Goal: Task Accomplishment & Management: Manage account settings

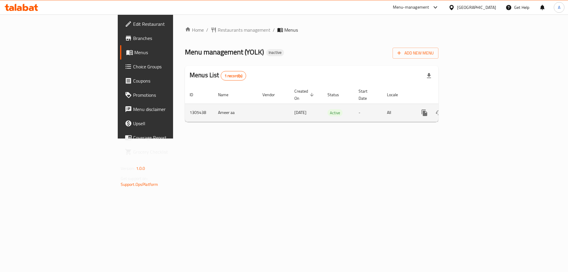
click at [471, 109] on icon "enhanced table" at bounding box center [467, 112] width 7 height 7
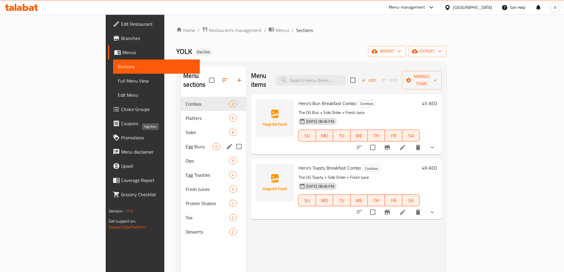
click at [185, 143] on span "Egg Buns" at bounding box center [198, 146] width 27 height 7
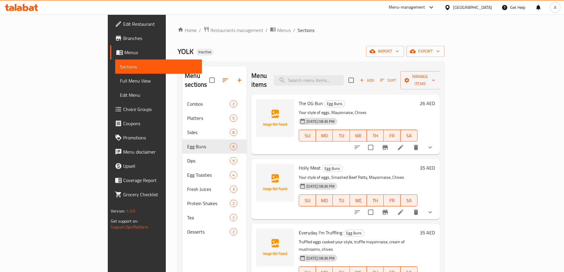
click at [375, 77] on span "Add" at bounding box center [367, 80] width 16 height 7
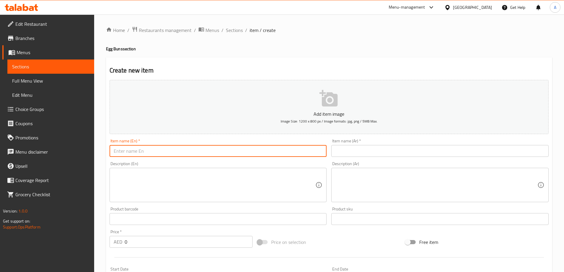
click at [225, 156] on input "text" at bounding box center [217, 151] width 217 height 12
paste input "Mr. Cris P. Bacon"
type input "Mr. Cris P. Bacon"
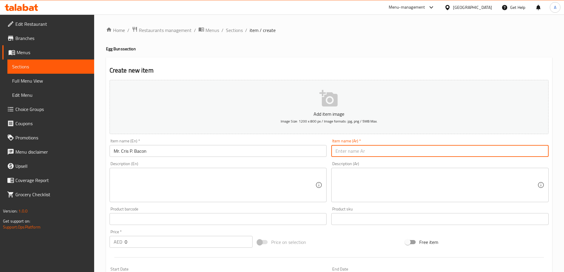
click at [378, 148] on input "text" at bounding box center [439, 151] width 217 height 12
type input "مستر كريس بي بيكون"
click at [131, 241] on input "0" at bounding box center [189, 242] width 128 height 12
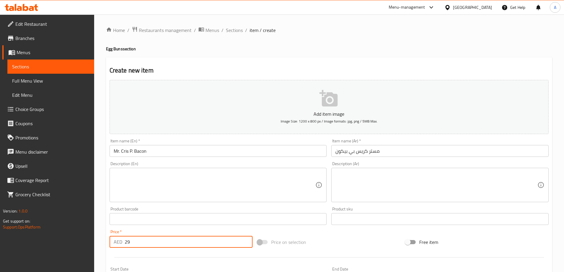
type input "29"
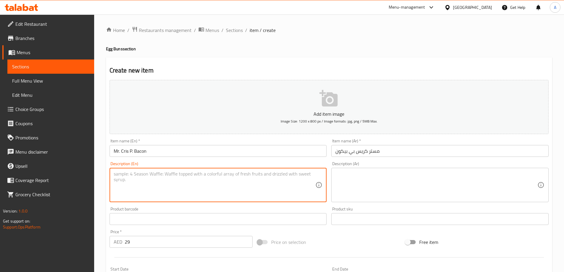
click at [218, 180] on textarea at bounding box center [215, 185] width 202 height 28
paste textarea "Your style of eggs, crispy beef bacon, mayonnaise, chives"
type textarea "Your style of eggs, crispy beef bacon, mayonnaise, chives"
click at [366, 179] on textarea at bounding box center [436, 185] width 202 height 28
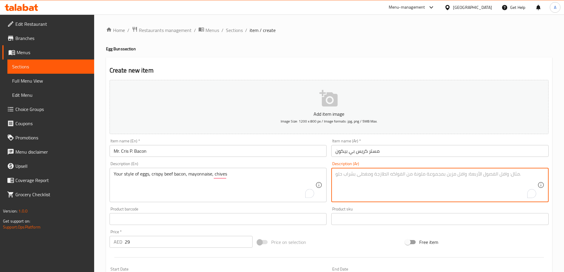
paste textarea "طريقتك في تحضير البيض، لحم البقر المقدد المقرمش، المايونيز، الثوم المعمر"
click at [420, 174] on textarea "طريقتك في تحضير البيض، لحم البقر المقدد المقرمش، المايونيز، الثوم المعمر" at bounding box center [436, 185] width 202 height 28
type textarea "طريقتك في تحضير البيض، لحم بقري المقدد المقرمش، المايونيز، الثوم المعمر"
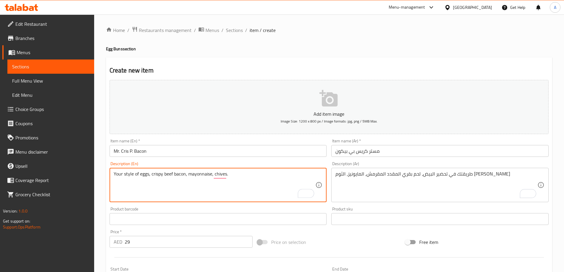
type textarea "Your style of eggs, crispy beef bacon, mayonnaise, chives."
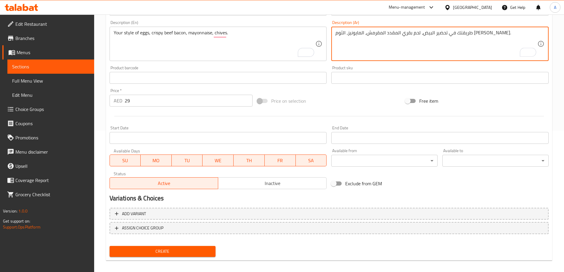
scroll to position [146, 0]
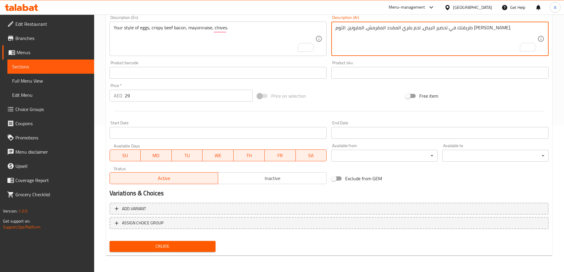
type textarea "طريقتك في تحضير البيض، لحم بقري المقدد المقرمش، المايونيز، الثوم [PERSON_NAME]."
click at [173, 244] on span "Create" at bounding box center [162, 246] width 97 height 7
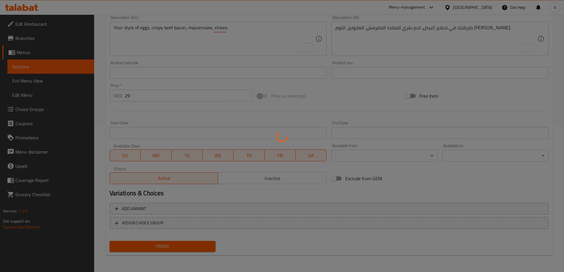
type input "0"
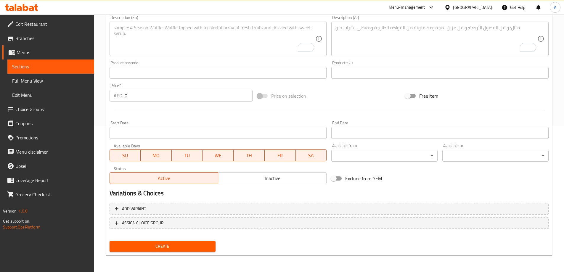
click at [29, 110] on span "Choice Groups" at bounding box center [52, 109] width 74 height 7
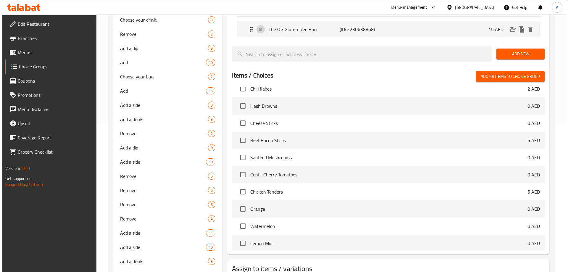
scroll to position [207, 0]
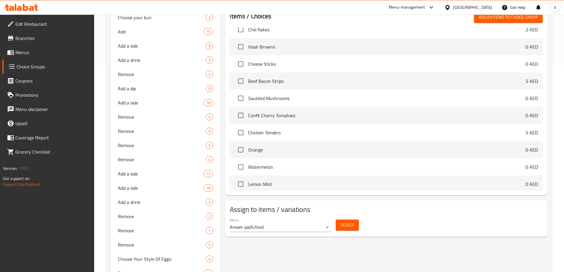
click at [345, 215] on div "Menu Ameer aa ( Active ) Select" at bounding box center [385, 224] width 317 height 19
click at [350, 221] on span "Select" at bounding box center [347, 224] width 14 height 7
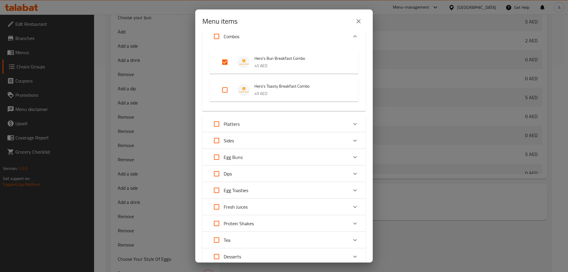
scroll to position [59, 0]
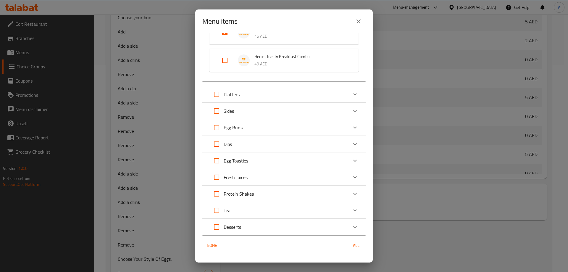
click at [246, 128] on div "Egg Buns" at bounding box center [278, 127] width 138 height 14
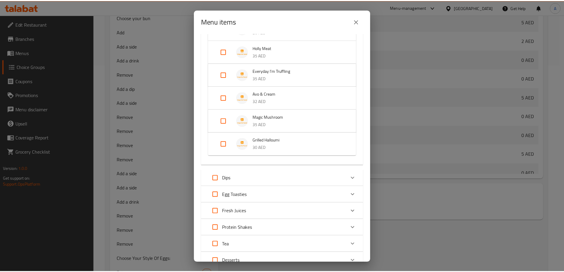
scroll to position [237, 0]
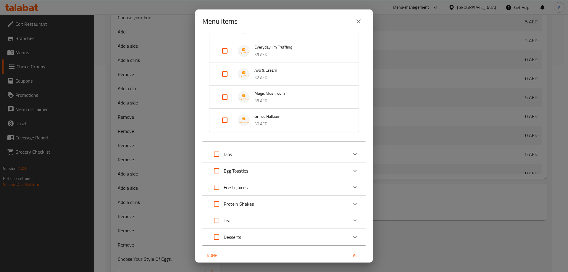
click at [358, 20] on icon "close" at bounding box center [358, 21] width 7 height 7
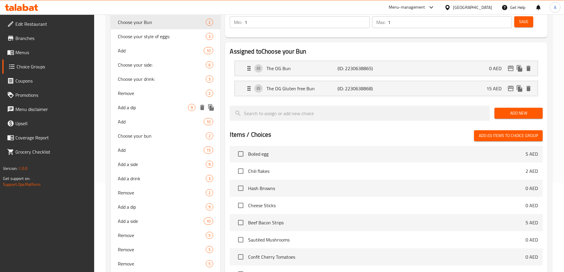
scroll to position [59, 0]
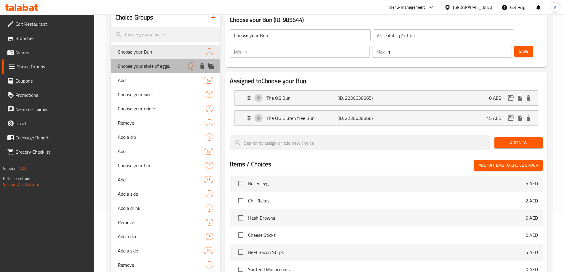
click at [156, 71] on div "Choose your style of eggs: 3" at bounding box center [166, 66] width 110 height 14
type input "Choose your style of eggs:"
type input "اختر طريقتك من البيض"
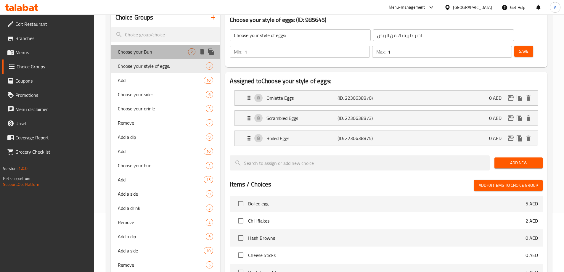
click at [156, 54] on span "Choose your Bun" at bounding box center [153, 51] width 70 height 7
type input "Choose your Bun"
type input "اختر الكيزر الخاص بك"
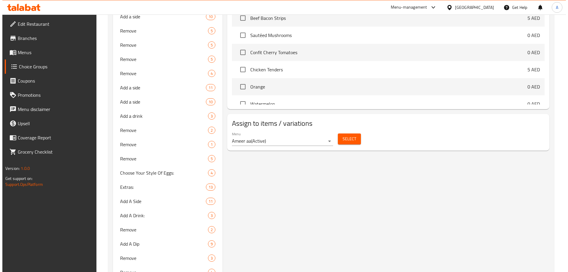
scroll to position [355, 0]
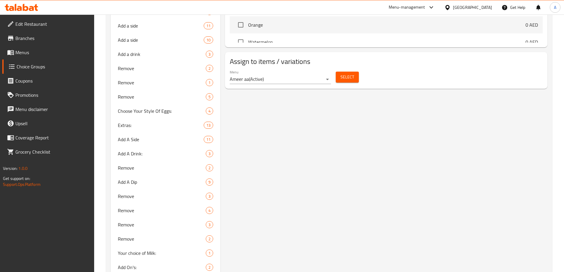
click at [343, 69] on div "Select" at bounding box center [347, 77] width 28 height 16
click at [344, 73] on span "Select" at bounding box center [347, 76] width 14 height 7
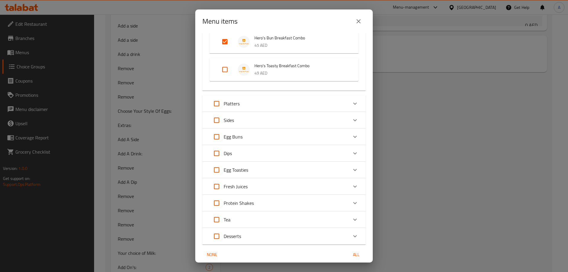
scroll to position [59, 0]
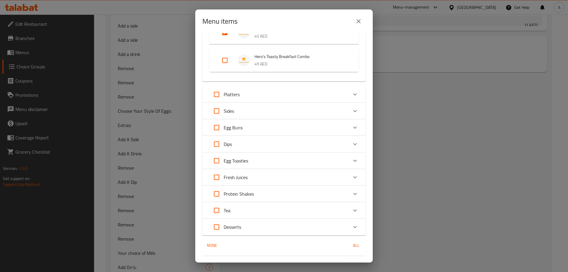
click at [247, 127] on div "Egg Buns" at bounding box center [278, 127] width 138 height 14
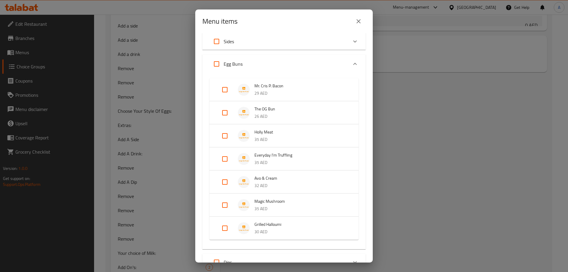
scroll to position [118, 0]
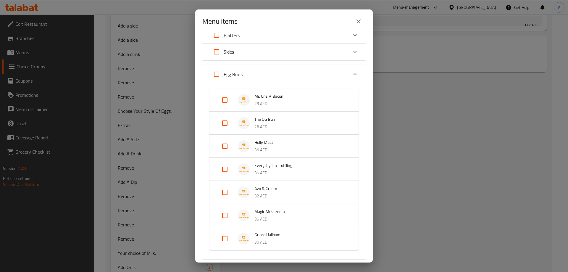
click at [224, 99] on input "Expand" at bounding box center [225, 100] width 14 height 14
checkbox input "true"
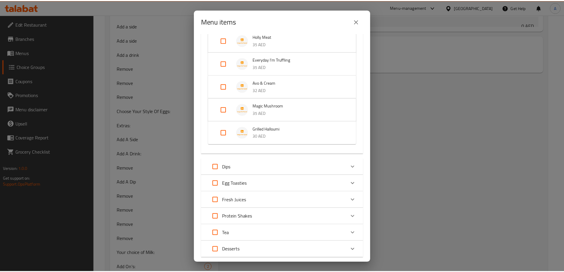
scroll to position [265, 0]
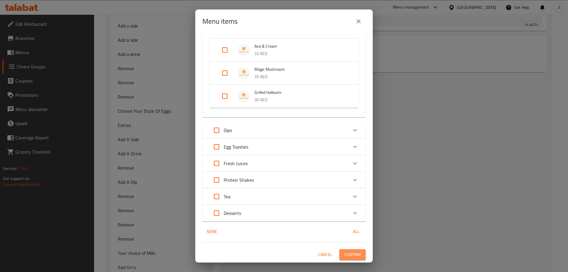
click at [344, 251] on span "Confirm" at bounding box center [352, 254] width 17 height 7
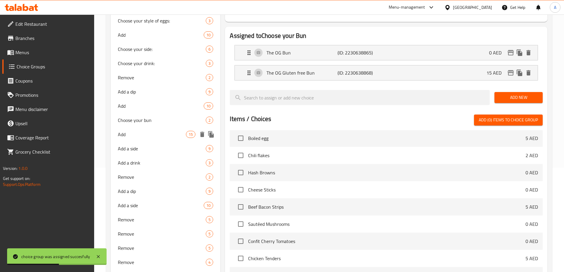
scroll to position [0, 0]
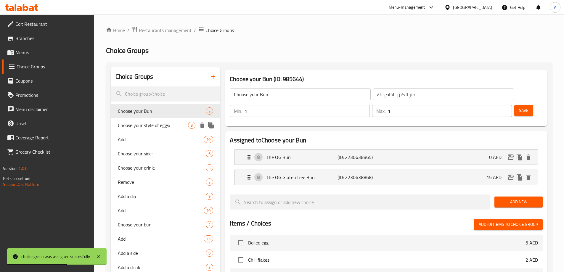
click at [158, 124] on span "Choose your style of eggs:" at bounding box center [153, 125] width 70 height 7
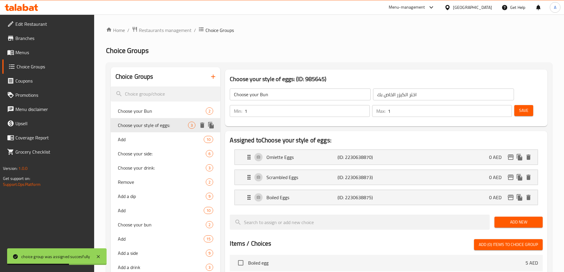
type input "Choose your style of eggs:"
type input "اختر طريقتك من البيض"
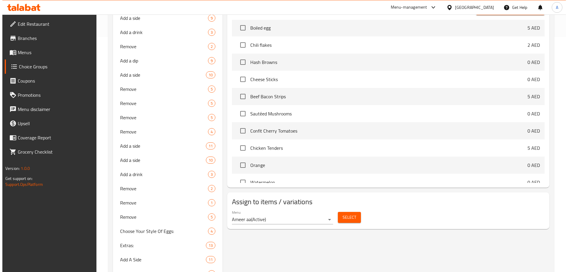
scroll to position [237, 0]
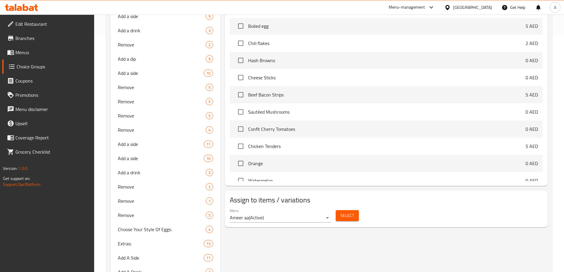
click at [350, 208] on div "Select" at bounding box center [347, 216] width 28 height 16
click at [350, 212] on span "Select" at bounding box center [347, 215] width 14 height 7
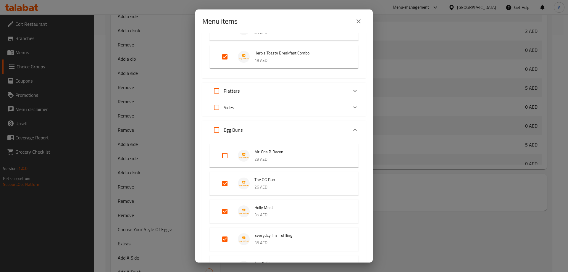
scroll to position [89, 0]
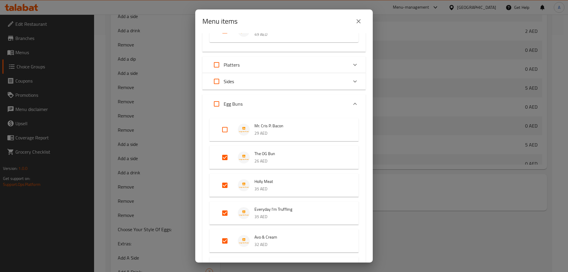
click at [226, 132] on input "Expand" at bounding box center [225, 129] width 14 height 14
checkbox input "true"
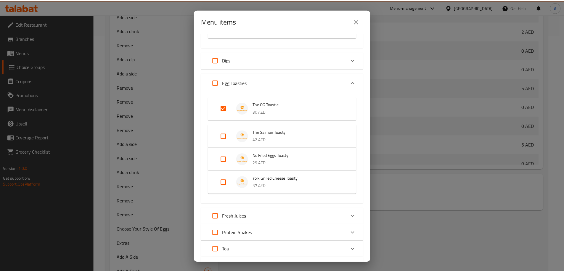
scroll to position [412, 0]
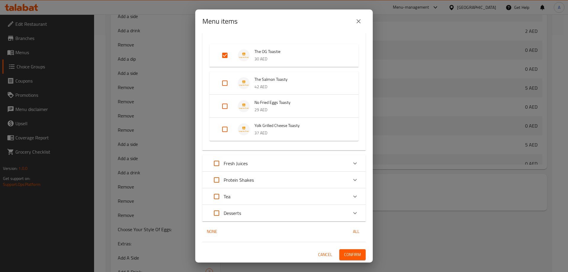
click at [353, 254] on span "Confirm" at bounding box center [352, 254] width 17 height 7
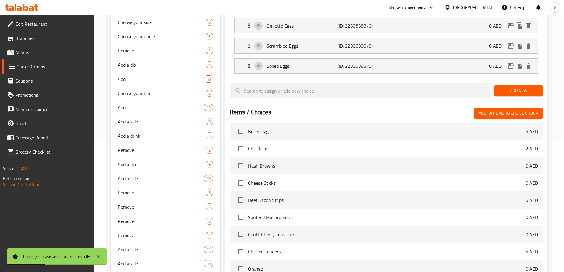
scroll to position [59, 0]
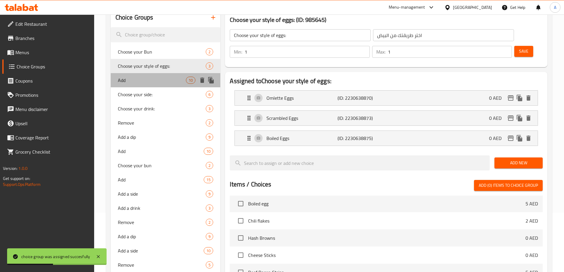
click at [146, 84] on div "Add 10" at bounding box center [166, 80] width 110 height 14
type input "Add"
type input "اضافة"
type input "0"
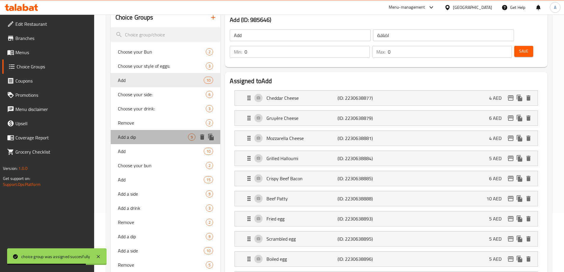
click at [142, 133] on span "Add a dip" at bounding box center [153, 136] width 70 height 7
type input "Add a dip"
type input "أضف صلصة"
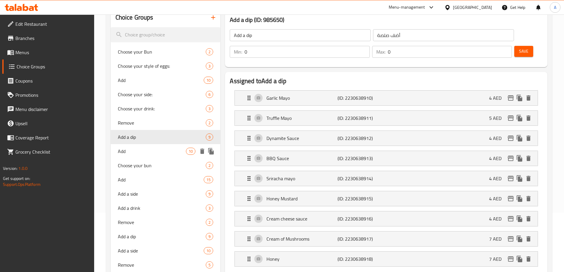
click at [131, 149] on span "Add" at bounding box center [152, 151] width 68 height 7
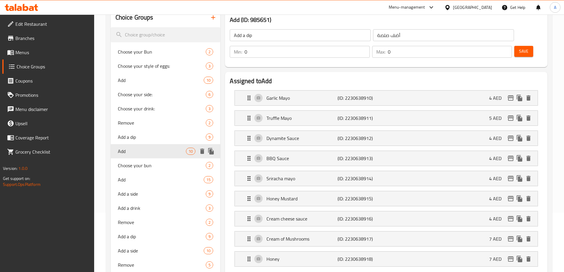
type input "Add"
type input "أضف"
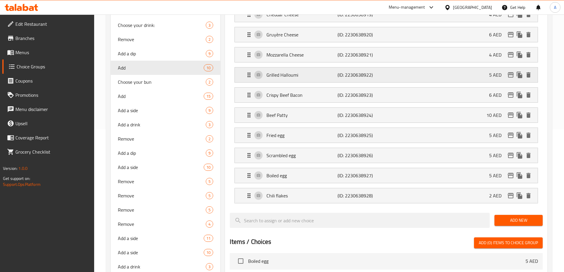
scroll to position [148, 0]
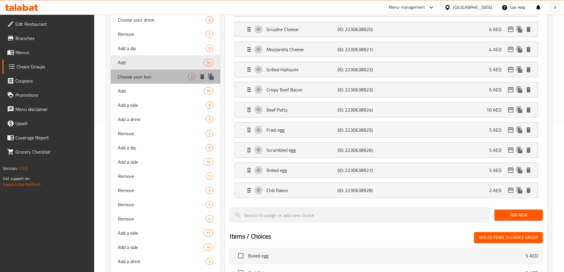
click at [147, 79] on span "Choose your bun" at bounding box center [153, 76] width 70 height 7
type input "Choose your bun"
type input "اختر الكيزر الخاص بك"
type input "1"
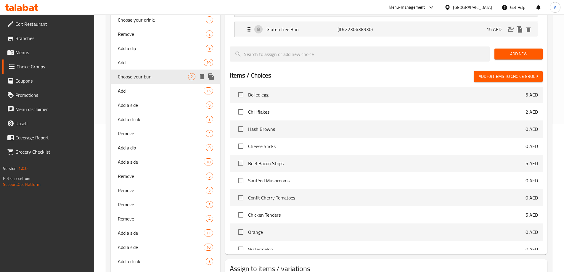
click at [149, 90] on span "Add" at bounding box center [161, 90] width 86 height 7
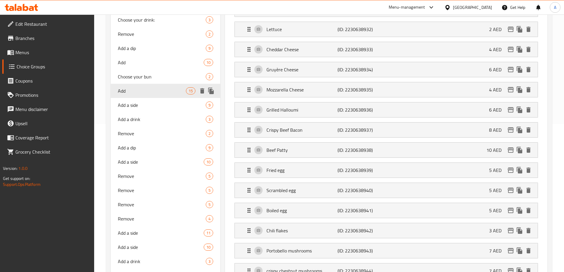
type input "Add"
type input "أضف"
type input "0"
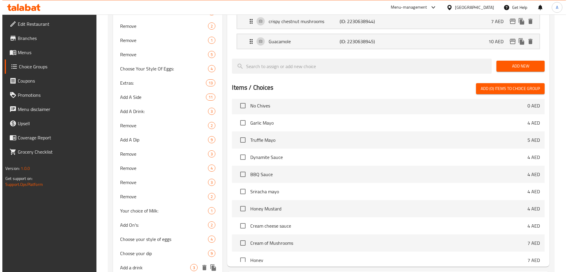
scroll to position [444, 0]
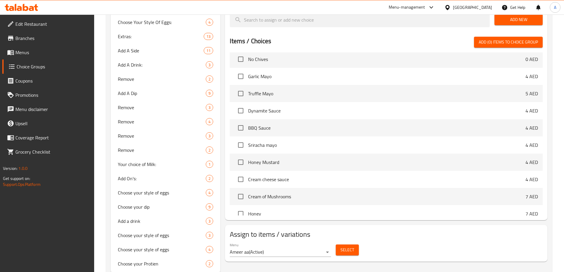
click at [359, 242] on div "Select" at bounding box center [347, 250] width 28 height 16
click at [350, 246] on span "Select" at bounding box center [347, 249] width 14 height 7
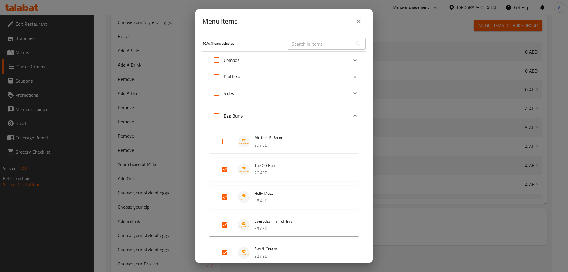
click at [225, 142] on input "Expand" at bounding box center [225, 141] width 14 height 14
checkbox input "true"
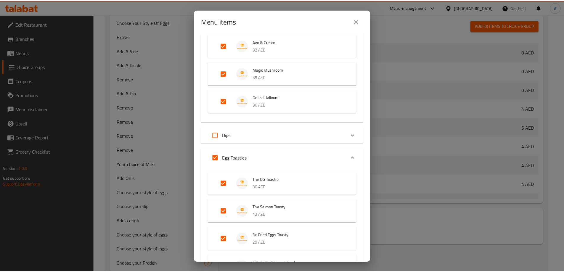
scroll to position [345, 0]
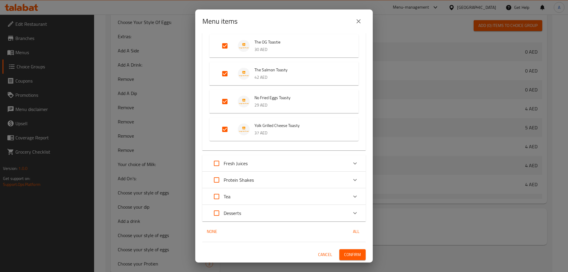
click at [356, 253] on button "Confirm" at bounding box center [352, 254] width 26 height 11
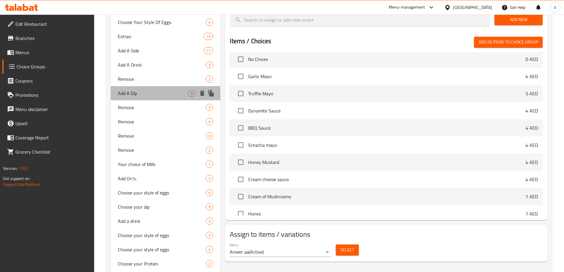
click at [143, 91] on span "Add A Dip" at bounding box center [153, 93] width 70 height 7
type input "Add A Dip"
type input "اضافة صوص"
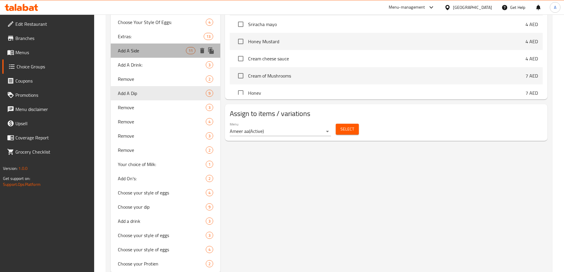
click at [144, 49] on span "Add A Side" at bounding box center [152, 50] width 68 height 7
type input "Add A Side"
type input "اضافة سايد"
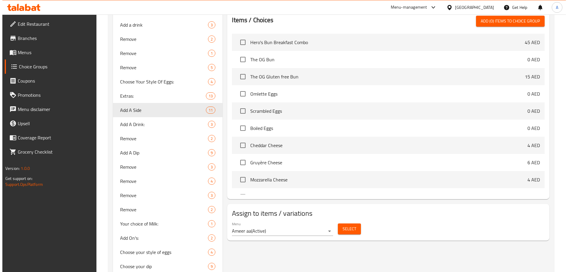
scroll to position [385, 0]
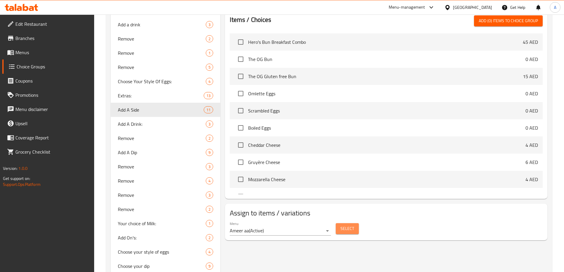
click at [349, 225] on span "Select" at bounding box center [347, 228] width 14 height 7
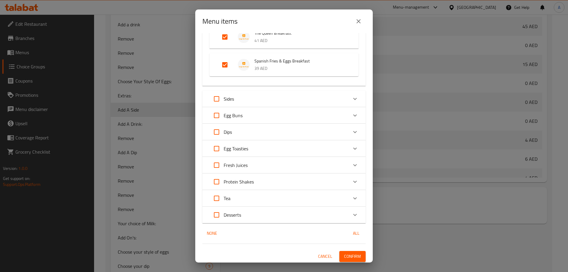
scroll to position [157, 0]
click at [266, 112] on div "Egg Buns" at bounding box center [278, 114] width 138 height 14
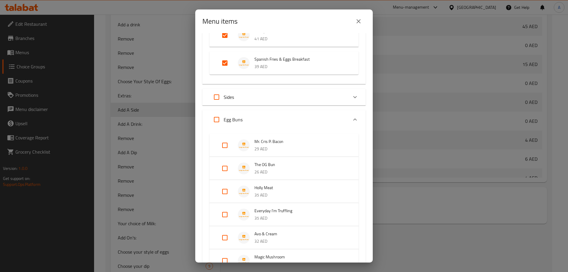
click at [227, 146] on input "Expand" at bounding box center [225, 145] width 14 height 14
checkbox input "true"
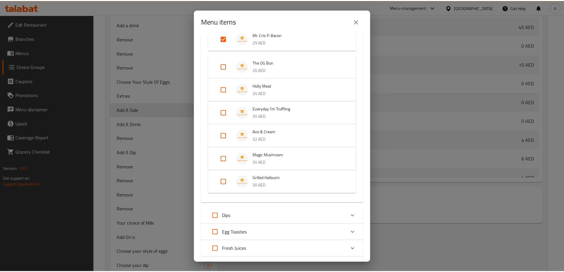
scroll to position [349, 0]
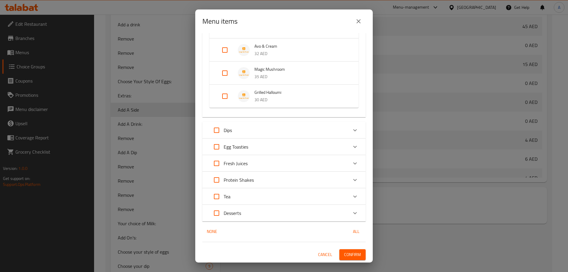
click at [347, 255] on span "Confirm" at bounding box center [352, 254] width 17 height 7
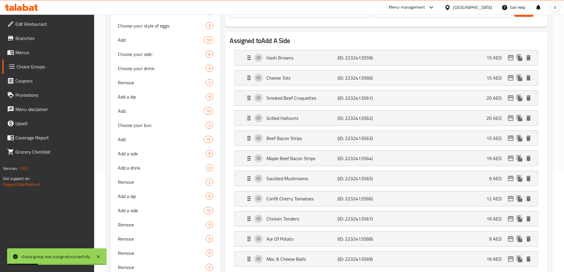
scroll to position [89, 0]
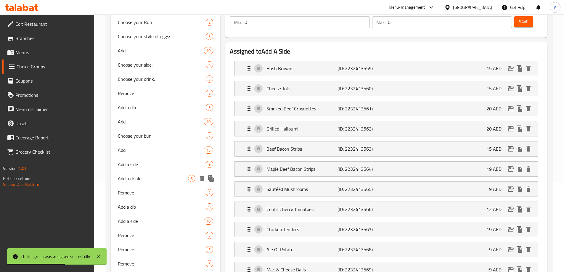
click at [156, 180] on span "Add a drink" at bounding box center [153, 178] width 70 height 7
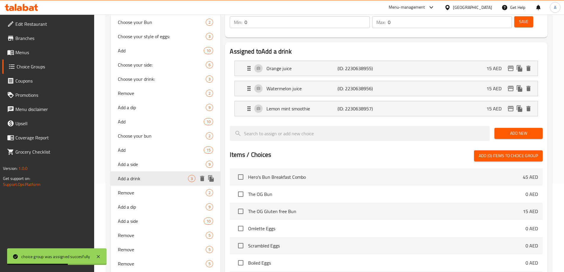
type input "Add a drink"
type input "أضف مشروبًا"
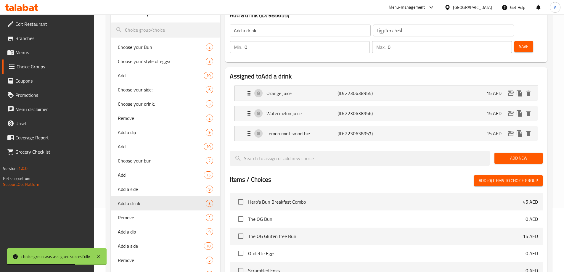
scroll to position [30, 0]
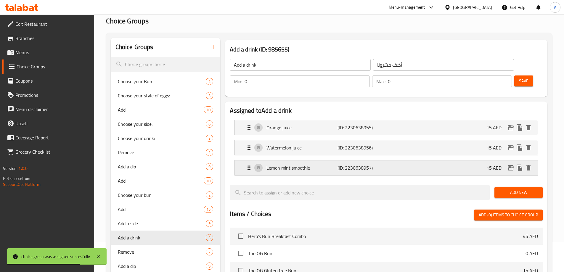
click at [321, 164] on p "Lemon mint smoothie" at bounding box center [301, 167] width 71 height 7
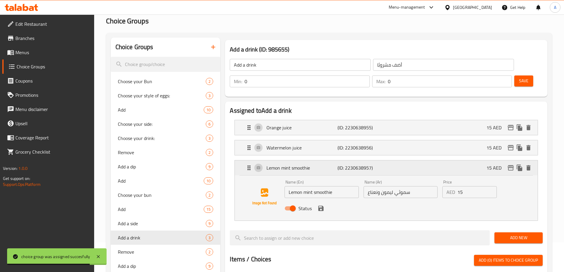
click at [325, 164] on p "Lemon mint smoothie" at bounding box center [301, 167] width 71 height 7
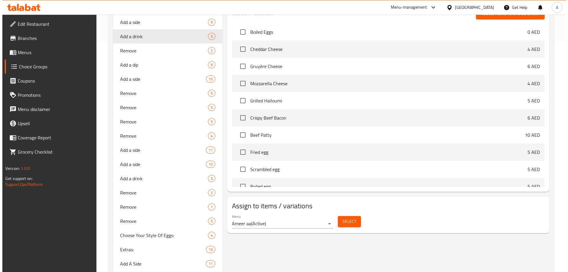
scroll to position [237, 0]
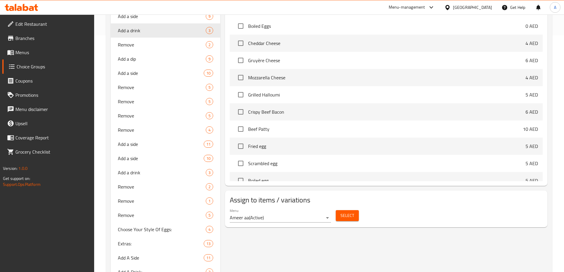
click at [346, 212] on span "Select" at bounding box center [347, 215] width 14 height 7
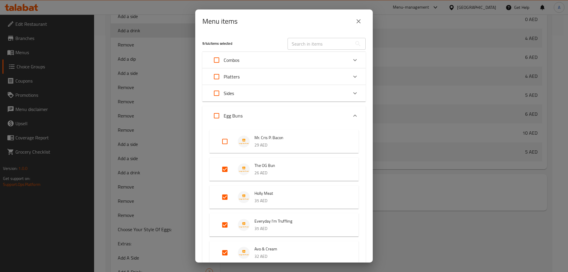
click at [225, 142] on input "Expand" at bounding box center [225, 141] width 14 height 14
checkbox input "true"
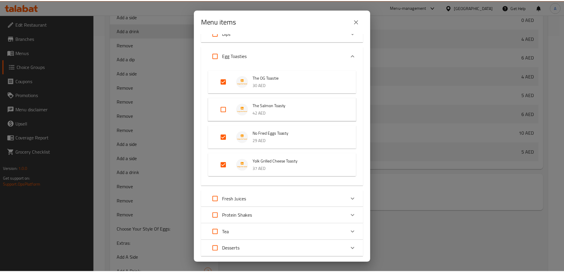
scroll to position [345, 0]
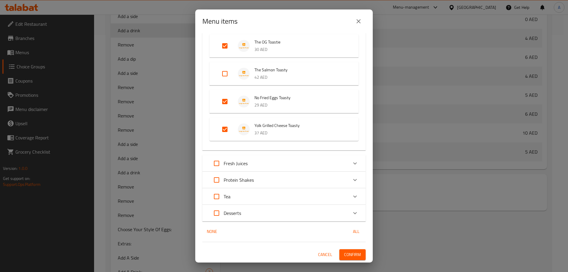
click at [354, 252] on span "Confirm" at bounding box center [352, 254] width 17 height 7
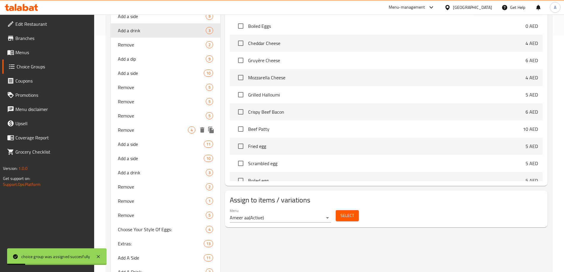
click at [142, 128] on span "Remove" at bounding box center [153, 129] width 70 height 7
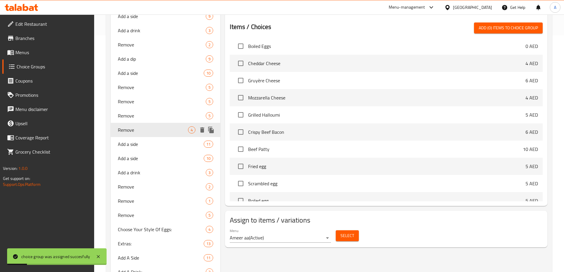
type input "Remove"
type input "ازالة"
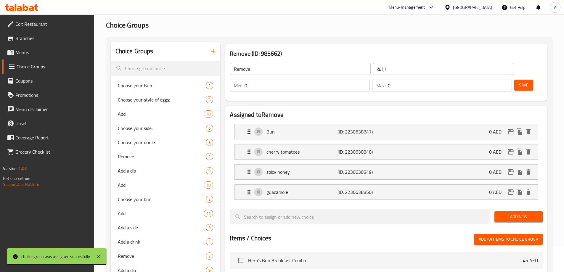
scroll to position [0, 0]
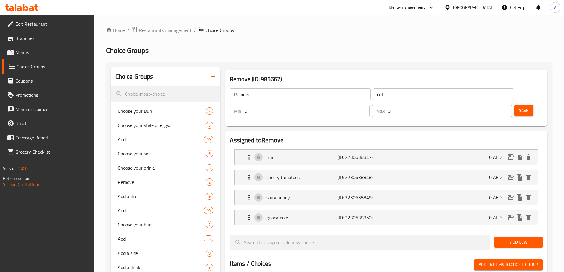
click at [211, 77] on icon "button" at bounding box center [212, 76] width 7 height 7
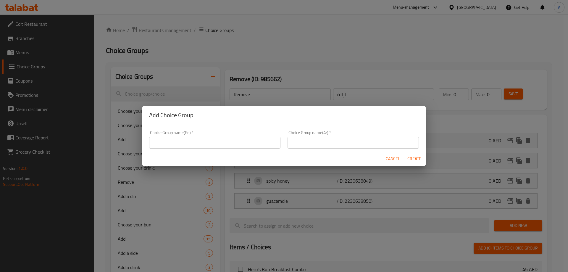
click at [192, 148] on input "text" at bounding box center [214, 143] width 131 height 12
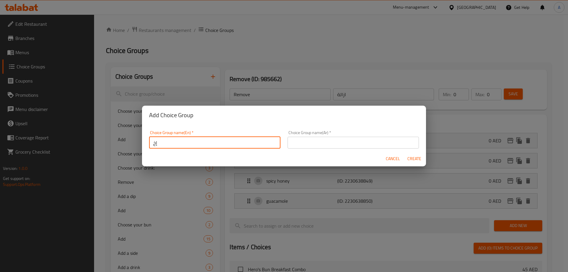
type input "إخع"
type input "You can Remove:"
click at [337, 140] on input "text" at bounding box center [353, 143] width 131 height 12
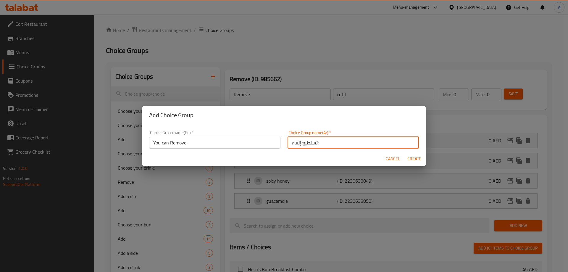
type input "تستطيع إلغاء:"
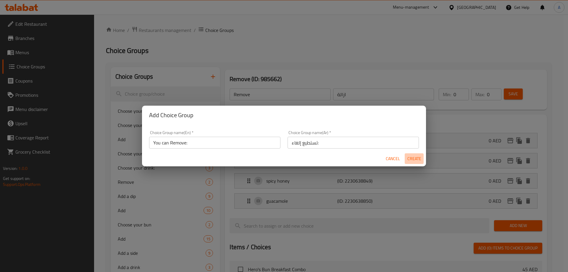
click at [412, 157] on span "Create" at bounding box center [414, 158] width 14 height 7
type input "You can Remove:"
type input "تستطيع إلغاء:"
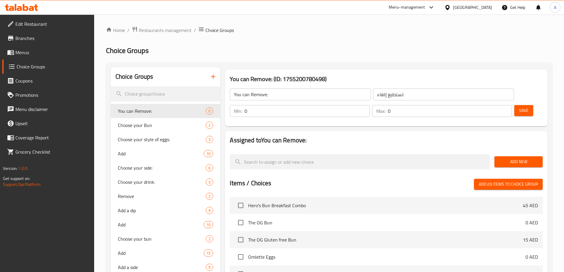
click at [497, 156] on button "Add New" at bounding box center [518, 161] width 48 height 11
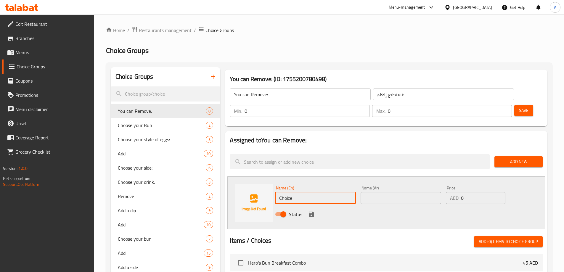
click at [322, 192] on input "Choice" at bounding box center [315, 198] width 80 height 12
paste input "Bun"
type input "Bun"
click at [394, 192] on input "text" at bounding box center [400, 198] width 80 height 12
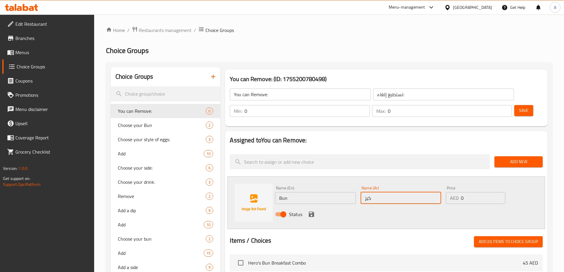
type input "كيزر"
click at [310, 211] on icon "save" at bounding box center [311, 214] width 7 height 7
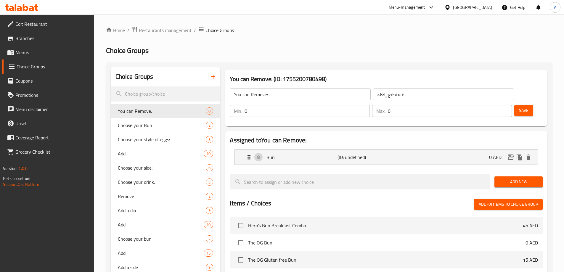
click at [518, 178] on span "Add New" at bounding box center [518, 181] width 39 height 7
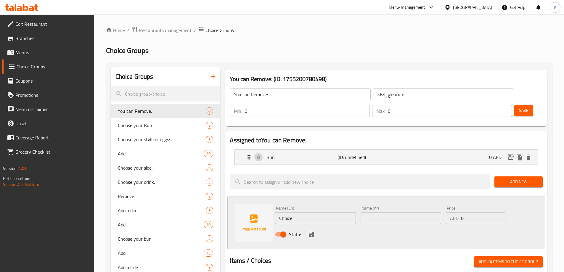
click at [298, 212] on input "Choice" at bounding box center [315, 218] width 80 height 12
paste input "eggs"
type input "eggs"
click at [382, 212] on input "text" at bounding box center [400, 218] width 80 height 12
type input "بيض"
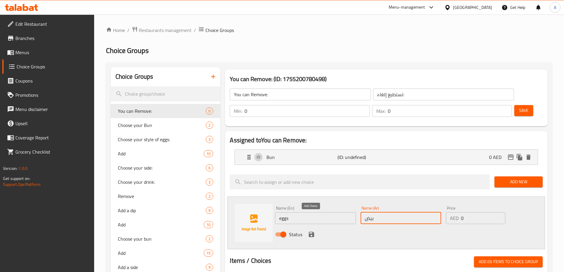
click at [311, 232] on icon "save" at bounding box center [311, 234] width 5 height 5
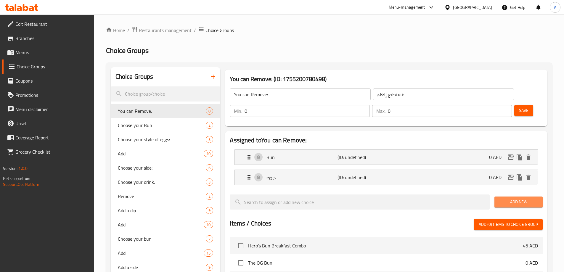
click at [515, 198] on span "Add New" at bounding box center [518, 201] width 39 height 7
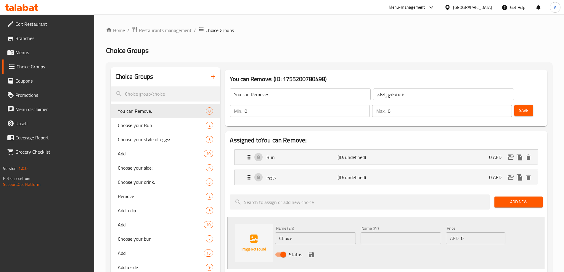
click at [300, 232] on input "Choice" at bounding box center [315, 238] width 80 height 12
paste input "Beef bacon"
type input "Beef bacon"
click at [376, 232] on input "text" at bounding box center [400, 238] width 80 height 12
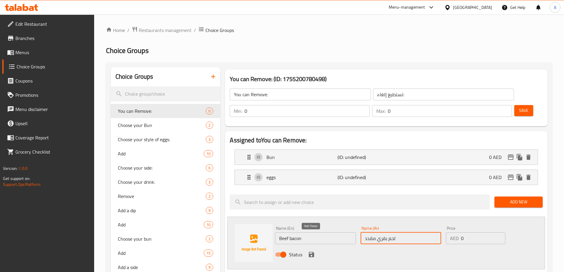
type input "لحم بقري مقدد"
click at [312, 251] on icon "save" at bounding box center [311, 254] width 7 height 7
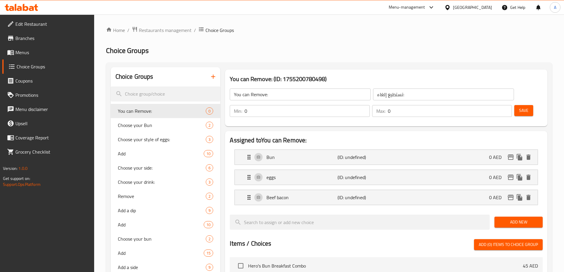
click at [510, 218] on span "Add New" at bounding box center [518, 221] width 39 height 7
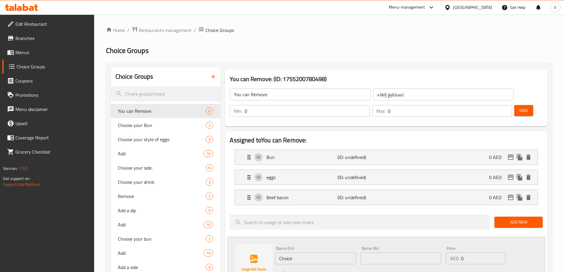
click at [313, 252] on input "Choice" at bounding box center [315, 258] width 80 height 12
paste input "Mayonnaise"
type input "Mayonnaise"
click at [377, 252] on input "text" at bounding box center [400, 258] width 80 height 12
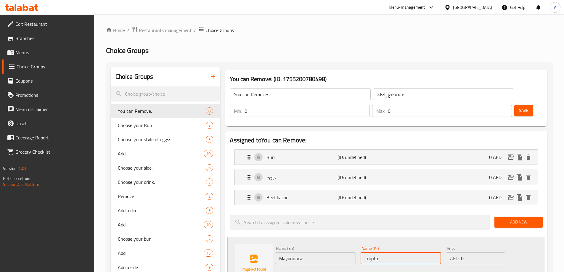
type input "مايونيز"
click at [308, 271] on icon "save" at bounding box center [311, 274] width 7 height 7
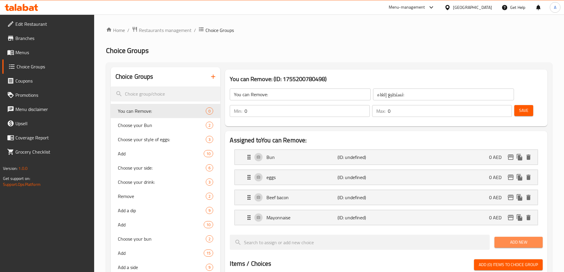
click at [504, 238] on span "Add New" at bounding box center [518, 241] width 39 height 7
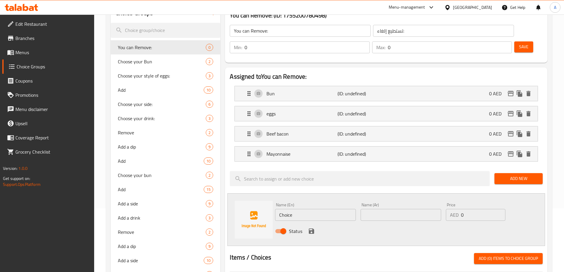
scroll to position [89, 0]
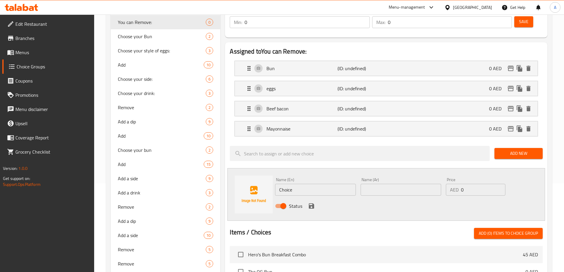
click at [306, 184] on input "Choice" at bounding box center [315, 190] width 80 height 12
paste input "chives"
type input "chives"
click at [388, 184] on input "text" at bounding box center [400, 190] width 80 height 12
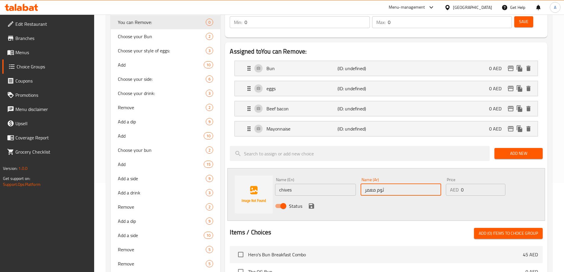
type input "ثوم معمر"
click at [315, 201] on button "save" at bounding box center [311, 205] width 9 height 9
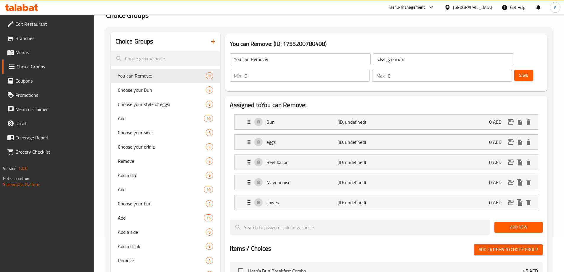
scroll to position [30, 0]
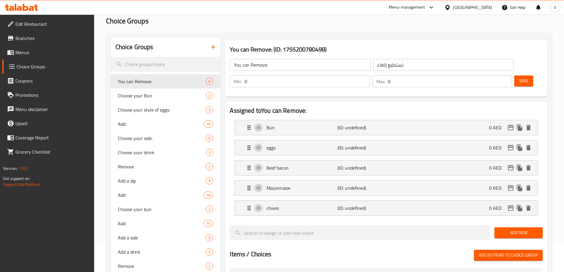
click at [514, 75] on button "Save" at bounding box center [523, 80] width 19 height 11
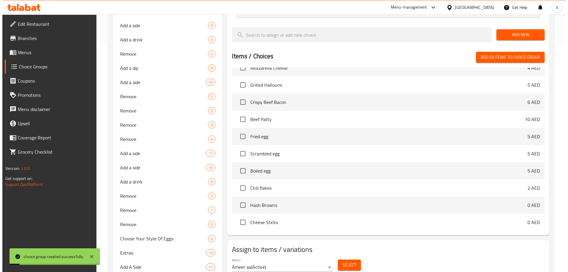
scroll to position [266, 0]
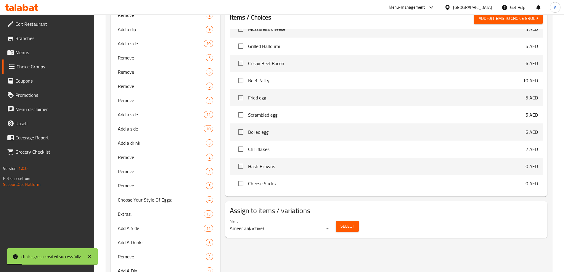
click at [346, 222] on span "Select" at bounding box center [347, 225] width 14 height 7
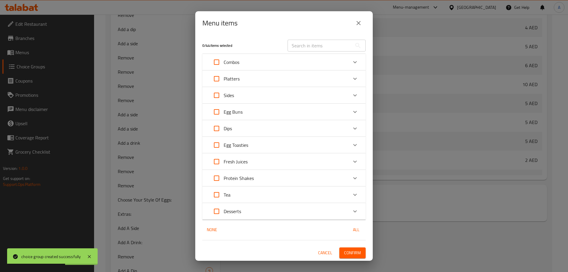
click at [236, 111] on p "Egg Buns" at bounding box center [233, 111] width 19 height 7
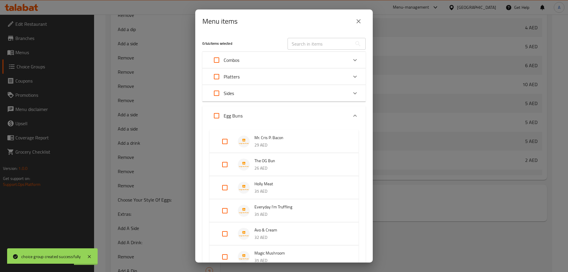
click at [227, 139] on input "Expand" at bounding box center [225, 141] width 14 height 14
checkbox input "true"
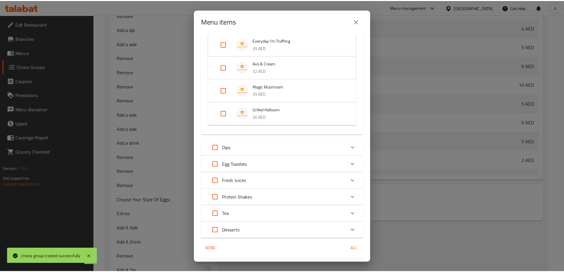
scroll to position [188, 0]
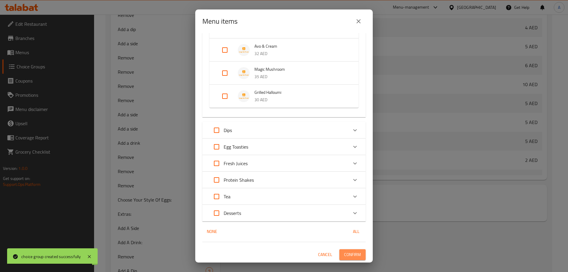
click at [354, 249] on button "Confirm" at bounding box center [352, 254] width 26 height 11
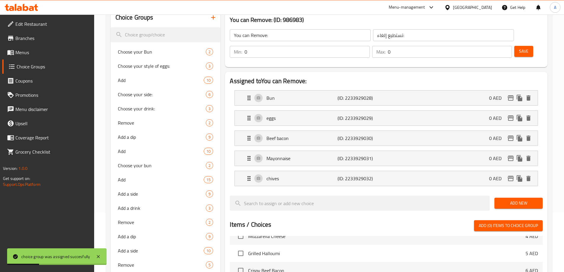
scroll to position [0, 0]
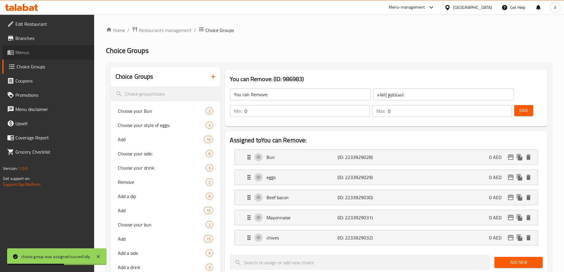
click at [41, 53] on span "Menus" at bounding box center [52, 52] width 74 height 7
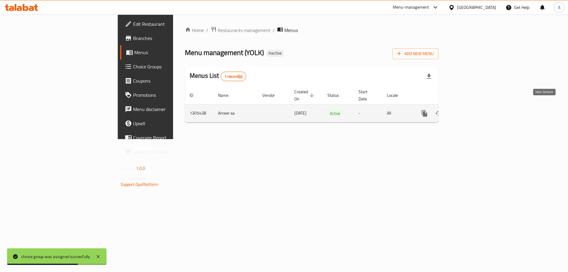
click at [471, 110] on icon "enhanced table" at bounding box center [467, 113] width 7 height 7
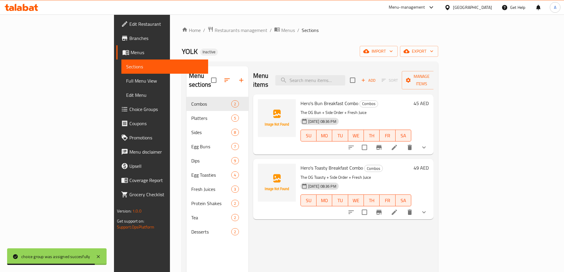
click at [126, 81] on span "Full Menu View" at bounding box center [164, 80] width 77 height 7
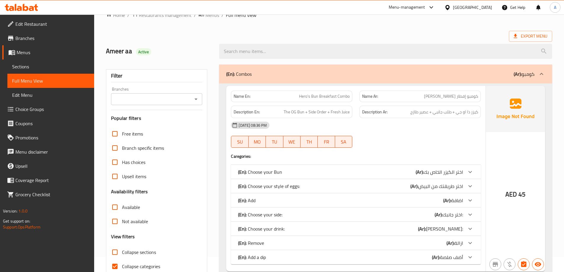
scroll to position [89, 0]
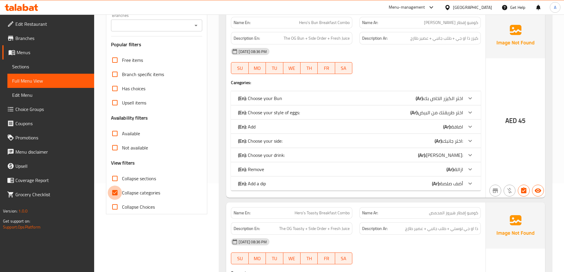
click at [117, 191] on input "Collapse categories" at bounding box center [115, 192] width 14 height 14
checkbox input "false"
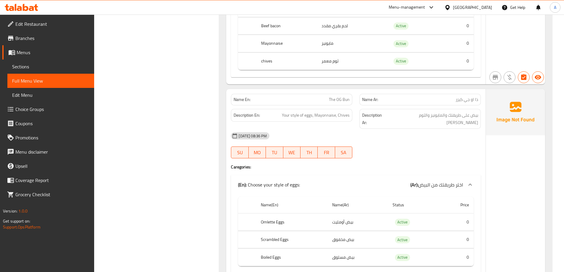
scroll to position [11288, 0]
click at [32, 68] on span "Sections" at bounding box center [50, 66] width 77 height 7
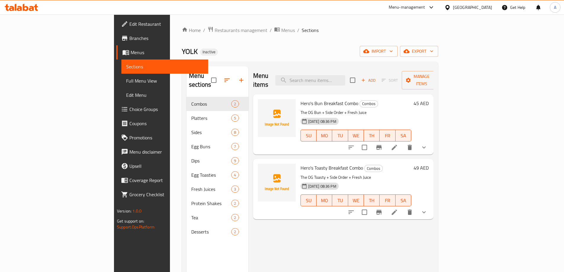
click at [441, 81] on div "Add Sort Manage items" at bounding box center [395, 80] width 91 height 18
click at [376, 77] on span "Add" at bounding box center [368, 80] width 16 height 7
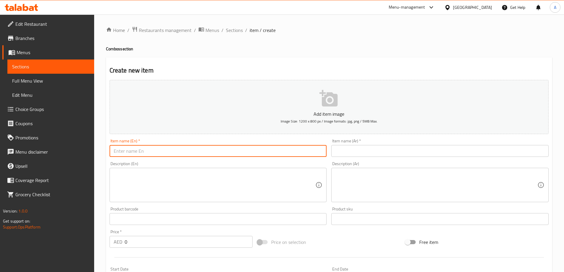
click at [224, 152] on input "text" at bounding box center [217, 151] width 217 height 12
paste input "Hero's Breakfast Combo"
type input "Hero's Breakfast Combo"
click at [375, 153] on input "text" at bounding box center [439, 151] width 217 height 12
paste input "وجبة إفطار البطل"
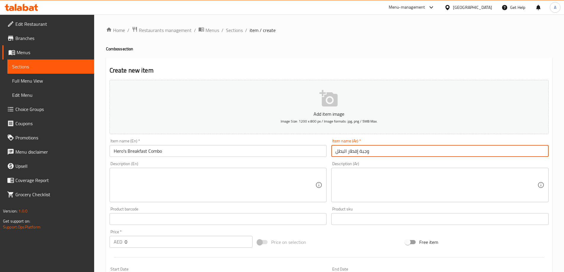
click at [341, 152] on input "وجبة إفطار البطل" at bounding box center [439, 151] width 217 height 12
type input "وجبة إفطار هيروز"
click at [132, 243] on input "0" at bounding box center [189, 242] width 128 height 12
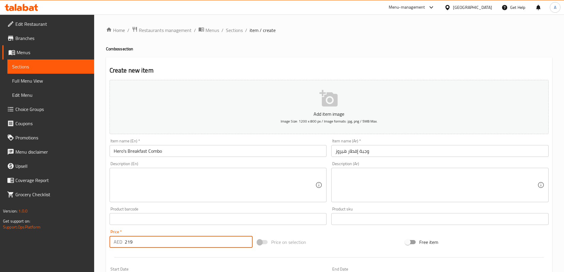
type input "219"
click at [166, 181] on textarea at bounding box center [215, 185] width 202 height 28
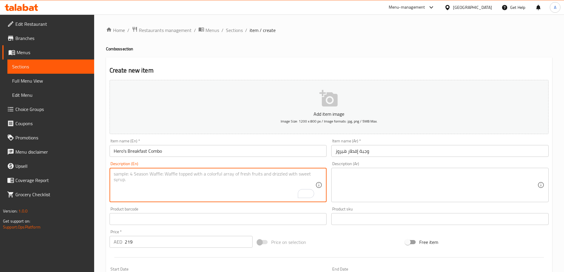
click at [178, 177] on textarea "To enrich screen reader interactions, please activate Accessibility in Grammarl…" at bounding box center [215, 185] width 202 height 28
paste textarea "Your choice of 6 Buns + 6 Side Orders"
type textarea "Your choice of 6 Buns + 6 Side Orders"
click at [379, 175] on textarea at bounding box center [436, 185] width 202 height 28
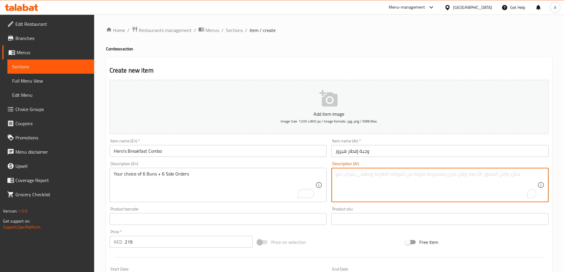
paste textarea "اختيارك من 6 خبز + 6 أطباق جانبية"
click at [371, 175] on textarea "اختيارك من 6 خبز + 6 أطباق جانبية" at bounding box center [436, 185] width 202 height 28
type textarea "اختيارك من 6 كيزر + 6 أطباق جانبية"
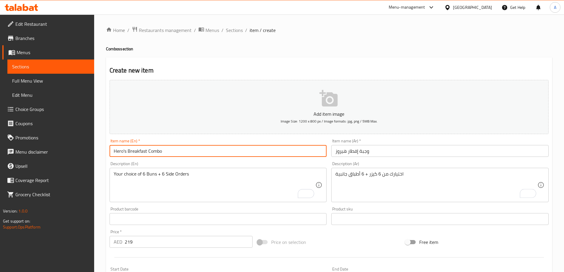
click at [291, 152] on input "Hero's Breakfast Combo" at bounding box center [217, 151] width 217 height 12
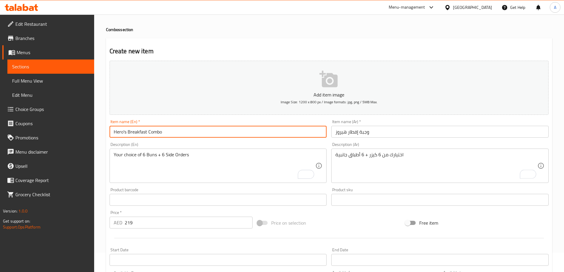
scroll to position [30, 0]
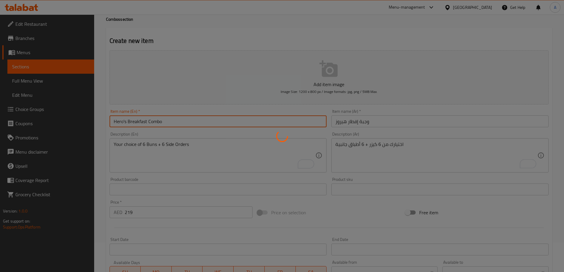
type input "0"
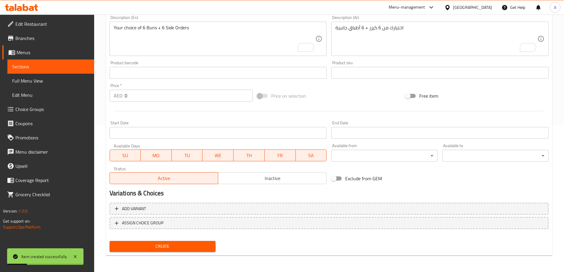
scroll to position [0, 0]
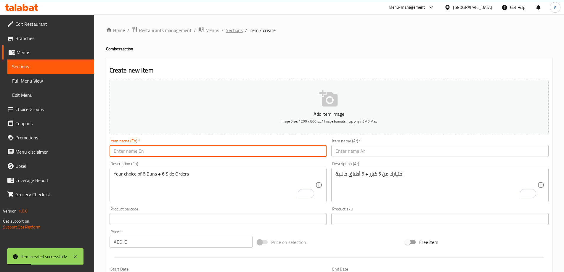
click at [236, 33] on span "Sections" at bounding box center [234, 30] width 17 height 7
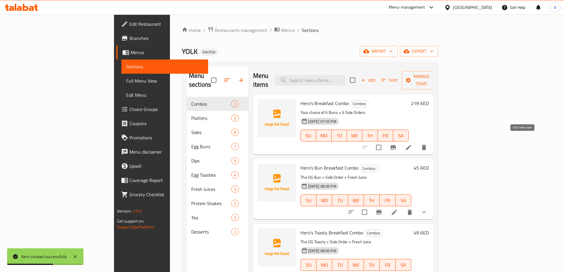
click at [411, 145] on icon at bounding box center [408, 147] width 5 height 5
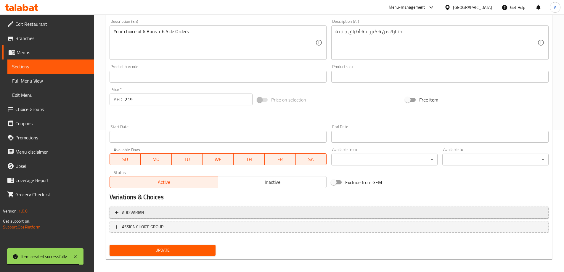
scroll to position [146, 0]
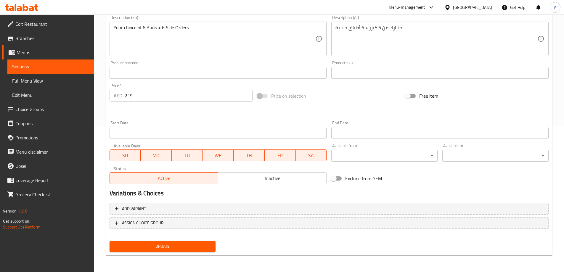
click at [31, 109] on span "Choice Groups" at bounding box center [52, 109] width 74 height 7
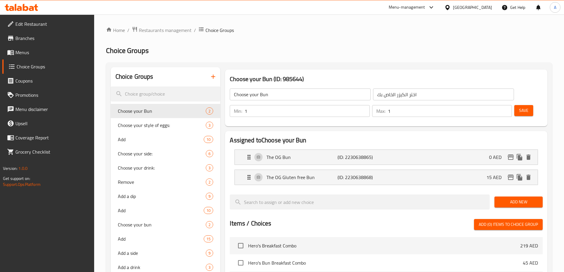
click at [211, 76] on icon "button" at bounding box center [212, 76] width 7 height 7
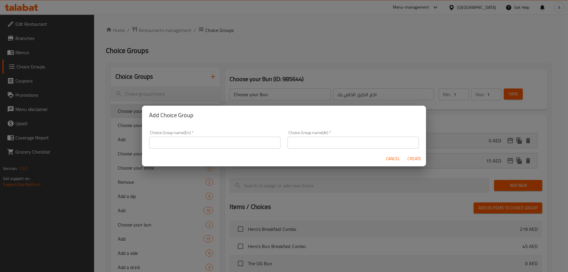
click at [193, 145] on input "text" at bounding box center [214, 143] width 131 height 12
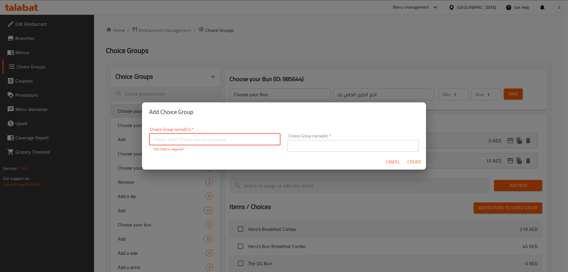
paste input "Choose your 1st Bun"
type input "Choose your 1st Bun:"
click at [312, 151] on form "Choice Group name(En)   * Choose your 1st Bun: Choice Group name(En) * This fie…" at bounding box center [284, 145] width 284 height 49
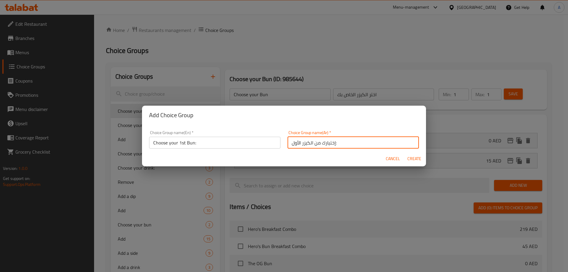
type input "إختيارك من الكيزر الأول:"
click at [417, 157] on span "Create" at bounding box center [414, 158] width 14 height 7
type input "Choose your 1st Bun:"
type input "إختيارك من الكيزر الأول:"
type input "0"
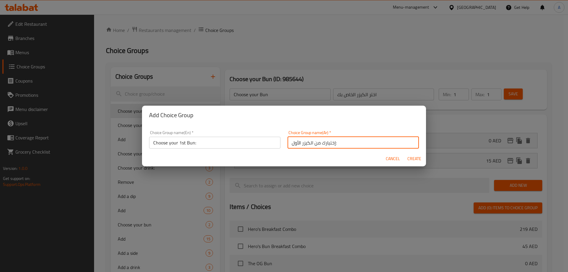
type input "0"
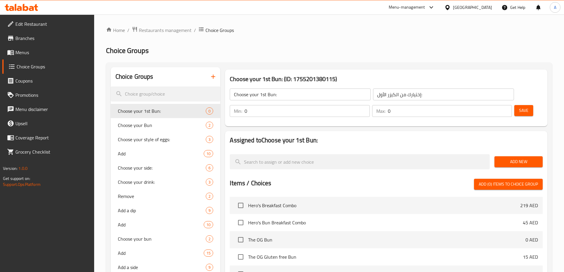
click at [509, 156] on button "Add New" at bounding box center [518, 161] width 48 height 11
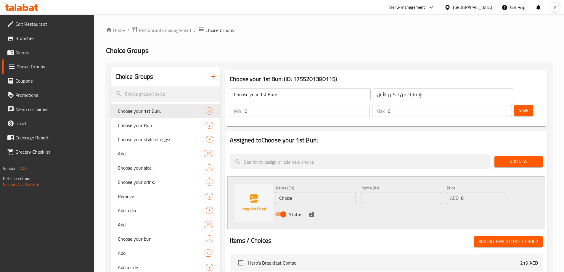
click at [316, 192] on input "Choice" at bounding box center [315, 198] width 80 height 12
paste input "The OG Bun"
type input "The OG Bun"
click at [385, 192] on input "text" at bounding box center [400, 198] width 80 height 12
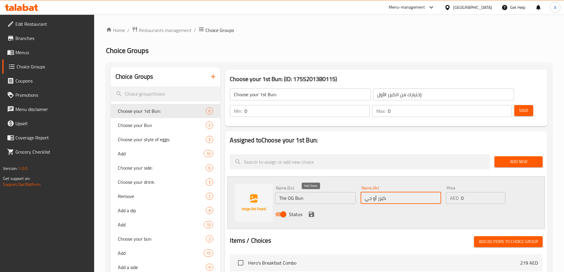
type input "كيزر أو جي"
click at [312, 211] on icon "save" at bounding box center [311, 214] width 7 height 7
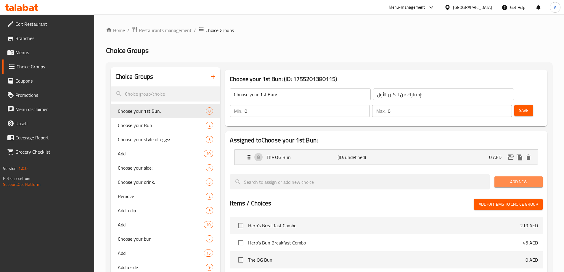
click at [507, 178] on span "Add New" at bounding box center [518, 181] width 39 height 7
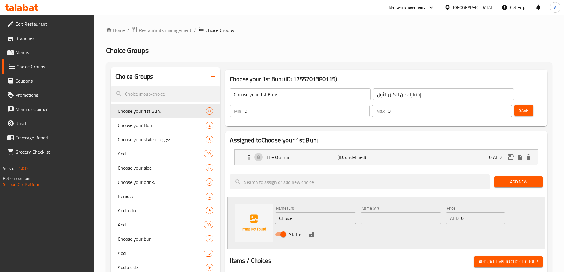
click at [308, 212] on input "Choice" at bounding box center [315, 218] width 80 height 12
paste input "Holly meat +10"
click at [309, 212] on input "Holly meat +10" at bounding box center [315, 218] width 80 height 12
type input "Holly meat"
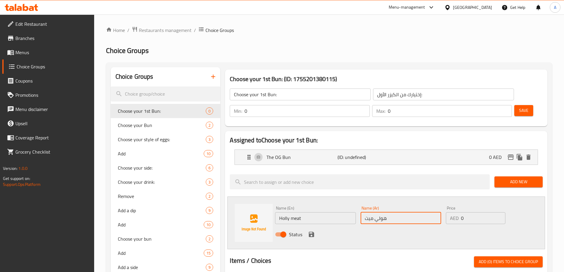
type input "هولي ميت"
click at [471, 212] on input "0" at bounding box center [483, 218] width 44 height 12
type input "10"
click at [311, 231] on icon "save" at bounding box center [311, 234] width 7 height 7
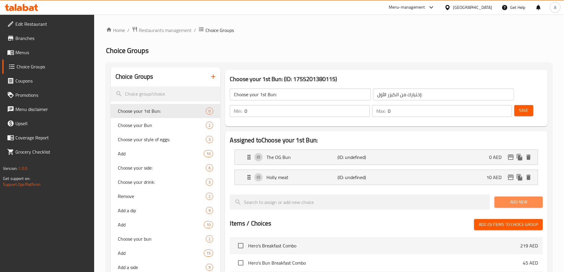
click at [505, 198] on span "Add New" at bounding box center [518, 201] width 39 height 7
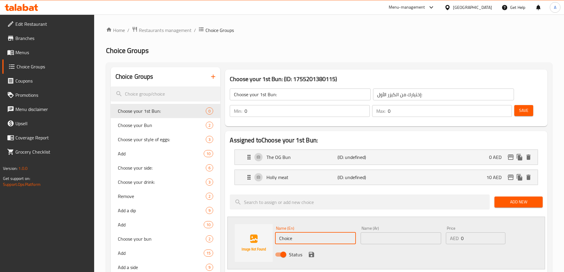
click at [294, 232] on input "Choice" at bounding box center [315, 238] width 80 height 12
paste input "Everyday I'm truffling +8"
type input "Everyday I'm truffling +8"
click at [392, 232] on input "text" at bounding box center [400, 238] width 80 height 12
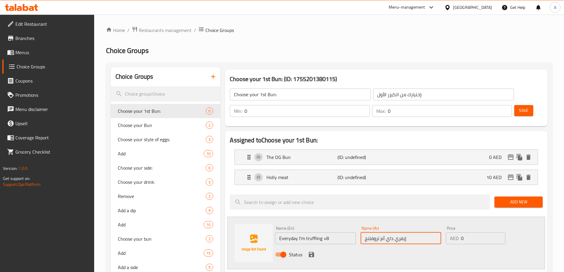
type input "إيفري داي آم تروفلنج"
click at [480, 232] on input "0" at bounding box center [483, 238] width 44 height 12
type input "8"
click at [311, 251] on icon "save" at bounding box center [311, 254] width 7 height 7
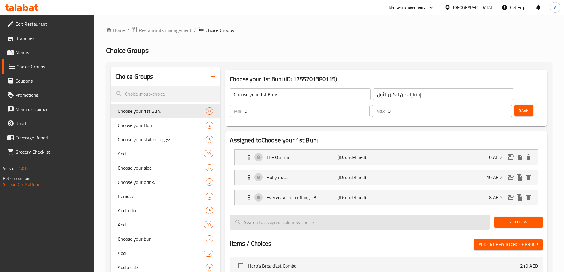
click at [506, 218] on span "Add New" at bounding box center [518, 221] width 39 height 7
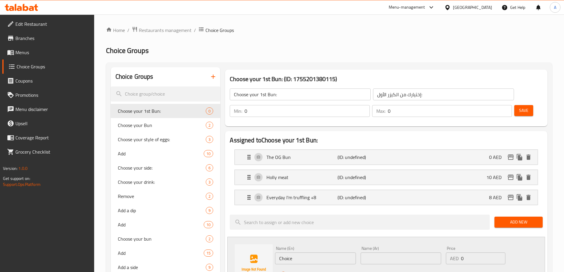
click at [299, 252] on input "Choice" at bounding box center [315, 258] width 80 height 12
paste input "Avo & cream +6"
drag, startPoint x: 306, startPoint y: 241, endPoint x: 322, endPoint y: 241, distance: 16.6
click at [322, 252] on input "Avo & cream +6" at bounding box center [315, 258] width 80 height 12
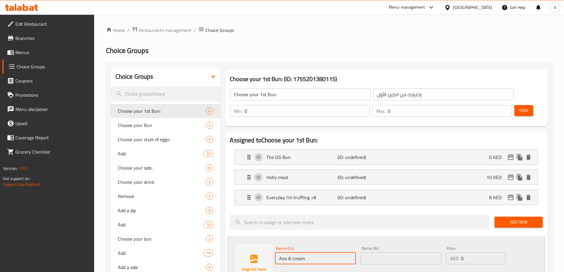
type input "Avo & cream"
click at [462, 252] on input "0" at bounding box center [483, 258] width 44 height 12
type input "6"
click at [406, 252] on input "text" at bounding box center [400, 258] width 80 height 12
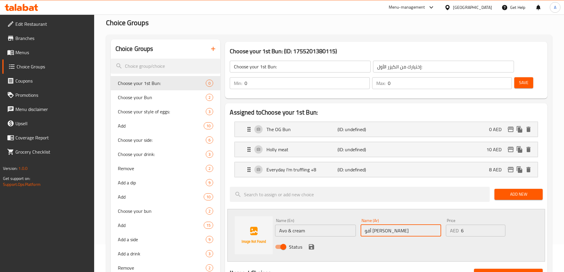
scroll to position [59, 0]
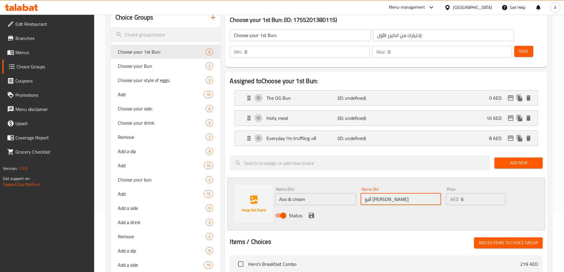
type input "أفو [PERSON_NAME]"
click at [309, 213] on icon "save" at bounding box center [311, 215] width 5 height 5
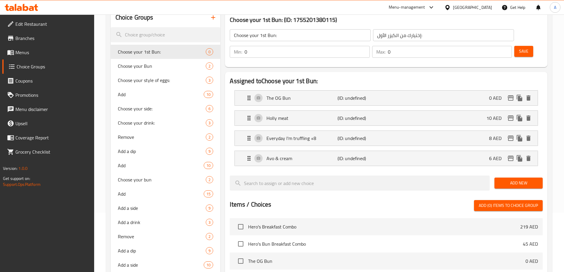
click at [511, 179] on span "Add New" at bounding box center [518, 182] width 39 height 7
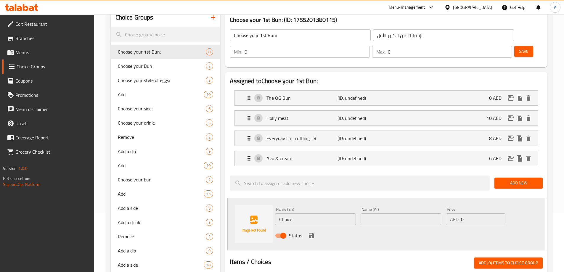
click at [330, 213] on input "Choice" at bounding box center [315, 219] width 80 height 12
paste input "Magic mushrooms +8"
type input "Magic mushrooms +"
click at [464, 213] on input "0" at bounding box center [483, 219] width 44 height 12
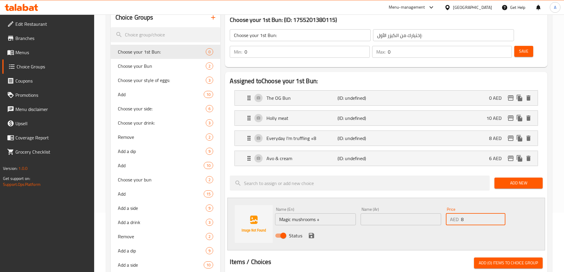
type input "8"
click at [404, 213] on input "text" at bounding box center [400, 219] width 80 height 12
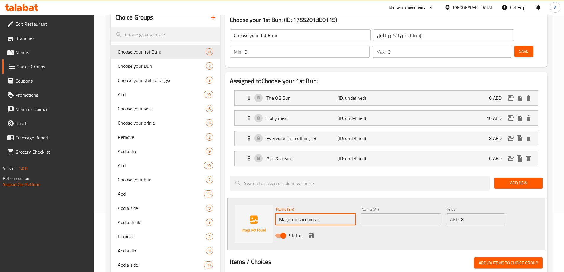
click at [335, 213] on input "Magic mushrooms +" at bounding box center [315, 219] width 80 height 12
type input "Magic mushrooms"
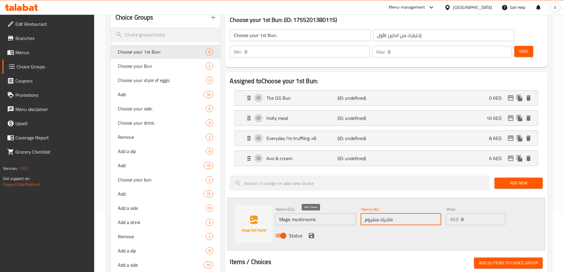
type input "ماجيك مشروم"
click at [309, 233] on icon "save" at bounding box center [311, 235] width 5 height 5
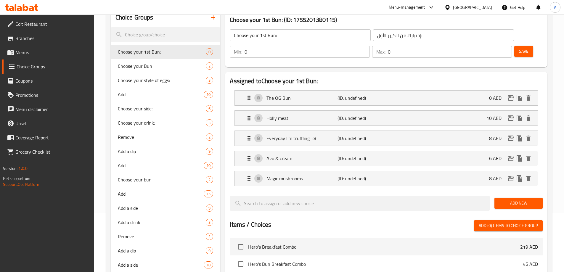
click at [503, 199] on span "Add New" at bounding box center [518, 202] width 39 height 7
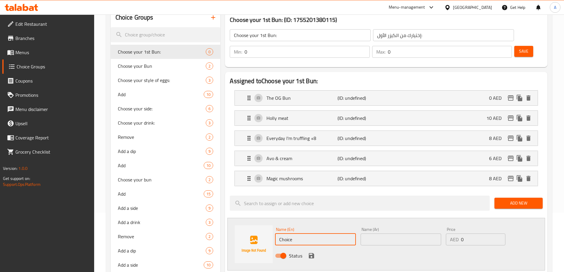
click at [309, 233] on input "Choice" at bounding box center [315, 239] width 80 height 12
paste input "Grilled Halloumi +4"
click at [326, 233] on input "Grilled Halloumi +4" at bounding box center [315, 239] width 80 height 12
type input "Grilled Halloumi"
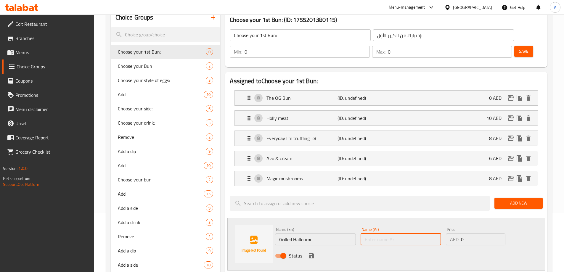
click at [404, 233] on input "text" at bounding box center [400, 239] width 80 height 12
type input "حلومي مشوي"
click at [469, 233] on input "0" at bounding box center [483, 239] width 44 height 12
type input "4"
click at [519, 199] on span "Add New" at bounding box center [518, 202] width 39 height 7
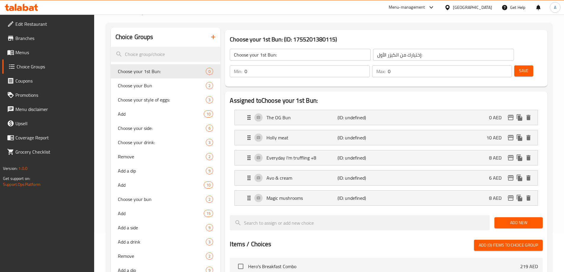
scroll to position [0, 0]
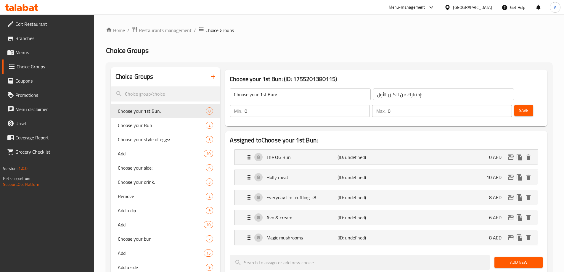
click at [519, 107] on span "Save" at bounding box center [523, 110] width 9 height 7
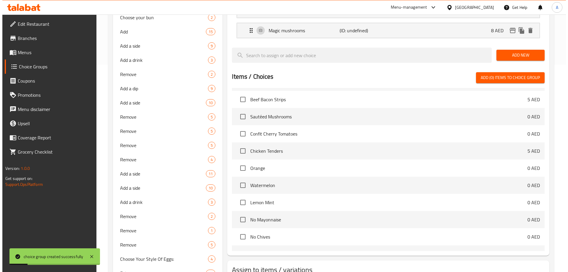
scroll to position [355, 0]
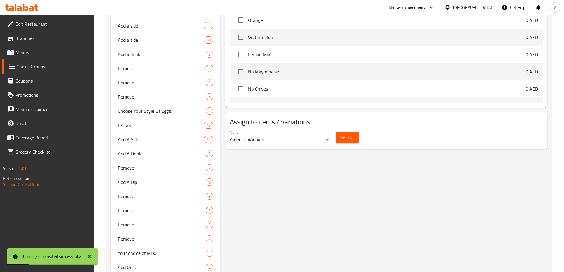
click at [341, 134] on span "Select" at bounding box center [347, 137] width 14 height 7
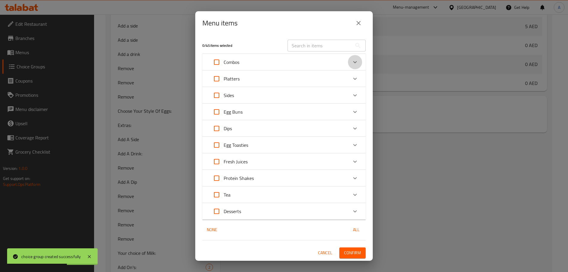
click at [352, 63] on icon "Expand" at bounding box center [354, 62] width 7 height 7
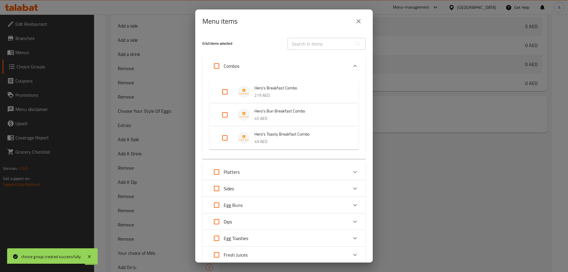
click at [223, 90] on input "Expand" at bounding box center [225, 92] width 14 height 14
checkbox input "true"
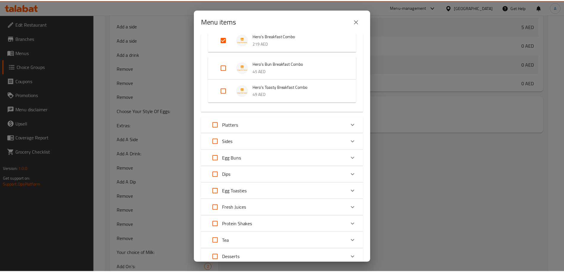
scroll to position [96, 0]
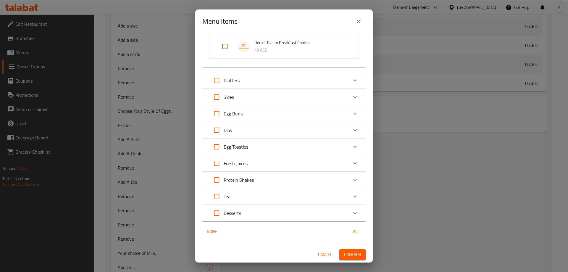
click at [350, 254] on span "Confirm" at bounding box center [352, 254] width 17 height 7
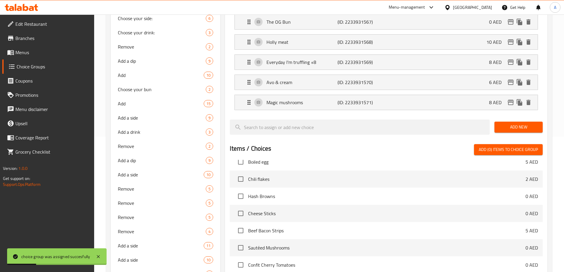
scroll to position [0, 0]
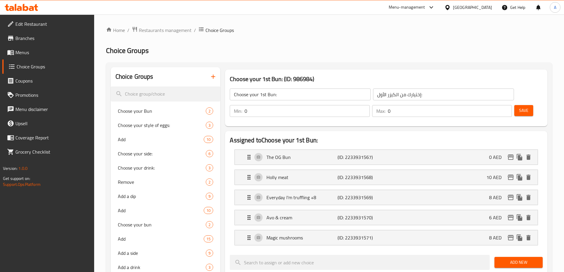
click at [256, 94] on input "Choose your 1st Bun:" at bounding box center [300, 94] width 141 height 12
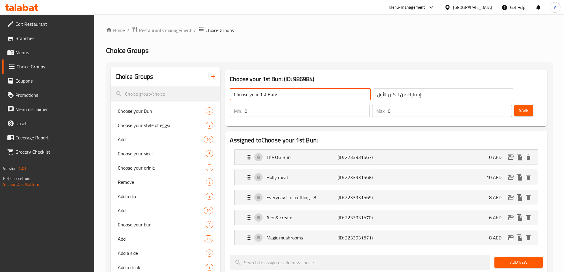
click at [256, 94] on input "Choose your 1st Bun:" at bounding box center [300, 94] width 141 height 12
click at [216, 78] on icon "button" at bounding box center [212, 76] width 7 height 7
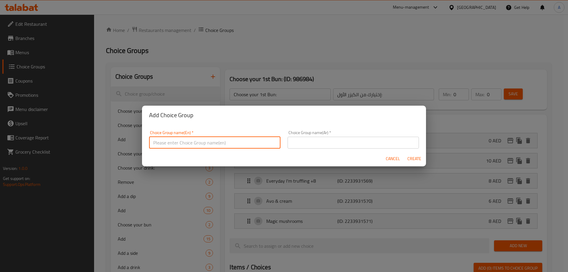
click at [241, 138] on input "text" at bounding box center [214, 143] width 131 height 12
paste input "Choose your 1st Bun:"
click at [185, 144] on input "Choose your 1st Bun:" at bounding box center [214, 143] width 131 height 12
type input "Choose your 2nd Bun:"
click at [314, 143] on input "text" at bounding box center [353, 143] width 131 height 12
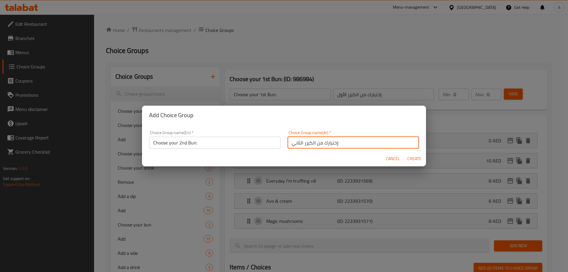
type input "إختيارك من الكيزر الثاني:"
click at [413, 159] on span "Create" at bounding box center [414, 158] width 14 height 7
type input "Choose your 2nd Bun:"
type input "إختيارك من الكيزر الثاني:"
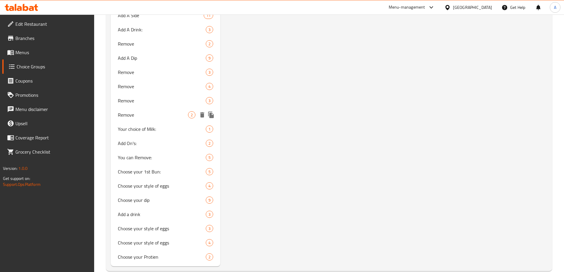
scroll to position [504, 0]
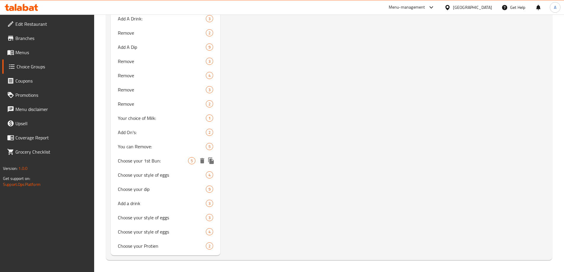
click at [211, 160] on icon "duplicate" at bounding box center [211, 160] width 6 height 7
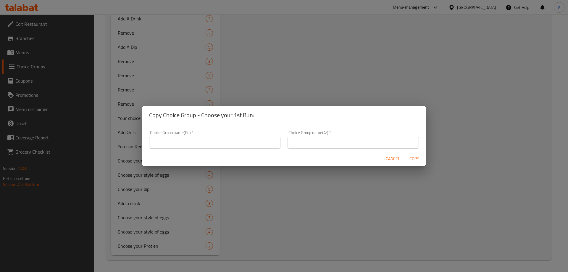
click at [393, 158] on span "Cancel" at bounding box center [393, 158] width 14 height 7
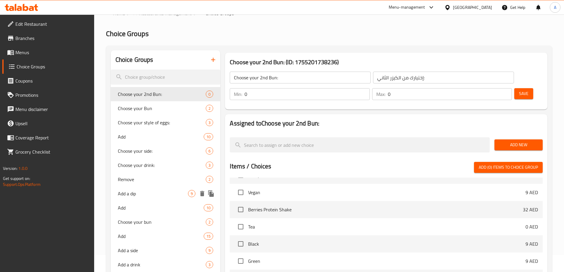
scroll to position [1, 0]
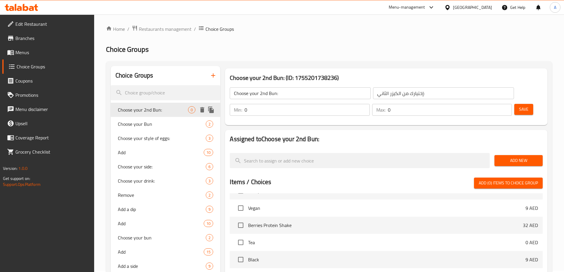
click at [203, 109] on icon "delete" at bounding box center [202, 109] width 4 height 5
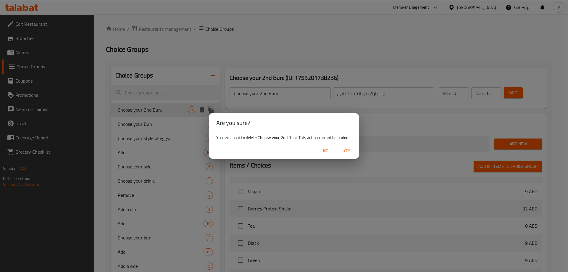
click at [350, 149] on span "Yes" at bounding box center [347, 150] width 14 height 7
type input "Choose your Bun"
type input "اختر الكيزر الخاص بك"
type input "1"
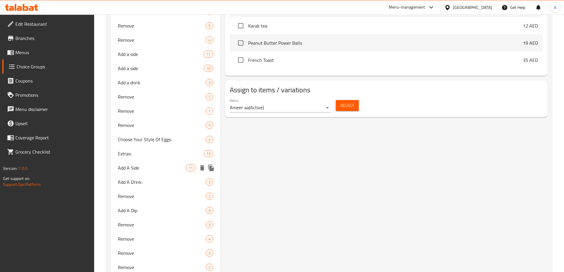
scroll to position [475, 0]
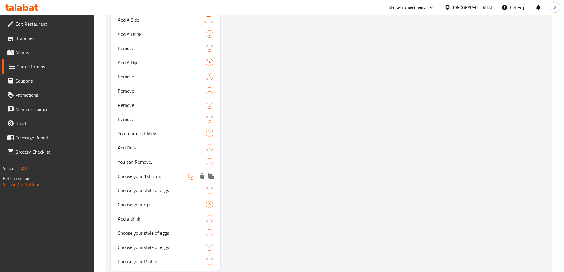
drag, startPoint x: 165, startPoint y: 176, endPoint x: 275, endPoint y: 139, distance: 115.4
click at [165, 176] on span "Choose your 1st Bun:" at bounding box center [153, 175] width 70 height 7
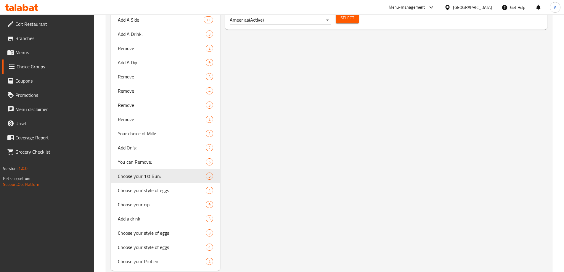
type input "Choose your 1st Bun:"
type input "إختيارك من الكيزر الأول:"
type input "0"
click at [211, 176] on icon "duplicate" at bounding box center [211, 176] width 6 height 7
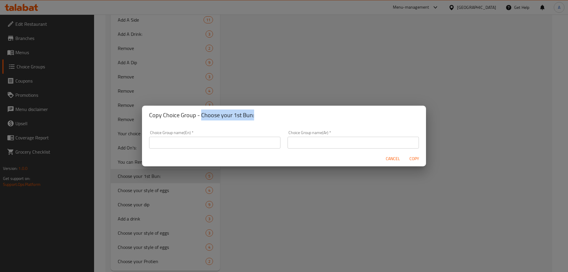
drag, startPoint x: 201, startPoint y: 115, endPoint x: 256, endPoint y: 112, distance: 55.7
click at [256, 112] on h2 "Copy Choice Group - Choose your 1st Bun:" at bounding box center [284, 114] width 270 height 9
copy h2 "Choose your 1st Bun:"
click at [211, 143] on input "text" at bounding box center [214, 143] width 131 height 12
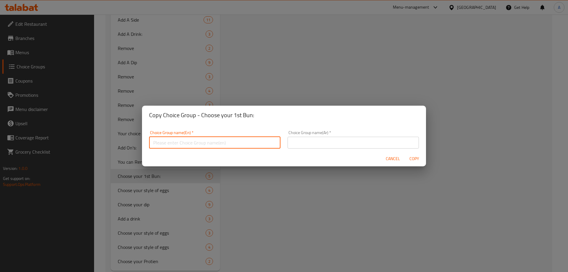
paste input "Choose your 1st Bun:"
click at [184, 141] on input "Choose your 1st Bun:" at bounding box center [214, 143] width 131 height 12
type input "Choose your 2nd Bun:"
click at [313, 143] on input "text" at bounding box center [353, 143] width 131 height 12
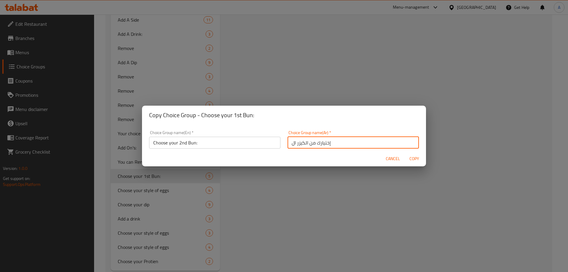
type input "إختيارك من الكيزر الثاني:"
click at [416, 159] on span "Copy" at bounding box center [414, 158] width 14 height 7
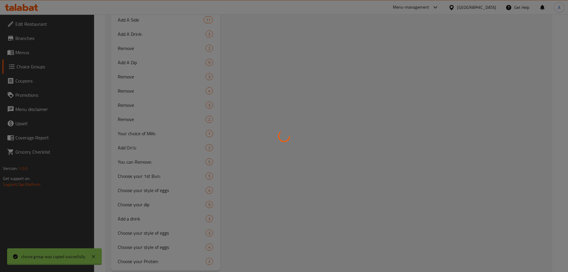
type input "Choose your 2nd Bun:"
type input "إختيارك من الكيزر الثاني:"
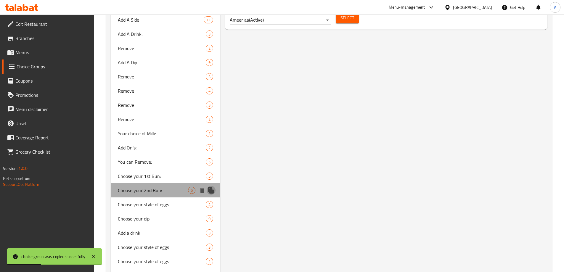
click at [213, 189] on icon "duplicate" at bounding box center [211, 190] width 6 height 7
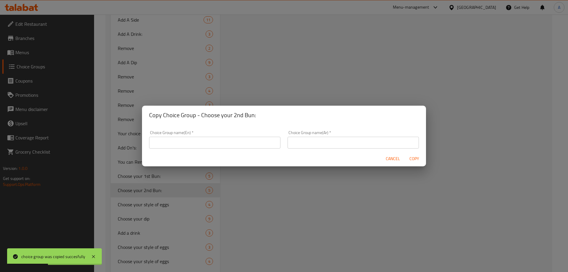
click at [251, 142] on input "text" at bounding box center [214, 143] width 131 height 12
drag, startPoint x: 258, startPoint y: 116, endPoint x: 201, endPoint y: 115, distance: 56.8
click at [201, 115] on h2 "Copy Choice Group - Choose your 2nd Bun:" at bounding box center [284, 114] width 270 height 9
copy h2 "Choose your 2nd Bun:"
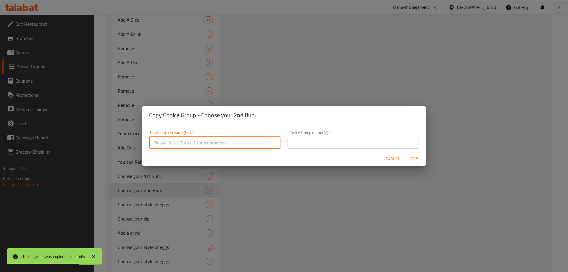
click at [199, 142] on input "text" at bounding box center [214, 143] width 131 height 12
paste input "Choose your 2nd Bun:"
click at [188, 141] on input "Choose your 2nd Bun:" at bounding box center [214, 143] width 131 height 12
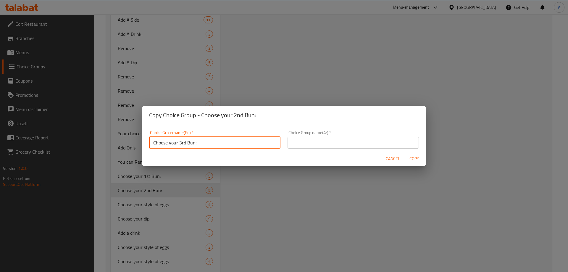
type input "Choose your 3rd Bun:"
click at [335, 142] on input "text" at bounding box center [353, 143] width 131 height 12
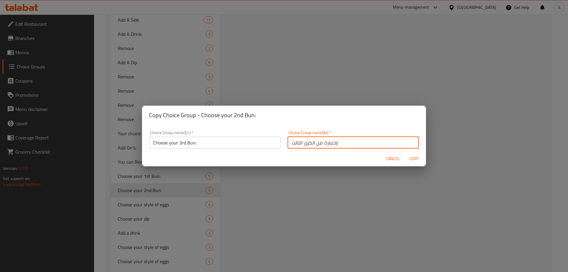
type input "إختيارك من الكيزر الثالث:"
click at [418, 157] on span "Copy" at bounding box center [414, 158] width 14 height 7
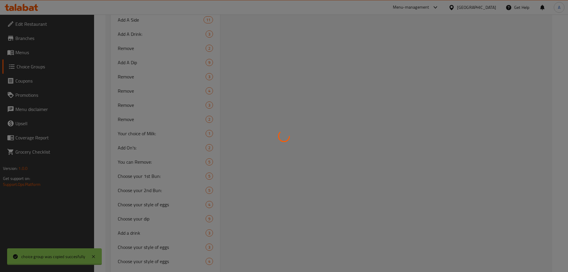
type input "Choose your 3rd Bun:"
type input "إختيارك من الكيزر الثالث:"
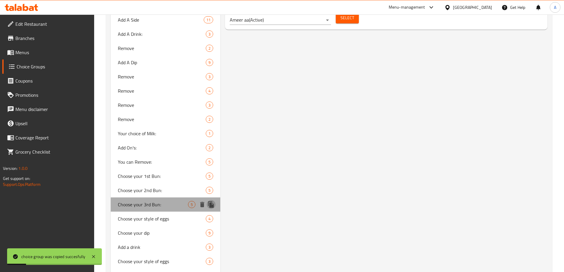
click at [212, 205] on icon "duplicate" at bounding box center [211, 204] width 6 height 7
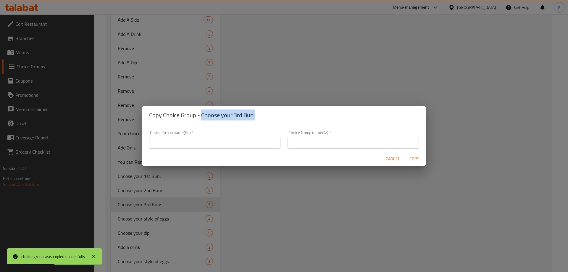
drag, startPoint x: 201, startPoint y: 115, endPoint x: 260, endPoint y: 115, distance: 58.6
click at [260, 115] on h2 "Copy Choice Group - Choose your 3rd Bun:" at bounding box center [284, 114] width 270 height 9
copy h2 "Choose your 3rd Bun:"
click at [244, 146] on input "text" at bounding box center [214, 143] width 131 height 12
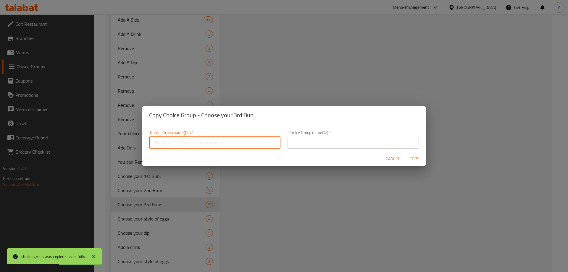
paste input "Choose your 3rd Bun:"
type input "Choose your 3rd Bun:"
click at [315, 148] on input "text" at bounding box center [353, 143] width 131 height 12
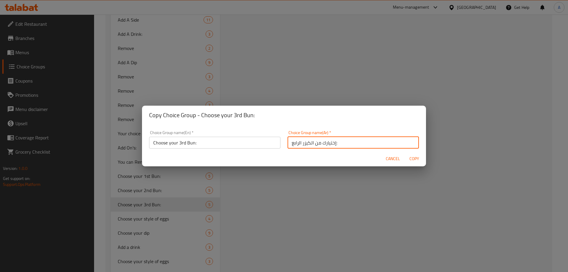
type input "إختيارك من الكيزر الرابع:"
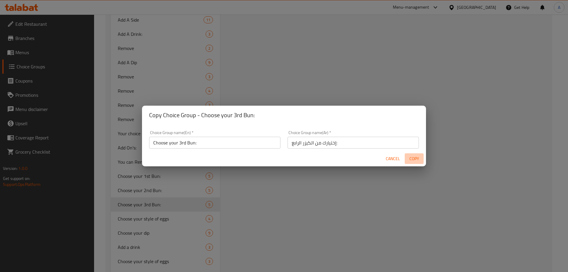
click at [420, 159] on span "Copy" at bounding box center [414, 158] width 14 height 7
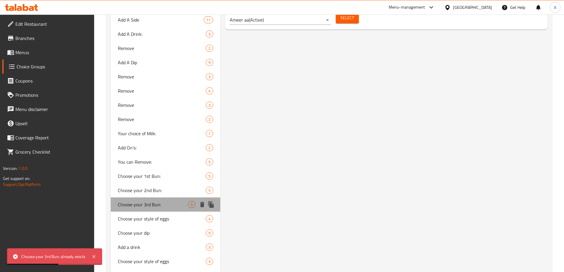
click at [206, 206] on div at bounding box center [207, 204] width 18 height 9
click at [212, 206] on icon "duplicate" at bounding box center [211, 204] width 6 height 7
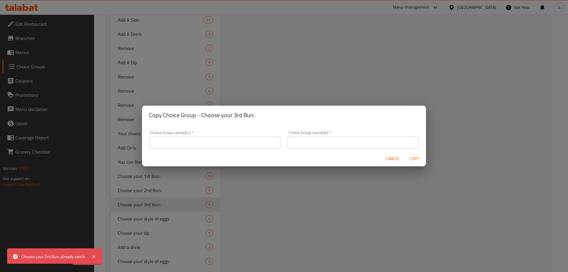
click at [219, 151] on div "Cancel Copy" at bounding box center [284, 159] width 284 height 16
click at [218, 141] on input "text" at bounding box center [214, 143] width 131 height 12
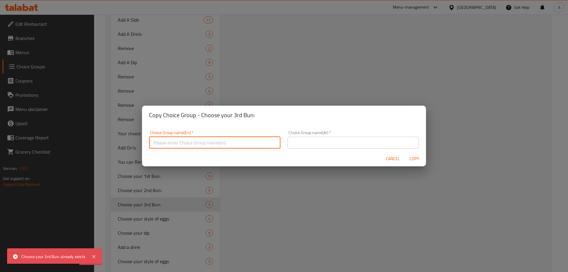
paste input "Choose your 3rd Bun:"
click at [187, 143] on input "Choose your 3rd Bun:" at bounding box center [214, 143] width 131 height 12
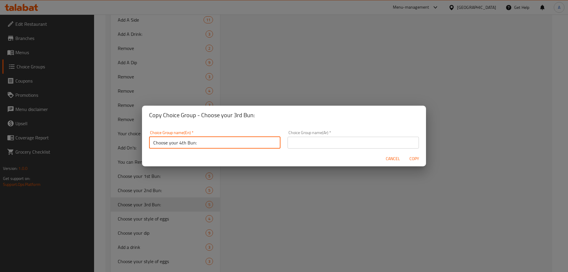
type input "Choose your 4th Bun:"
click at [310, 141] on input "text" at bounding box center [353, 143] width 131 height 12
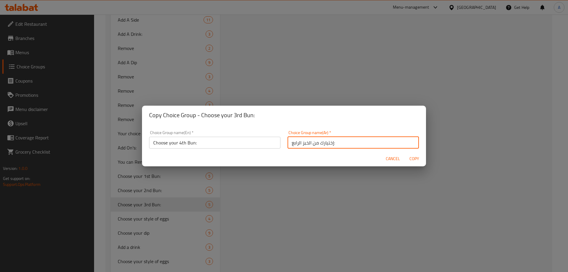
type input "إختيارك من الخبز الرابع:"
click at [416, 158] on span "Copy" at bounding box center [414, 158] width 14 height 7
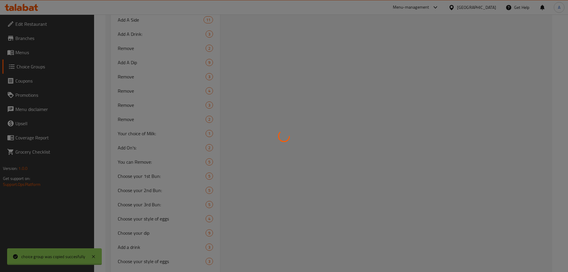
type input "Choose your 4th Bun:"
type input "إختيارك من الخبز الرابع:"
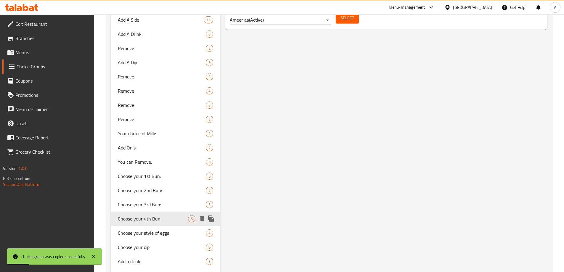
click at [211, 218] on icon "duplicate" at bounding box center [211, 218] width 6 height 7
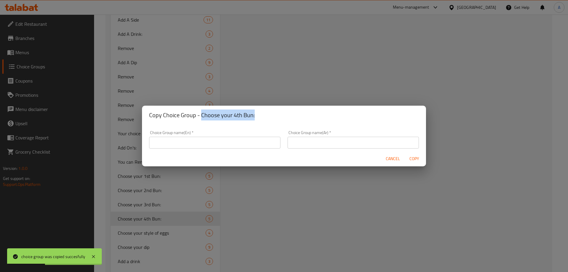
drag, startPoint x: 200, startPoint y: 116, endPoint x: 263, endPoint y: 116, distance: 63.0
click at [263, 116] on h2 "Copy Choice Group - Choose your 4th Bun:" at bounding box center [284, 114] width 270 height 9
copy h2 "Choose your 4th Bun:"
drag, startPoint x: 204, startPoint y: 142, endPoint x: 197, endPoint y: 144, distance: 7.3
click at [204, 142] on input "text" at bounding box center [214, 143] width 131 height 12
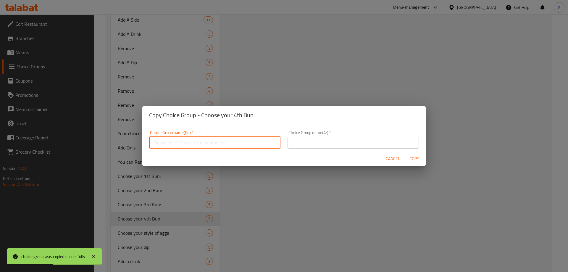
paste input "Choose your 4th Bun:"
click at [182, 142] on input "Choose your 4th Bun:" at bounding box center [214, 143] width 131 height 12
type input "Choose your 5th Bun:"
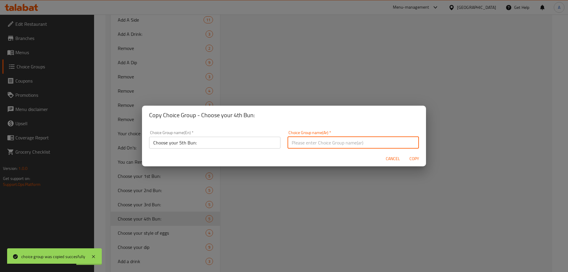
click at [312, 140] on input "text" at bounding box center [353, 143] width 131 height 12
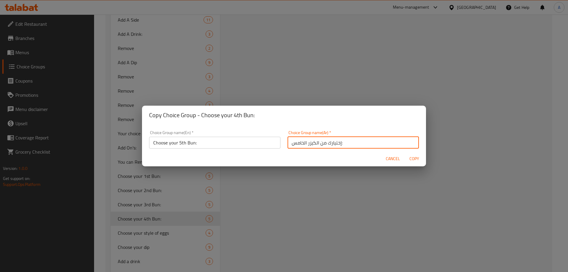
type input "إختيارك من الكيزر الخامس:"
click at [414, 157] on span "Copy" at bounding box center [414, 158] width 14 height 7
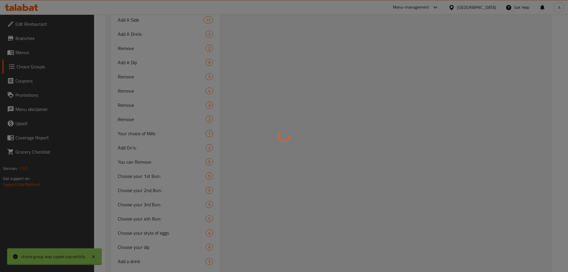
type input "Choose your 5th Bun:"
type input "إختيارك من الكيزر الخامس:"
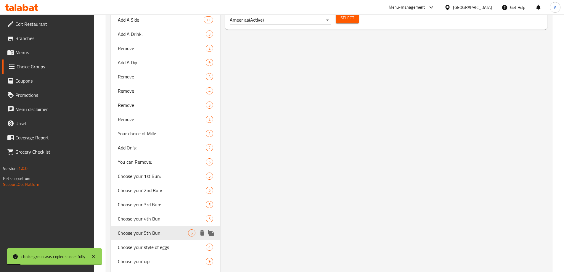
click at [212, 231] on icon "duplicate" at bounding box center [211, 233] width 6 height 7
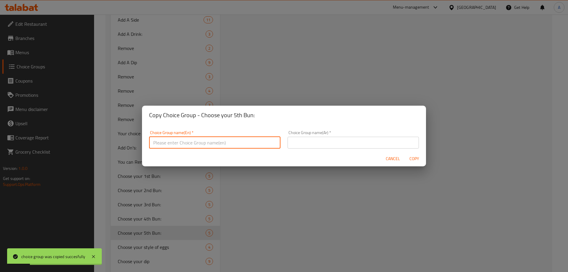
click at [243, 144] on input "text" at bounding box center [214, 143] width 131 height 12
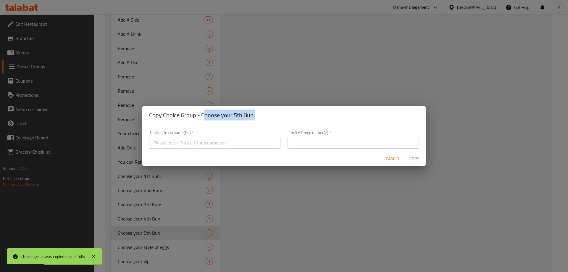
drag, startPoint x: 203, startPoint y: 116, endPoint x: 274, endPoint y: 115, distance: 71.3
click at [274, 115] on h2 "Copy Choice Group - Choose your 5th Bun:" at bounding box center [284, 114] width 270 height 9
click at [192, 118] on h2 "Copy Choice Group - Choose your 5th Bun:" at bounding box center [284, 114] width 270 height 9
drag, startPoint x: 200, startPoint y: 115, endPoint x: 263, endPoint y: 118, distance: 63.1
click at [263, 118] on h2 "Copy Choice Group - Choose your 5th Bun:" at bounding box center [284, 114] width 270 height 9
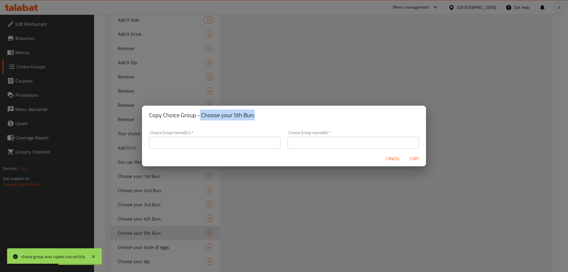
copy h2 "Choose your 5th Bun:"
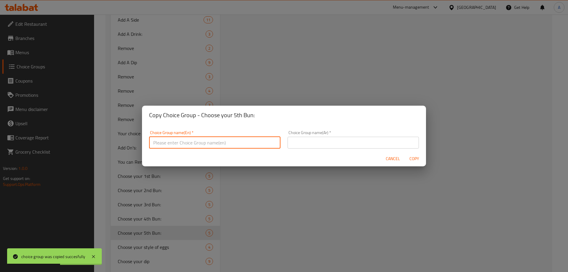
click at [240, 143] on input "text" at bounding box center [214, 143] width 131 height 12
paste input "Choose your 5th Bun:"
click at [182, 141] on input "Choose your 5th Bun:" at bounding box center [214, 143] width 131 height 12
type input "Choose your 6th Bun:"
click at [315, 146] on input "text" at bounding box center [353, 143] width 131 height 12
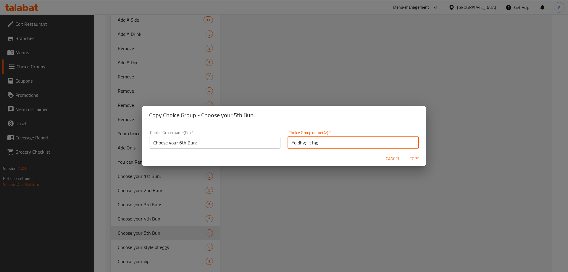
type input "Yojdhv; lk hg;d"
type input "إختيارك من الكيزر السادس:"
click at [415, 157] on span "Copy" at bounding box center [414, 158] width 14 height 7
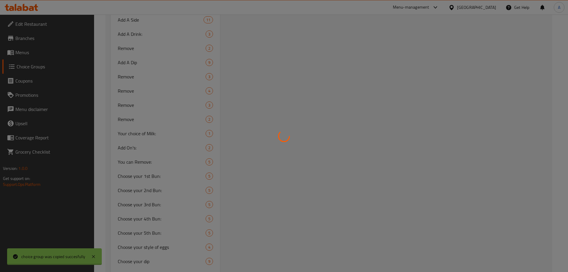
type input "Choose your 6th Bun:"
type input "إختيارك من الكيزر السادس:"
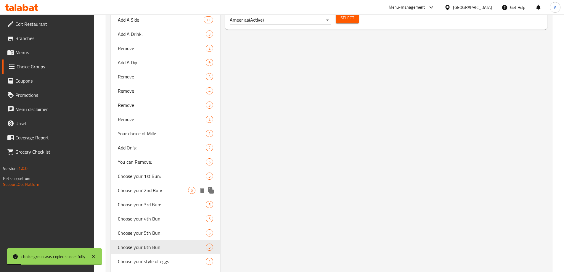
click at [164, 190] on span "Choose your 2nd Bun:" at bounding box center [153, 190] width 70 height 7
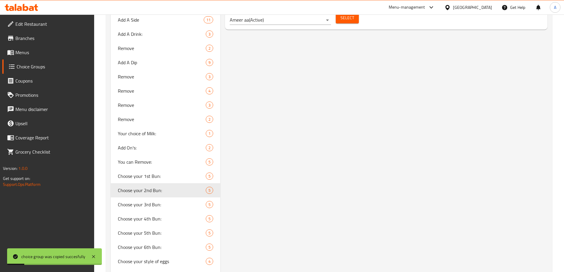
type input "Choose your 2nd Bun:"
type input "إختيارك من الكيزر الثاني:"
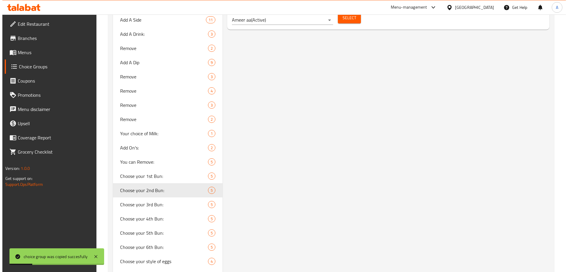
scroll to position [327, 0]
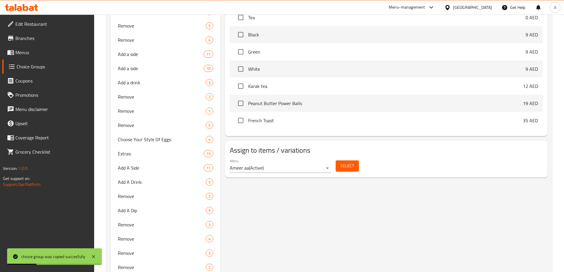
click at [349, 162] on span "Select" at bounding box center [347, 165] width 14 height 7
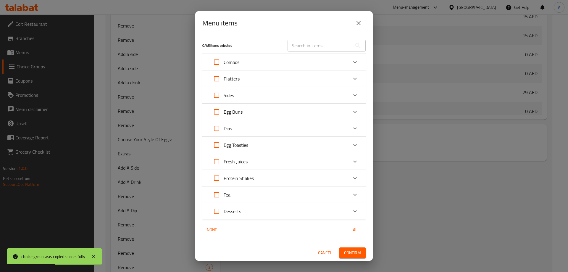
click at [241, 60] on div "Combos" at bounding box center [278, 62] width 138 height 14
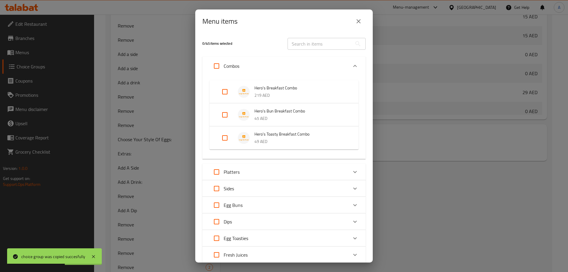
click at [225, 92] on input "Expand" at bounding box center [225, 92] width 14 height 14
checkbox input "true"
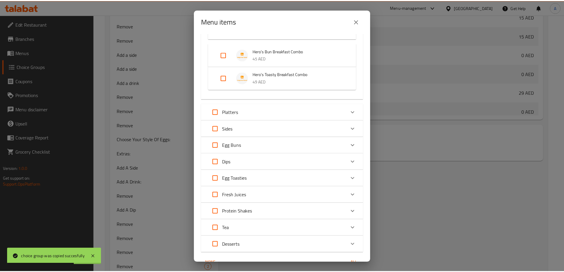
scroll to position [96, 0]
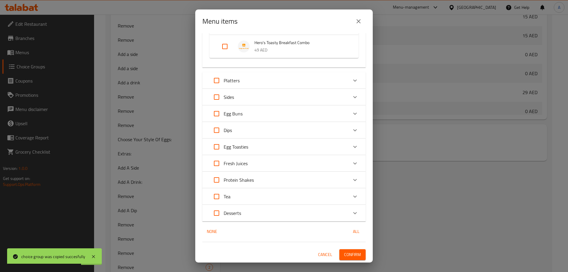
click at [353, 251] on span "Confirm" at bounding box center [352, 254] width 17 height 7
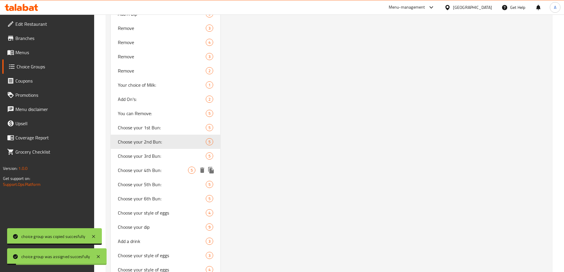
scroll to position [534, 0]
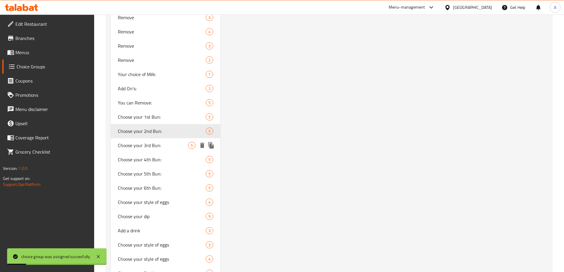
click at [150, 143] on span "Choose your 3rd Bun:" at bounding box center [153, 145] width 70 height 7
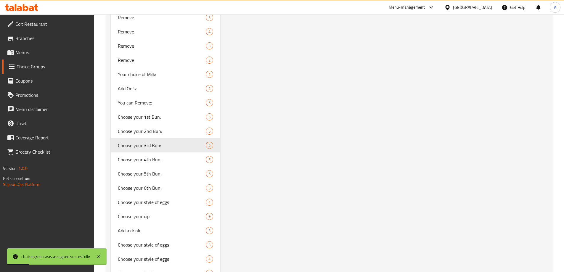
type input "Choose your 3rd Bun:"
type input "إختيارك من الكيزر الثالث:"
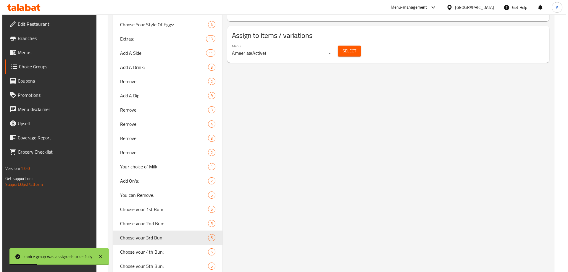
scroll to position [327, 0]
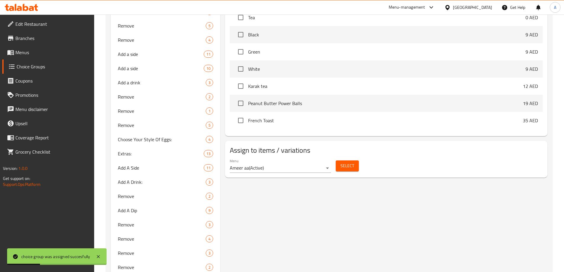
click at [348, 162] on span "Select" at bounding box center [347, 165] width 14 height 7
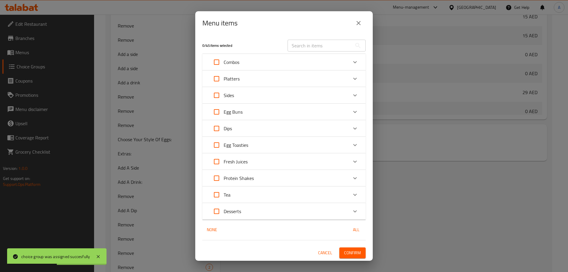
click at [252, 64] on div "Combos" at bounding box center [278, 62] width 138 height 14
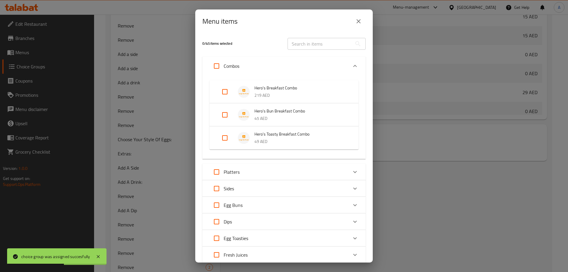
click at [227, 93] on input "Expand" at bounding box center [225, 92] width 14 height 14
checkbox input "true"
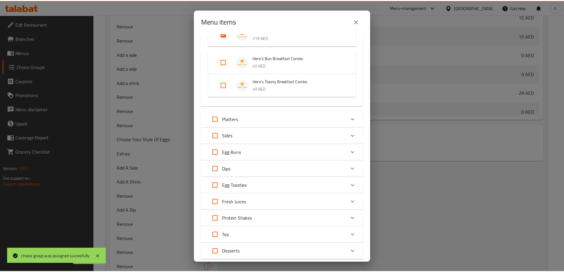
scroll to position [96, 0]
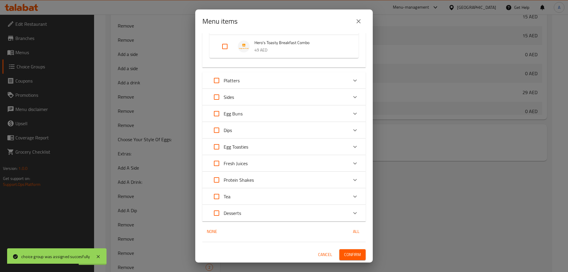
click at [348, 257] on span "Confirm" at bounding box center [352, 254] width 17 height 7
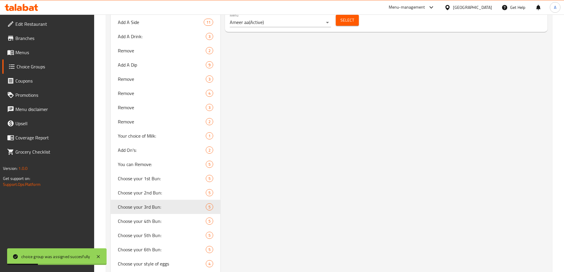
scroll to position [475, 0]
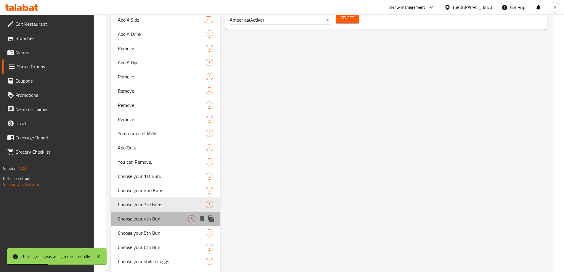
click at [164, 218] on span "Choose your 4th Bun:" at bounding box center [153, 218] width 70 height 7
type input "Choose your 4th Bun:"
type input "إختيارك من الخبز الرابع:"
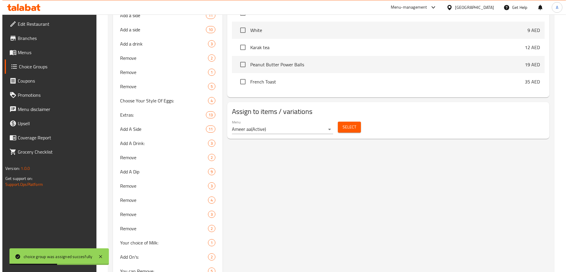
scroll to position [356, 0]
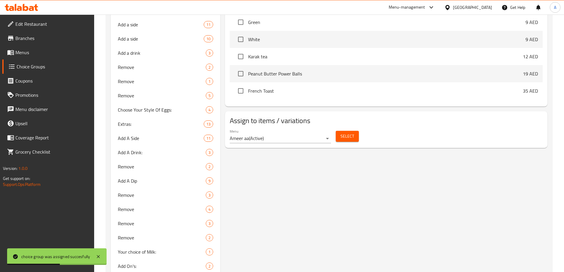
click at [340, 133] on span "Select" at bounding box center [347, 136] width 14 height 7
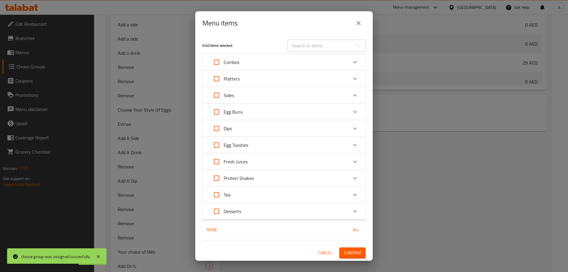
click at [257, 60] on div "Combos" at bounding box center [278, 62] width 138 height 14
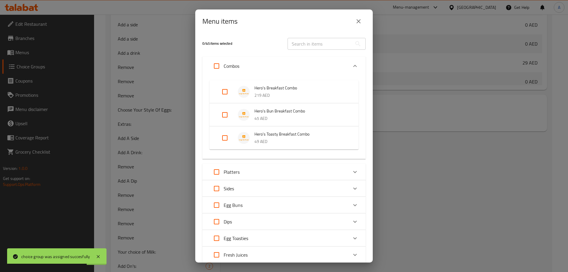
click at [222, 91] on input "Expand" at bounding box center [225, 92] width 14 height 14
checkbox input "true"
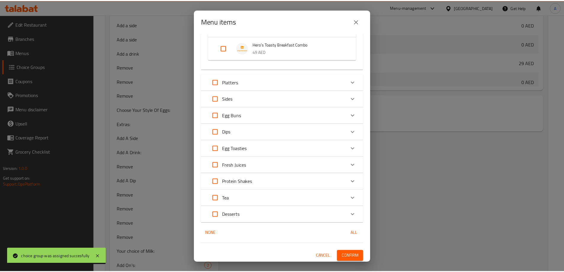
scroll to position [96, 0]
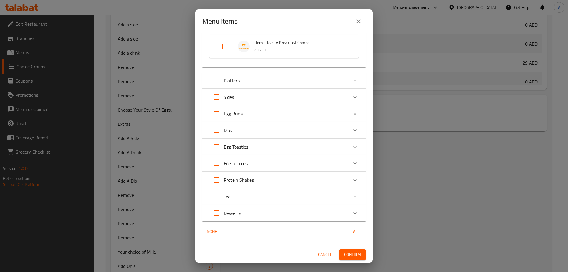
click at [351, 253] on span "Confirm" at bounding box center [352, 254] width 17 height 7
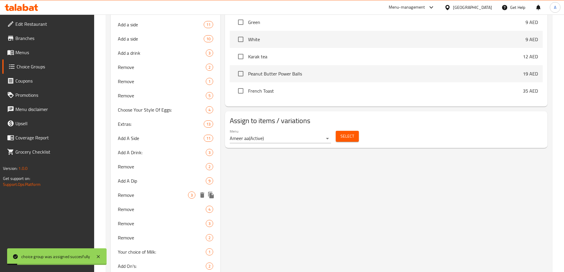
scroll to position [475, 0]
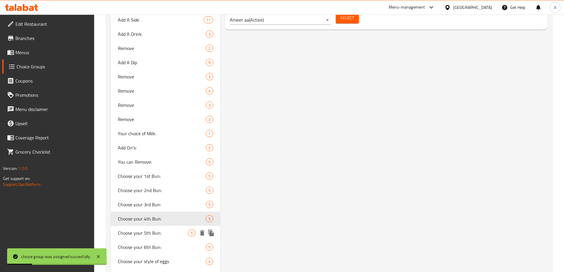
click at [164, 235] on span "Choose your 5th Bun:" at bounding box center [153, 232] width 70 height 7
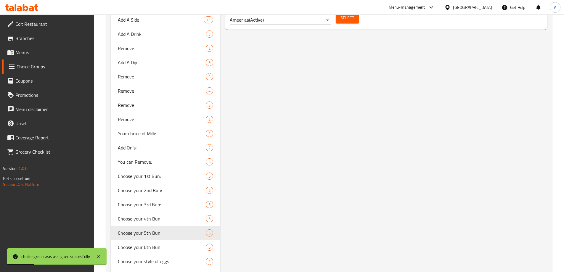
type input "Choose your 5th Bun:"
type input "إختيارك من الكيزر الخامس:"
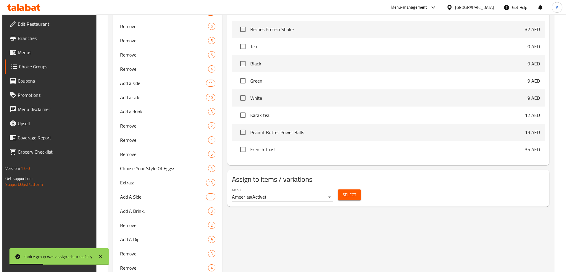
scroll to position [297, 0]
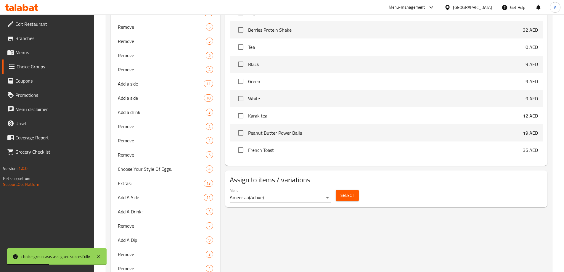
click at [363, 186] on div "Menu Ameer aa ( Active ) Select" at bounding box center [385, 195] width 317 height 19
click at [354, 190] on button "Select" at bounding box center [346, 195] width 23 height 11
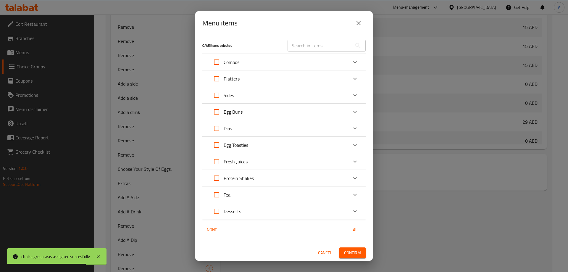
click at [230, 59] on p "Combos" at bounding box center [232, 62] width 16 height 7
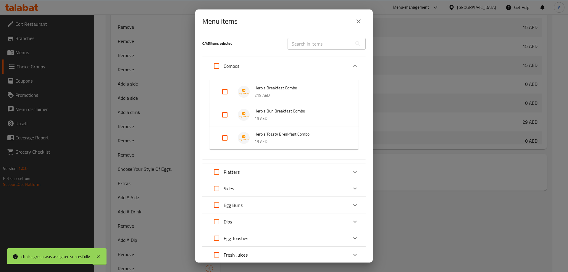
click at [228, 91] on input "Expand" at bounding box center [225, 92] width 14 height 14
checkbox input "true"
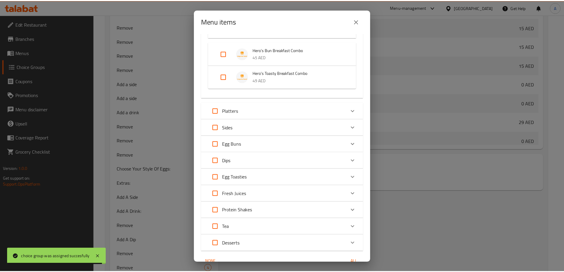
scroll to position [96, 0]
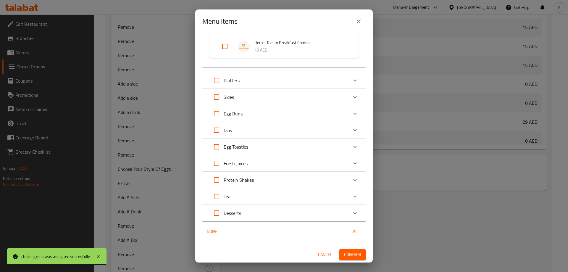
click at [351, 253] on span "Confirm" at bounding box center [352, 254] width 17 height 7
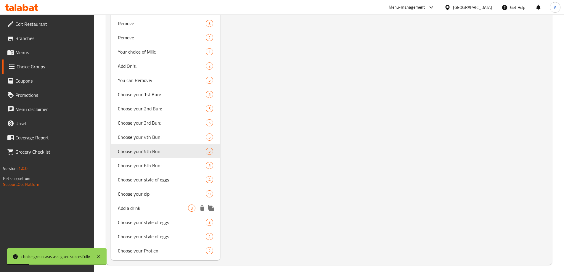
scroll to position [561, 0]
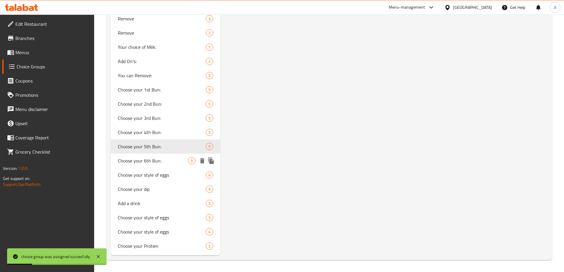
click at [146, 156] on div "Choose your 6th Bun: 5" at bounding box center [166, 161] width 110 height 14
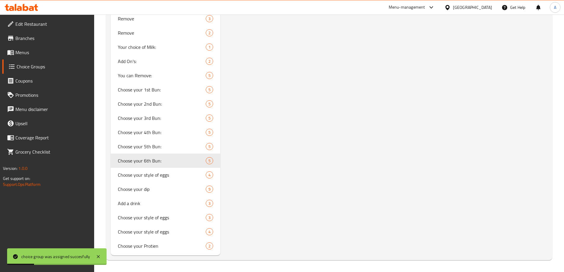
type input "Choose your 6th Bun:"
type input "إختيارك من الكيزر السادس:"
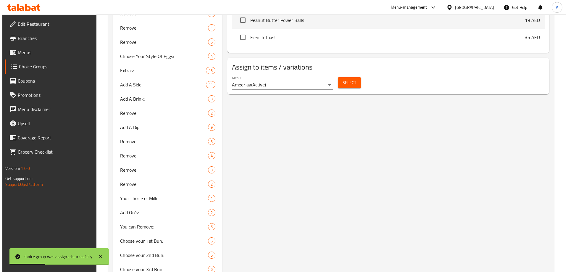
scroll to position [354, 0]
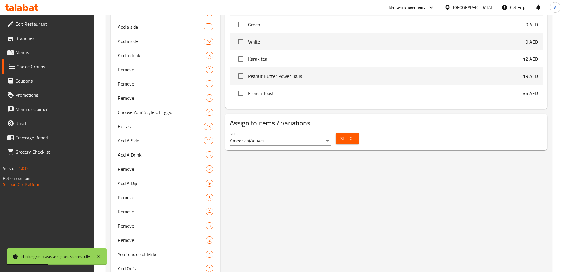
click at [346, 133] on button "Select" at bounding box center [346, 138] width 23 height 11
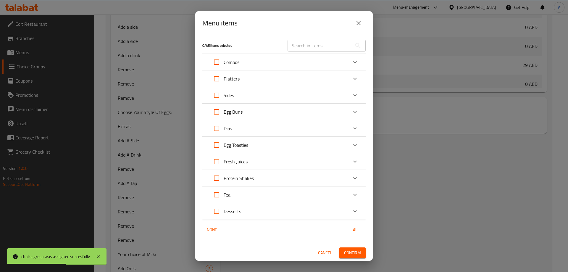
click at [237, 65] on p "Combos" at bounding box center [232, 62] width 16 height 7
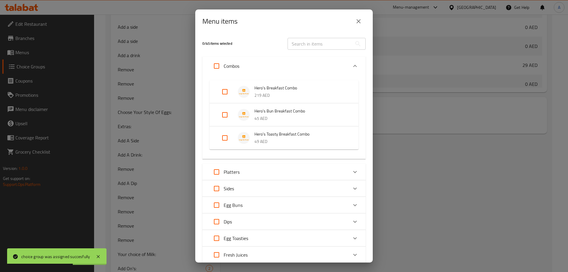
click at [225, 90] on input "Expand" at bounding box center [225, 92] width 14 height 14
checkbox input "true"
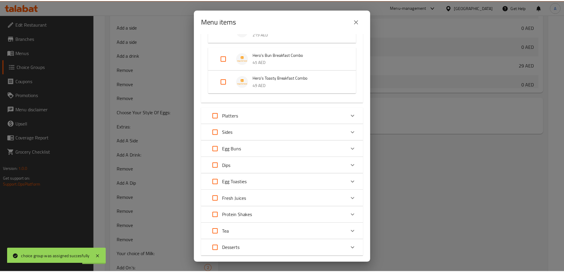
scroll to position [96, 0]
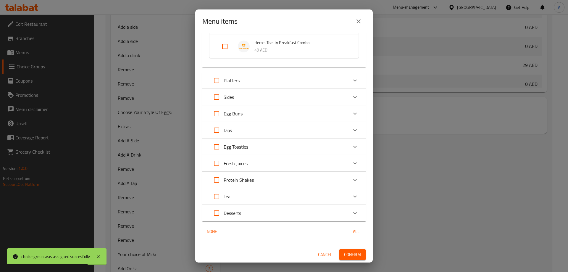
click at [352, 252] on span "Confirm" at bounding box center [352, 254] width 17 height 7
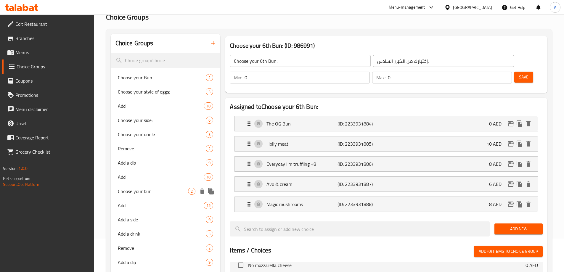
scroll to position [0, 0]
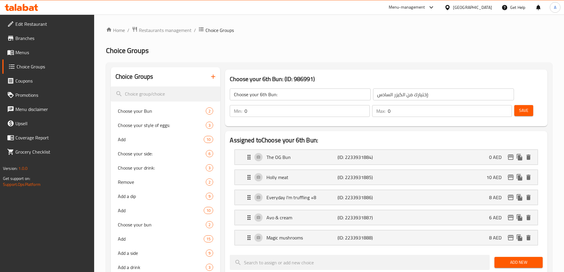
click at [213, 75] on icon "button" at bounding box center [213, 77] width 4 height 4
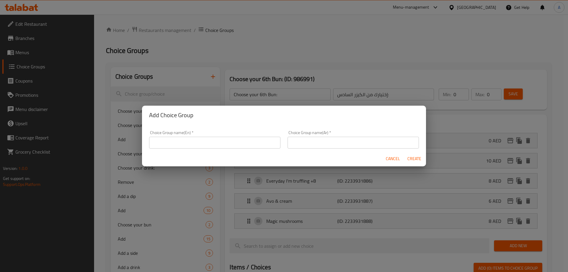
click at [191, 149] on div "Choice Group name(En)   * Choice Group name(En) *" at bounding box center [215, 139] width 138 height 25
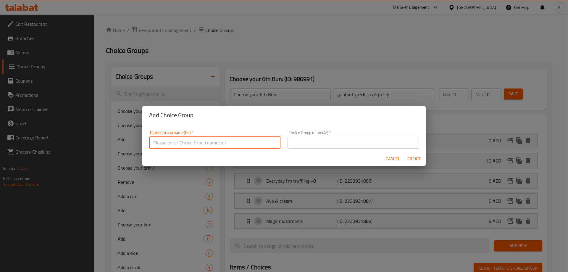
click at [197, 143] on input "text" at bounding box center [214, 143] width 131 height 12
paste input "Choose your side:"
click at [179, 143] on input "Choose your side:" at bounding box center [214, 143] width 131 height 12
type input "Choose your 1st side:"
click at [321, 141] on input "text" at bounding box center [353, 143] width 131 height 12
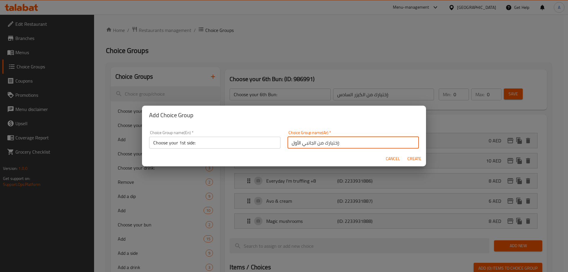
type input "إختيارك من الجانبي الأول:"
click at [414, 159] on span "Create" at bounding box center [414, 158] width 14 height 7
type input "Choose your 1st side:"
type input "إختيارك من الجانبي الأول:"
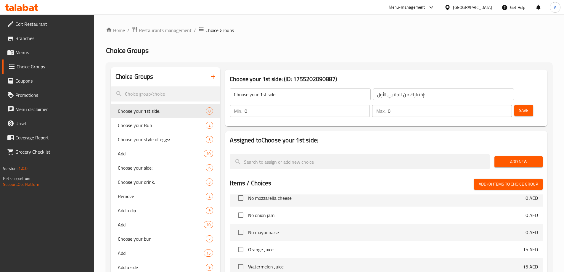
click at [525, 158] on span "Add New" at bounding box center [518, 161] width 39 height 7
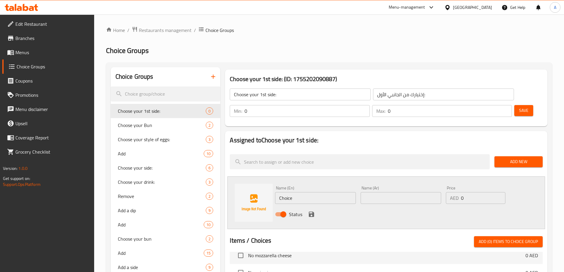
click at [304, 192] on input "Choice" at bounding box center [315, 198] width 80 height 12
paste input "Hash Browns"
type input "Hash Browns"
click at [380, 192] on input "text" at bounding box center [400, 198] width 80 height 12
type input "iha fvh"
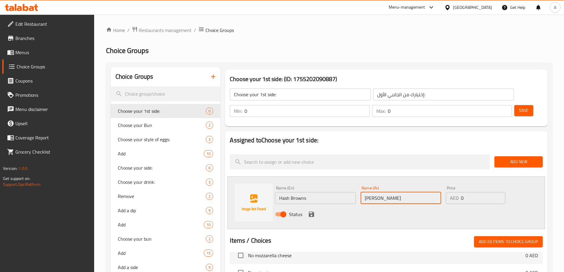
type input "[PERSON_NAME]"
click at [310, 212] on icon "save" at bounding box center [311, 214] width 5 height 5
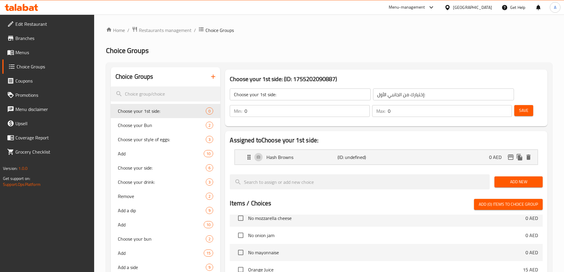
click at [515, 178] on span "Add New" at bounding box center [518, 181] width 39 height 7
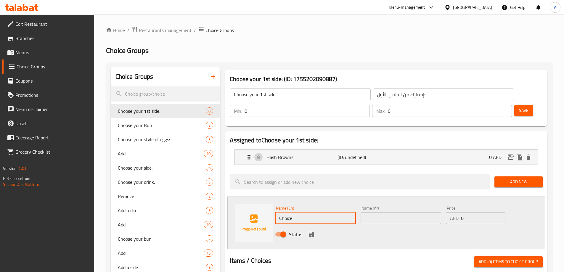
click at [317, 212] on input "Choice" at bounding box center [315, 218] width 80 height 12
paste input "eese Sticks"
type input "Cheese Sticks"
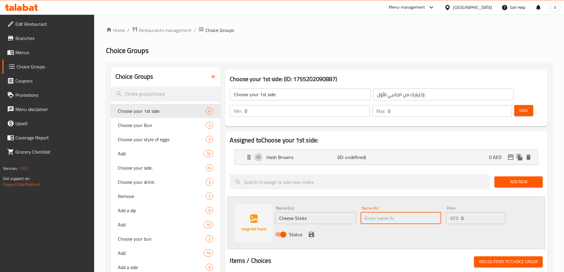
click at [375, 212] on input "text" at bounding box center [400, 218] width 80 height 12
type input "أصابع جبنة"
click at [310, 231] on icon "save" at bounding box center [311, 234] width 7 height 7
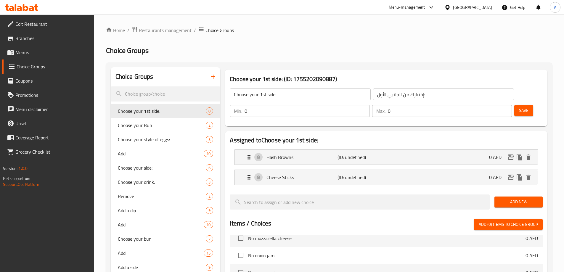
click at [492, 105] on input "0" at bounding box center [450, 111] width 124 height 12
type input "1"
click at [525, 104] on div "Save" at bounding box center [526, 111] width 26 height 14
click at [519, 107] on span "Save" at bounding box center [523, 110] width 9 height 7
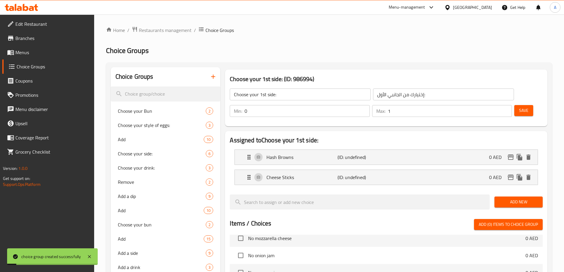
click at [515, 192] on div "Add New" at bounding box center [518, 202] width 53 height 20
click at [514, 198] on span "Add New" at bounding box center [518, 201] width 39 height 7
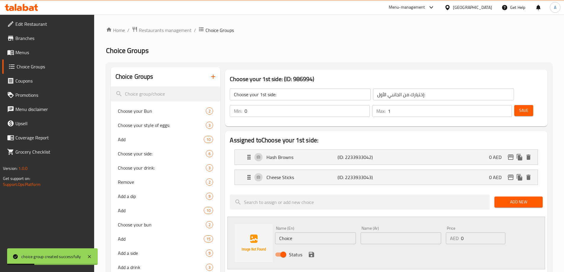
click at [314, 232] on input "Choice" at bounding box center [315, 238] width 80 height 12
paste input "Beef Bacon Strips +5"
drag, startPoint x: 316, startPoint y: 222, endPoint x: 329, endPoint y: 222, distance: 12.7
click at [329, 232] on input "Beef Bacon Strips +5" at bounding box center [315, 238] width 80 height 12
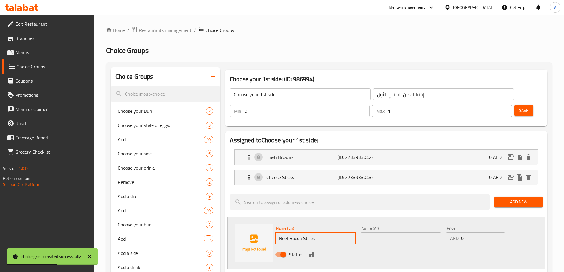
type input "Beef Bacon Strips"
click at [471, 232] on input "0" at bounding box center [483, 238] width 44 height 12
type input "5"
click at [425, 232] on input "text" at bounding box center [400, 238] width 80 height 12
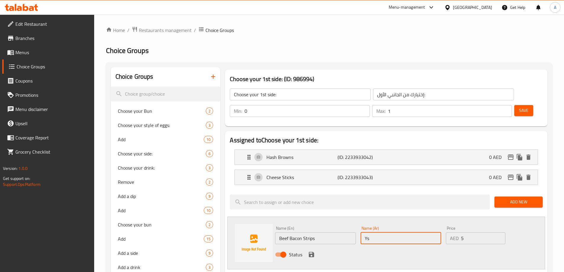
type input "Y"
type input "إستربس لحم بقري مقدد"
click at [306, 246] on div "Status" at bounding box center [400, 254] width 256 height 16
click at [310, 252] on icon "save" at bounding box center [311, 254] width 5 height 5
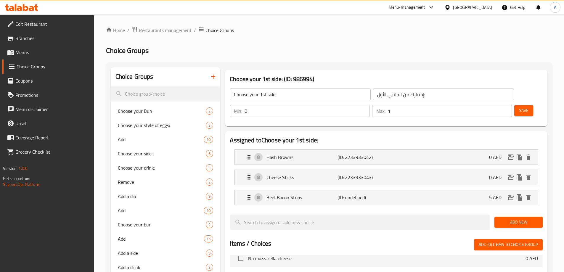
click at [511, 218] on span "Add New" at bounding box center [518, 221] width 39 height 7
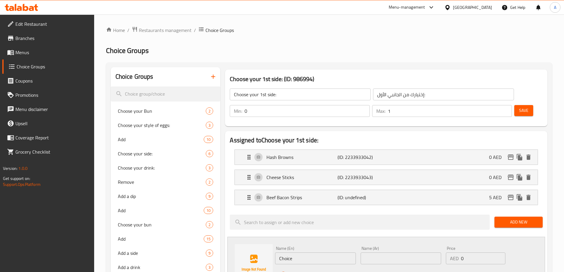
click at [326, 252] on input "Choice" at bounding box center [315, 258] width 80 height 12
paste input "Sautéed Mushrooms"
type input "Sautéed Mushrooms"
click at [391, 252] on input "text" at bounding box center [400, 258] width 80 height 12
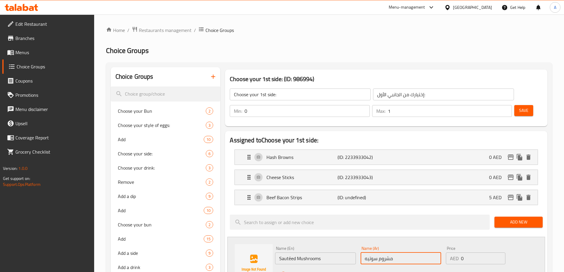
type input "مشروم سوتيه"
click at [312, 272] on icon "save" at bounding box center [311, 274] width 5 height 5
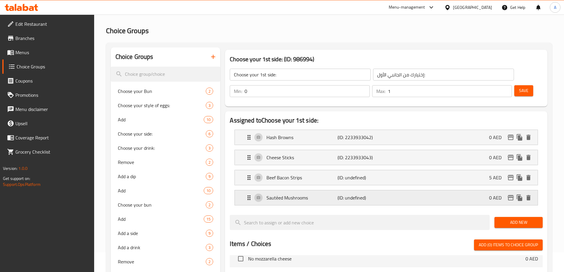
scroll to position [30, 0]
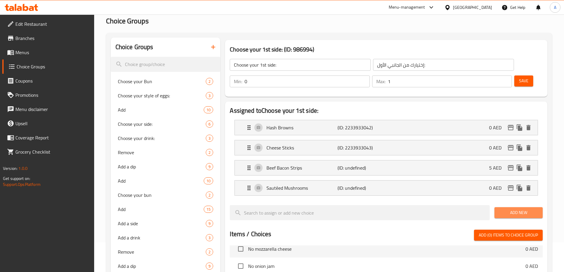
click at [514, 209] on span "Add New" at bounding box center [518, 212] width 39 height 7
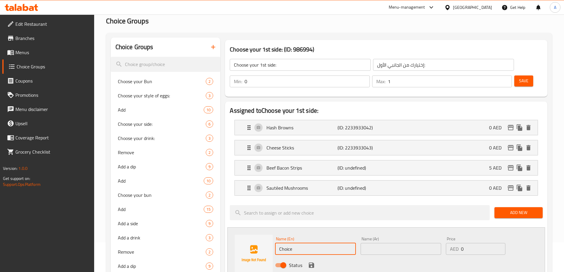
click at [316, 243] on input "Choice" at bounding box center [315, 249] width 80 height 12
paste input "onfit Cherry Tomatoes"
type input "Confit Cherry Tomatoes"
click at [385, 243] on input "text" at bounding box center [400, 249] width 80 height 12
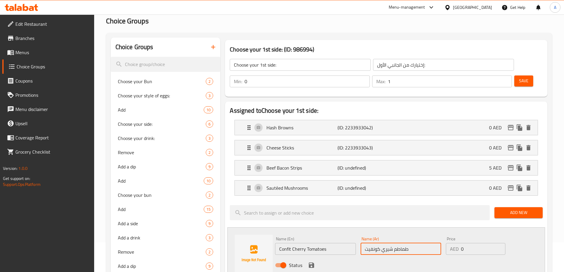
type input "طماطم شيري كونفيت"
click at [309, 262] on icon "save" at bounding box center [311, 264] width 5 height 5
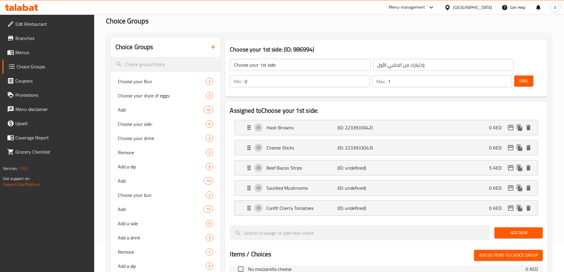
click at [504, 229] on span "Add New" at bounding box center [518, 232] width 39 height 7
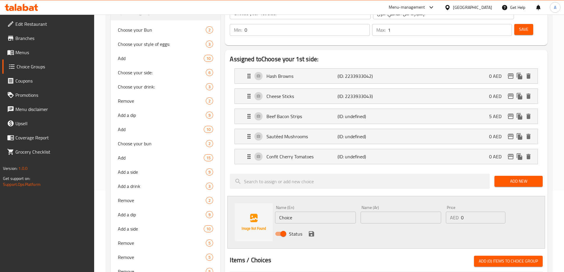
scroll to position [118, 0]
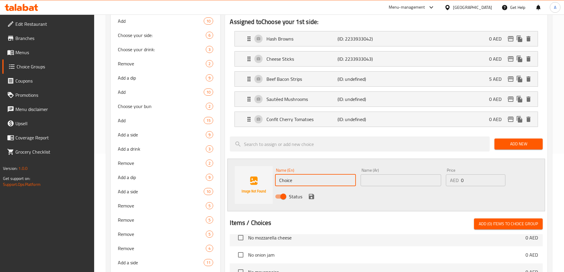
click at [297, 174] on input "Choice" at bounding box center [315, 180] width 80 height 12
paste input "icken Tenders +5"
type input "Chicken Tenders"
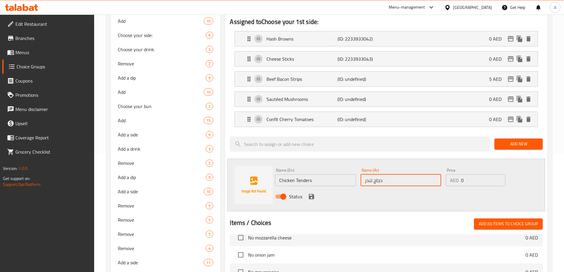
type input "دجاج تندر"
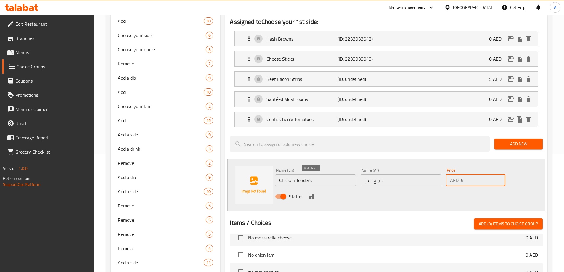
type input "5"
click at [308, 193] on icon "save" at bounding box center [311, 196] width 7 height 7
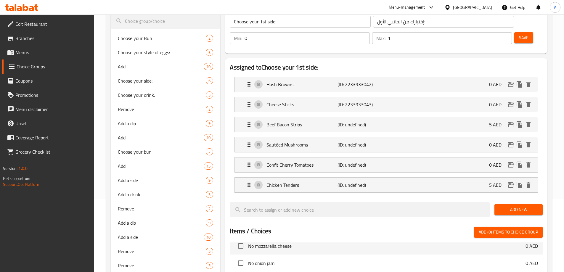
scroll to position [0, 0]
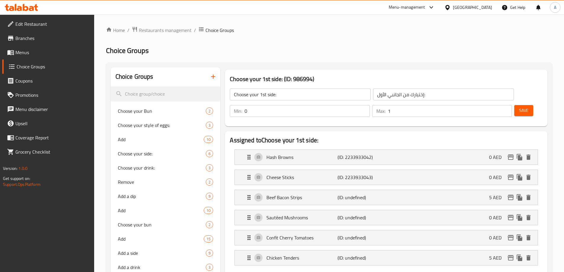
click at [519, 107] on span "Save" at bounding box center [523, 110] width 9 height 7
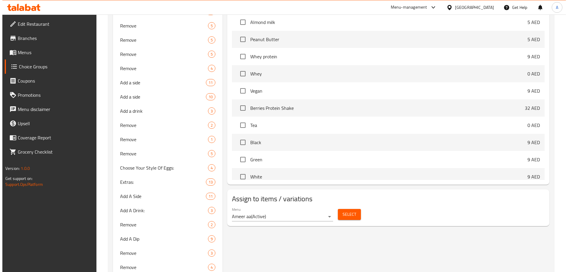
scroll to position [325, 0]
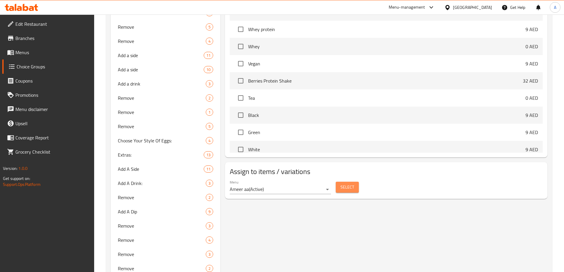
click at [356, 182] on button "Select" at bounding box center [346, 187] width 23 height 11
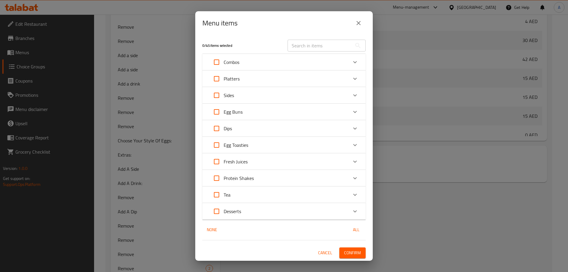
click at [265, 61] on div "Combos" at bounding box center [278, 62] width 138 height 14
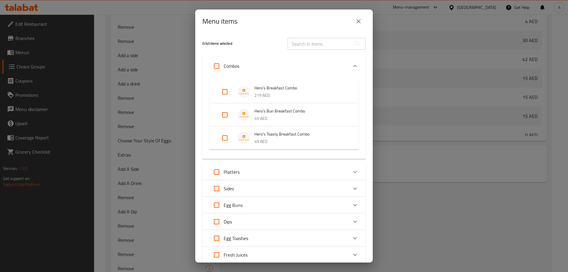
click at [226, 90] on input "Expand" at bounding box center [225, 92] width 14 height 14
checkbox input "true"
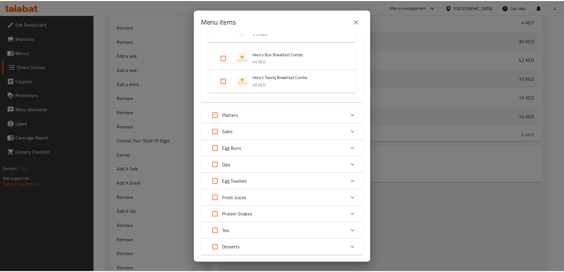
scroll to position [96, 0]
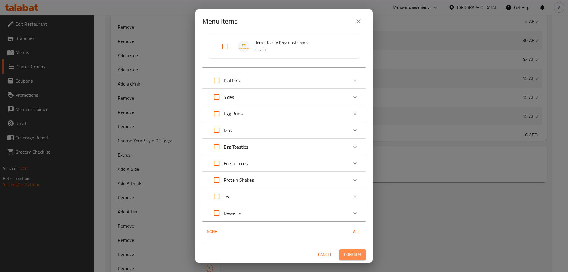
click at [349, 251] on span "Confirm" at bounding box center [352, 254] width 17 height 7
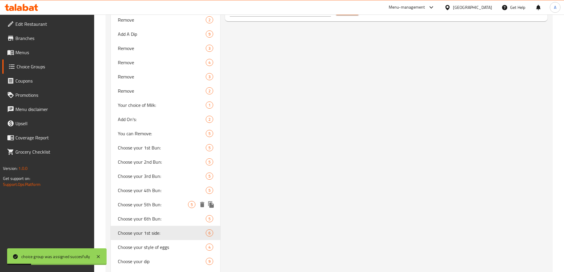
scroll to position [546, 0]
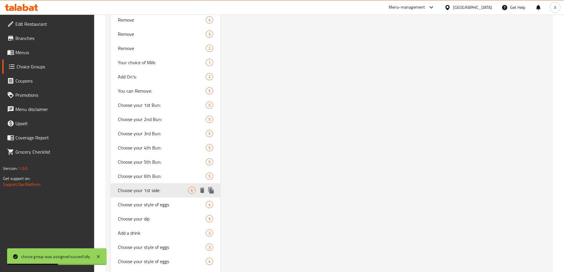
click at [212, 191] on icon "duplicate" at bounding box center [211, 190] width 6 height 7
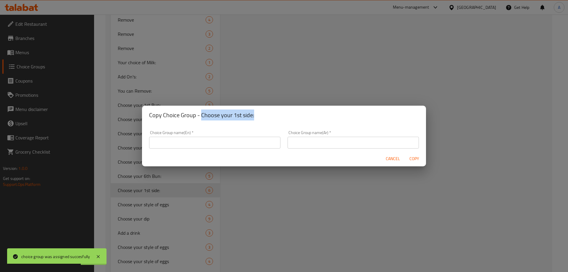
drag, startPoint x: 201, startPoint y: 115, endPoint x: 275, endPoint y: 114, distance: 74.0
click at [275, 114] on h2 "Copy Choice Group - Choose your 1st side:" at bounding box center [284, 114] width 270 height 9
copy h2 "Choose your 1st side:"
click at [211, 146] on input "text" at bounding box center [214, 143] width 131 height 12
paste input "Choose your 1st side:"
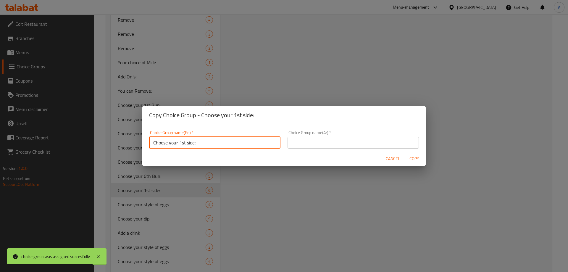
click at [187, 143] on input "Choose your 1st side:" at bounding box center [214, 143] width 131 height 12
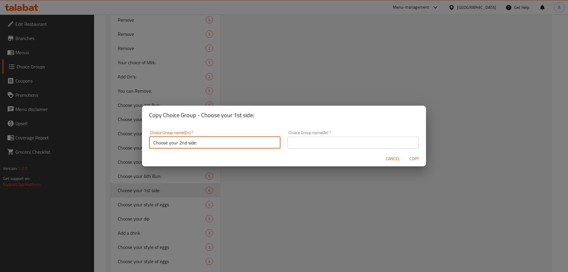
type input "Choose your 2nd side:"
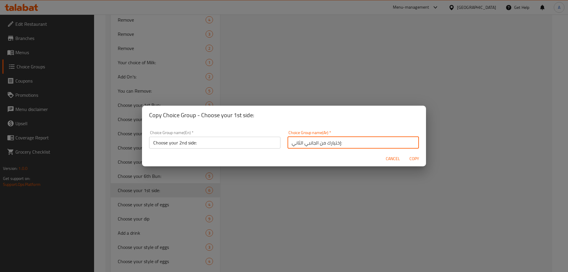
type input "إختيارك من الجانبي الثاني:"
click at [415, 159] on span "Copy" at bounding box center [414, 158] width 14 height 7
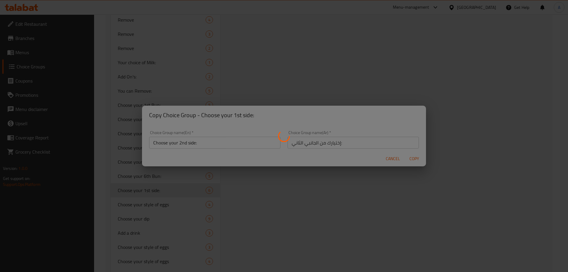
type input "Choose your 2nd side:"
type input "إختيارك من الجانبي الثاني:"
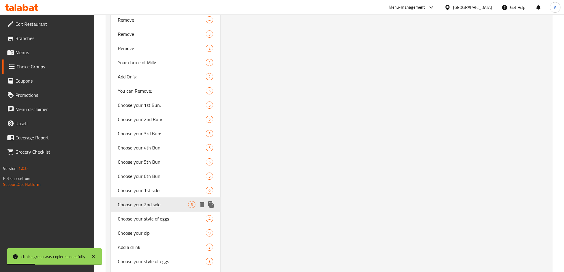
click at [209, 204] on icon "duplicate" at bounding box center [210, 204] width 7 height 7
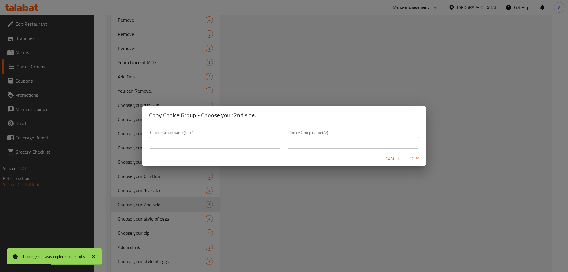
click at [200, 116] on h2 "Copy Choice Group - Choose your 2nd side:" at bounding box center [284, 114] width 270 height 9
drag, startPoint x: 200, startPoint y: 116, endPoint x: 257, endPoint y: 114, distance: 57.4
click at [257, 114] on h2 "Copy Choice Group - Choose your 2nd side:" at bounding box center [284, 114] width 270 height 9
copy h2 "Choose your 2nd side:"
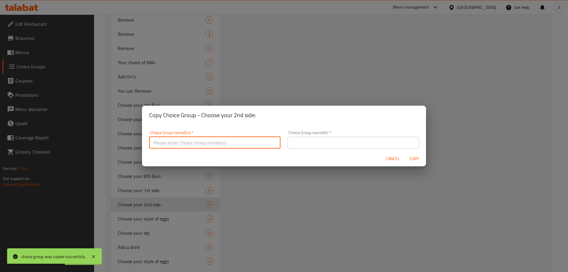
click at [225, 143] on input "text" at bounding box center [214, 143] width 131 height 12
paste input "Choose your 2nd side:"
click at [184, 142] on input "Choose your 2nd side:" at bounding box center [214, 143] width 131 height 12
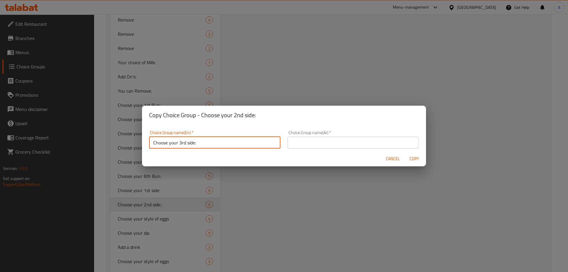
type input "Choose your 3rd side:"
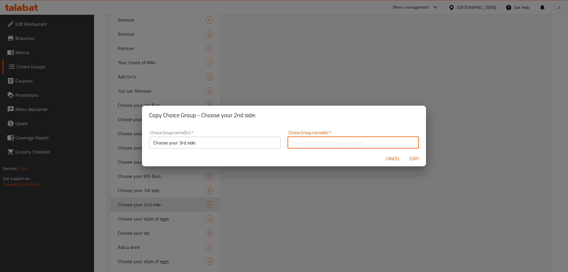
click at [298, 144] on input "text" at bounding box center [353, 143] width 131 height 12
type input "إختيارك من الجانبي الثالث:"
click at [413, 163] on button "Copy" at bounding box center [414, 158] width 19 height 11
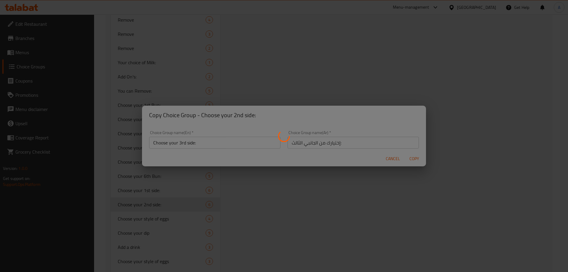
type input "Choose your 3rd side:"
type input "إختيارك من الجانبي الثالث:"
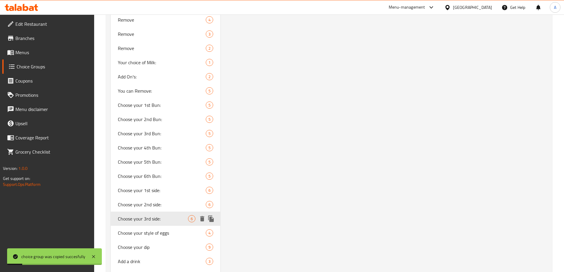
click at [211, 219] on icon "duplicate" at bounding box center [211, 218] width 6 height 7
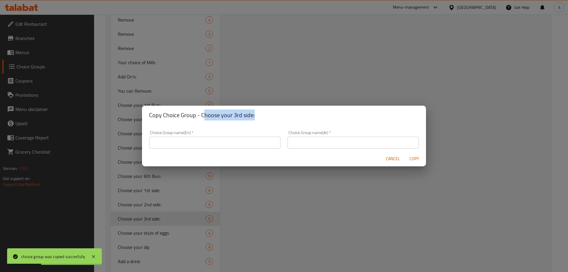
drag, startPoint x: 202, startPoint y: 117, endPoint x: 262, endPoint y: 118, distance: 59.8
click at [262, 118] on h2 "Copy Choice Group - Choose your 3rd side:" at bounding box center [284, 114] width 270 height 9
click at [197, 118] on h2 "Copy Choice Group - Choose your 3rd side:" at bounding box center [284, 114] width 270 height 9
drag, startPoint x: 200, startPoint y: 115, endPoint x: 262, endPoint y: 117, distance: 61.6
click at [262, 117] on h2 "Copy Choice Group - Choose your 3rd side:" at bounding box center [284, 114] width 270 height 9
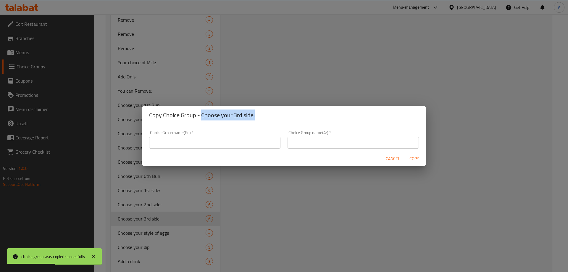
copy h2 "Choose your 3rd side:"
click at [224, 138] on input "text" at bounding box center [214, 143] width 131 height 12
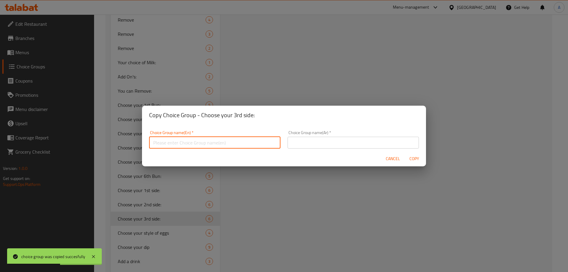
paste input "Choose your 3rd side:"
click at [305, 144] on input "text" at bounding box center [353, 143] width 131 height 12
click at [182, 142] on input "Choose your 3rd side:" at bounding box center [214, 143] width 131 height 12
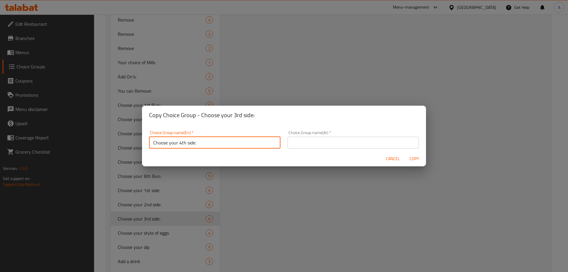
type input "Choose your 4th side:"
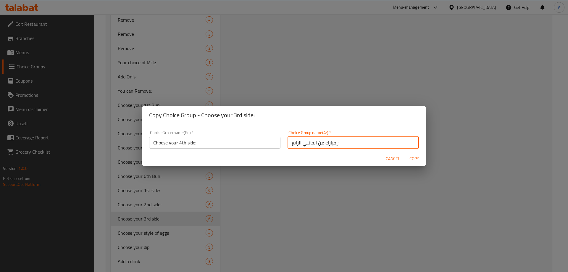
type input "إخيارك من الجانبي الرابع:"
click at [417, 159] on span "Copy" at bounding box center [414, 158] width 14 height 7
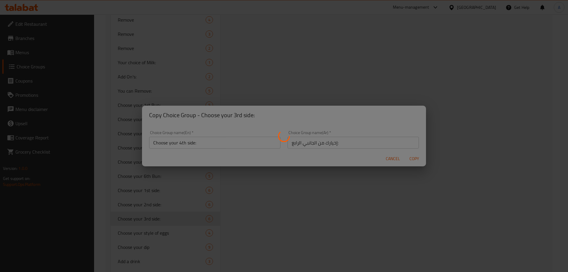
type input "Choose your 4th side:"
type input "إخيارك من الجانبي الرابع:"
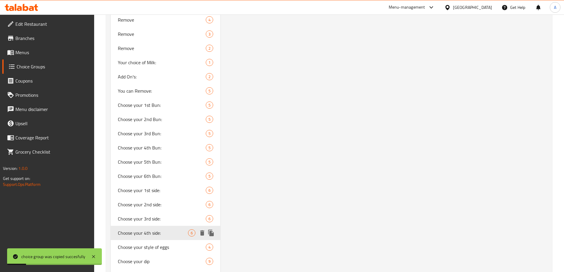
click at [211, 232] on icon "duplicate" at bounding box center [211, 233] width 6 height 7
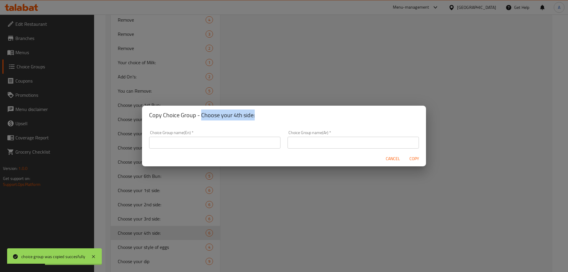
drag, startPoint x: 201, startPoint y: 114, endPoint x: 248, endPoint y: 130, distance: 49.3
click at [267, 114] on h2 "Copy Choice Group - Choose your 4th side:" at bounding box center [284, 114] width 270 height 9
copy h2 "Choose your 4th side:"
click at [199, 148] on input "text" at bounding box center [214, 143] width 131 height 12
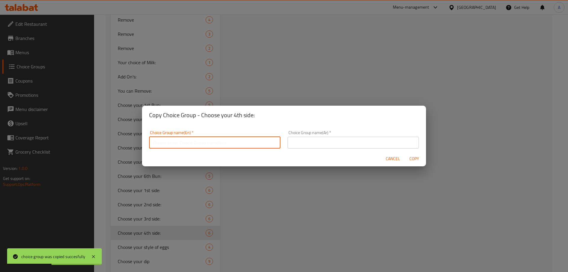
paste input "Choose your 4th side:"
click at [181, 143] on input "Choose your 4th side:" at bounding box center [214, 143] width 131 height 12
type input "Choose your 5th side:"
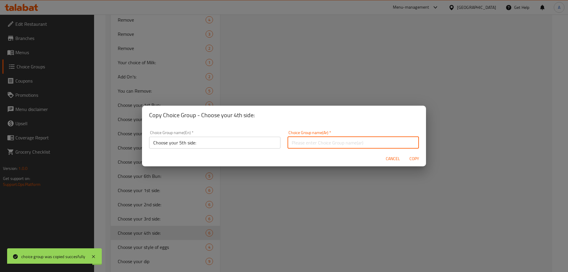
click at [326, 144] on input "text" at bounding box center [353, 143] width 131 height 12
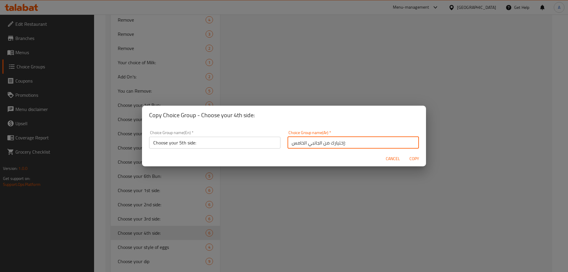
type input "إختيارك من الجانبي الخامس:"
click at [415, 160] on span "Copy" at bounding box center [414, 158] width 14 height 7
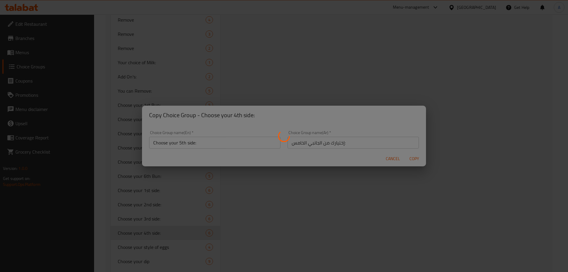
type input "Choose your 5th side:"
type input "إختيارك من الجانبي الخامس:"
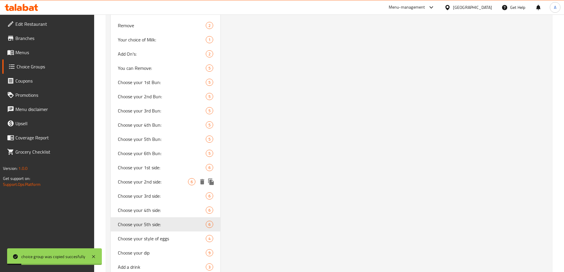
scroll to position [575, 0]
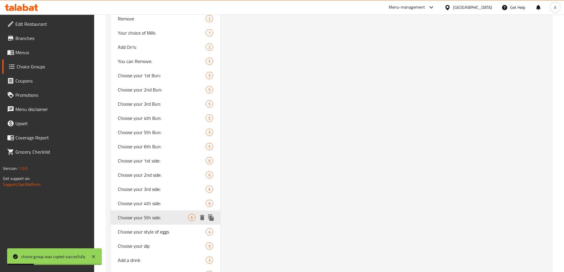
click at [213, 217] on icon "duplicate" at bounding box center [210, 217] width 7 height 7
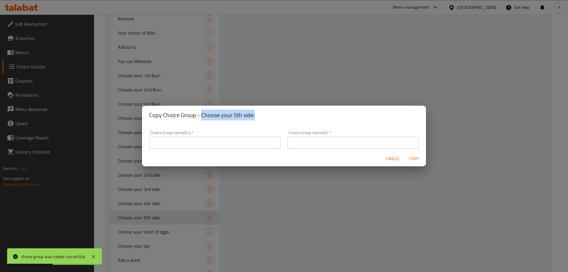
drag, startPoint x: 201, startPoint y: 114, endPoint x: 263, endPoint y: 114, distance: 62.4
click at [263, 114] on h2 "Copy Choice Group - Choose your 5th side:" at bounding box center [284, 114] width 270 height 9
copy h2 "Choose your 5th side:"
click at [241, 146] on input "text" at bounding box center [214, 143] width 131 height 12
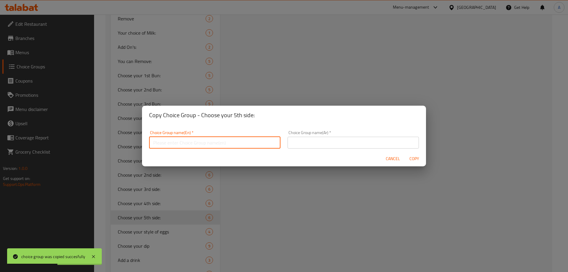
paste input "Choose your 5th side:"
type input "Choose your 5th side:"
click at [299, 143] on input "text" at bounding box center [353, 143] width 131 height 12
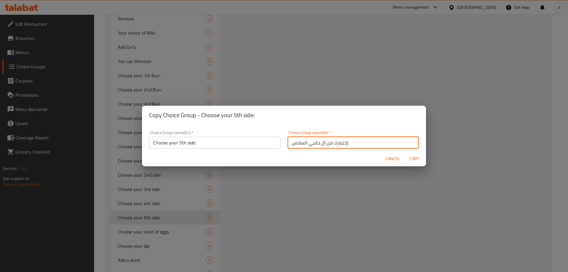
type input "إختيارك من ال جانبي السادس:"
click at [184, 144] on input "Choose your 5th side:" at bounding box center [214, 143] width 131 height 12
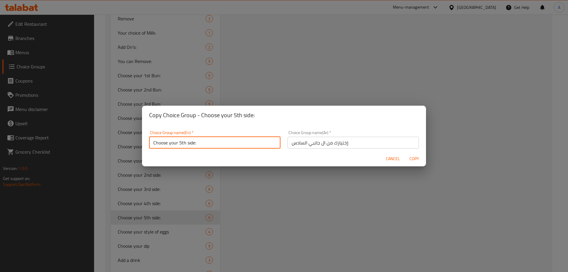
click at [182, 145] on input "Choose your 5th side:" at bounding box center [214, 143] width 131 height 12
type input "Choose your 6th side:"
click at [413, 157] on span "Copy" at bounding box center [414, 158] width 14 height 7
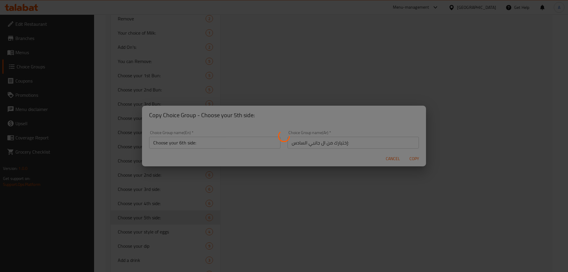
type input "Choose your 6th side:"
type input "إختيارك من ال جانبي السادس:"
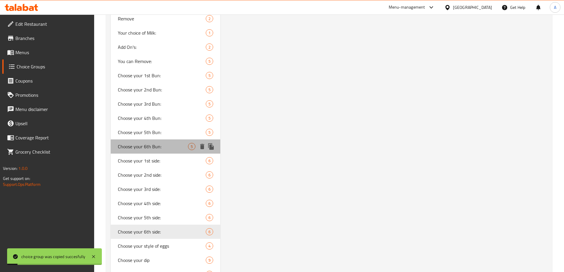
click at [152, 143] on span "Choose your 6th Bun:" at bounding box center [153, 146] width 70 height 7
type input "Choose your 6th Bun:"
type input "إختيارك من الكيزر السادس:"
type input "0"
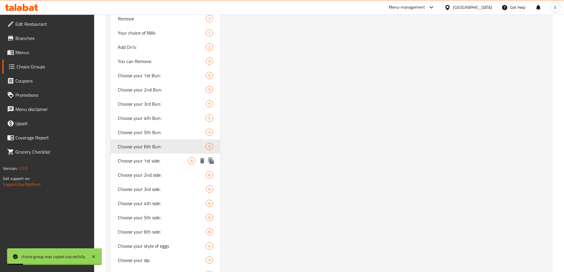
click at [141, 160] on span "Choose your 1st side:" at bounding box center [153, 160] width 70 height 7
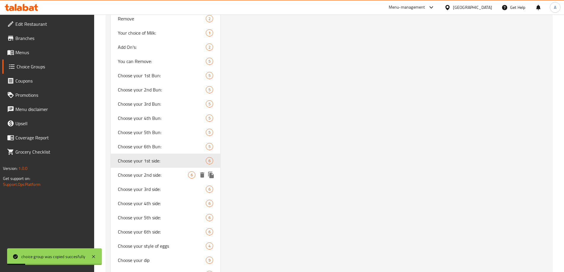
type input "Choose your 1st side:"
type input "إختيارك من الجانبي الأول:"
type input "1"
click at [153, 174] on span "Choose your 2nd side:" at bounding box center [153, 174] width 70 height 7
type input "Choose your 2nd side:"
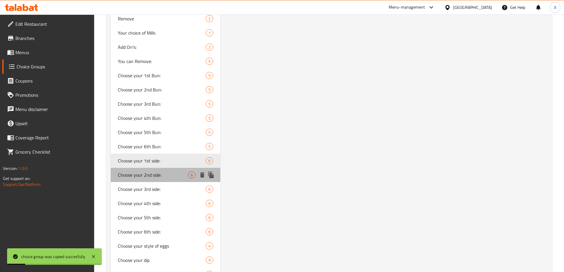
type input "إختيارك من الجانبي الثاني:"
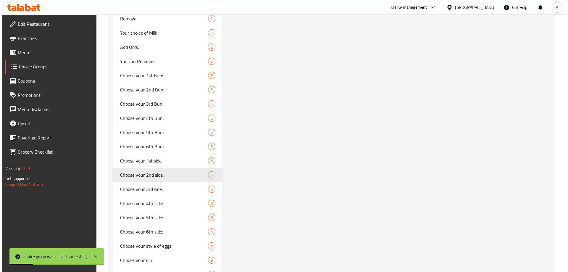
scroll to position [368, 0]
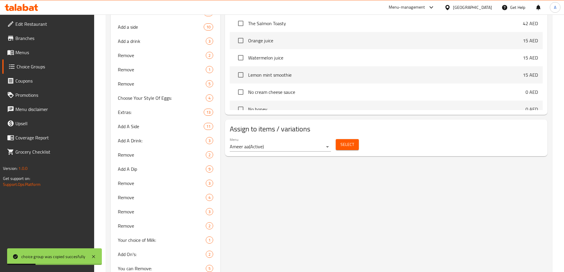
click at [343, 141] on span "Select" at bounding box center [347, 144] width 14 height 7
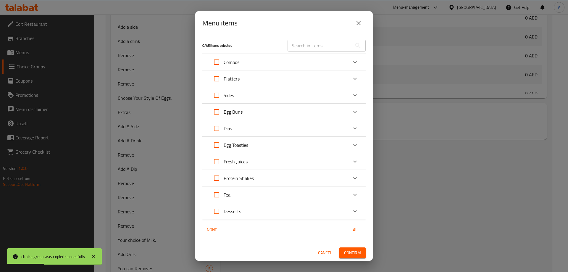
scroll to position [4072, 0]
click at [237, 61] on p "Combos" at bounding box center [232, 62] width 16 height 7
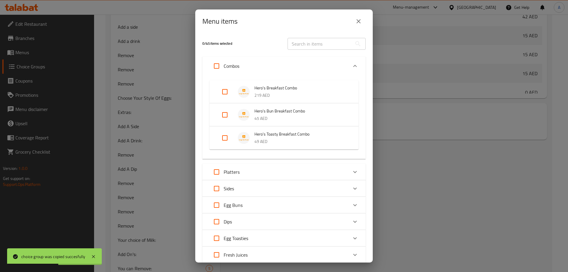
click at [254, 92] on div "Expand" at bounding box center [246, 92] width 17 height 12
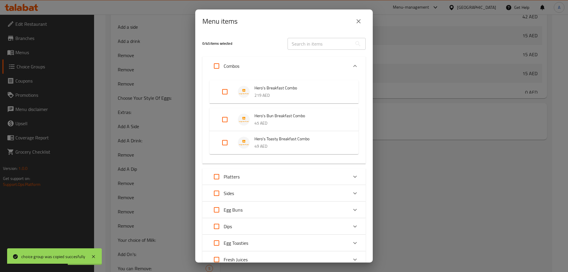
click at [226, 92] on input "Expand" at bounding box center [225, 92] width 14 height 14
checkbox input "true"
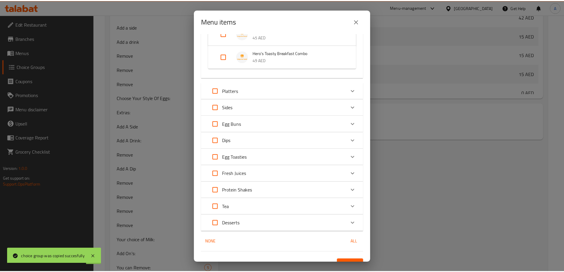
scroll to position [91, 0]
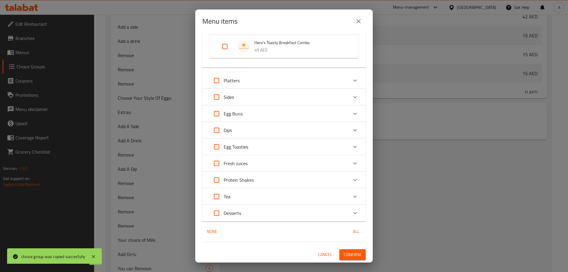
click at [346, 254] on span "Confirm" at bounding box center [352, 254] width 17 height 7
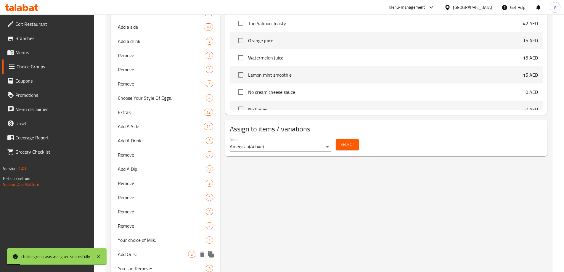
scroll to position [546, 0]
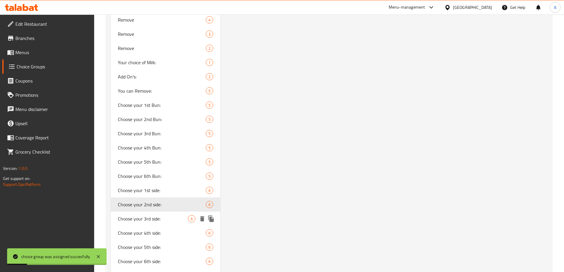
click at [157, 218] on span "Choose your 3rd side:" at bounding box center [153, 218] width 70 height 7
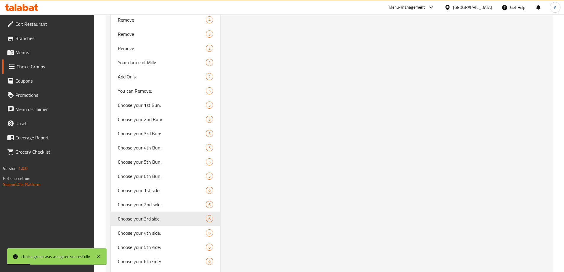
type input "Choose your 3rd side:"
type input "إختيارك من الجانبي الثالث:"
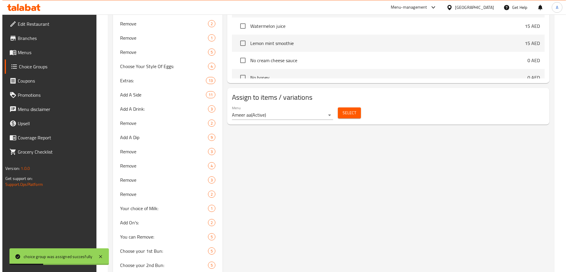
scroll to position [398, 0]
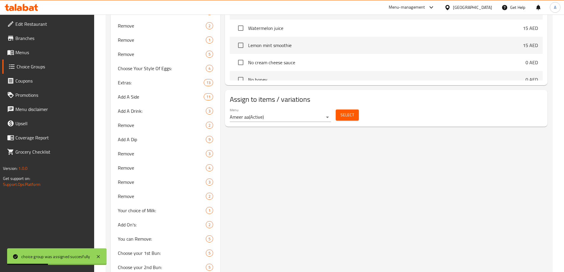
click at [346, 111] on span "Select" at bounding box center [347, 114] width 14 height 7
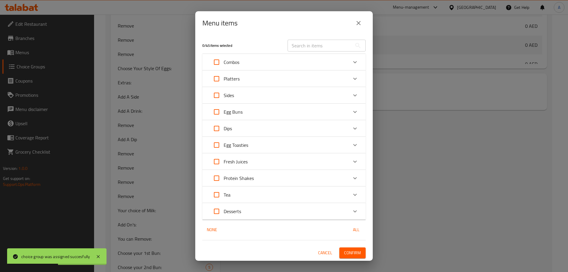
scroll to position [4072, 0]
click at [271, 60] on div "Combos" at bounding box center [278, 62] width 138 height 14
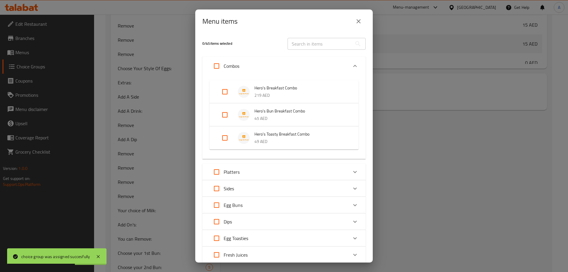
click at [229, 90] on input "Expand" at bounding box center [225, 92] width 14 height 14
checkbox input "true"
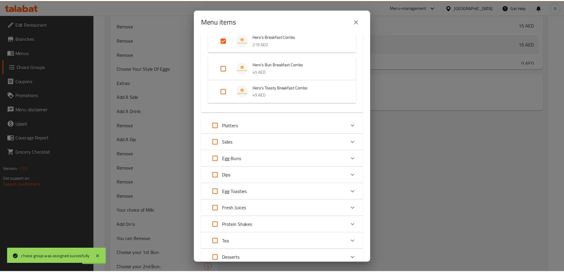
scroll to position [96, 0]
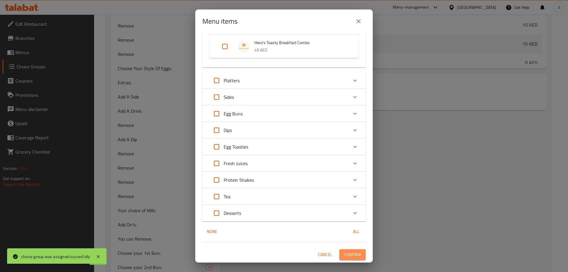
click at [349, 251] on span "Confirm" at bounding box center [352, 254] width 17 height 7
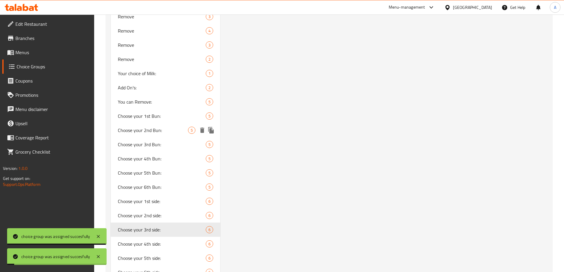
scroll to position [546, 0]
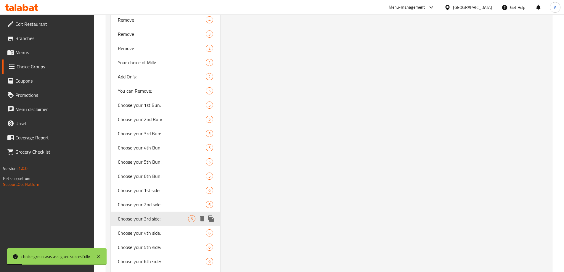
click at [149, 233] on span "Choose your 4th side:" at bounding box center [162, 232] width 88 height 7
type input "Choose your 4th side:"
type input "إخيارك من الجانبي الرابع:"
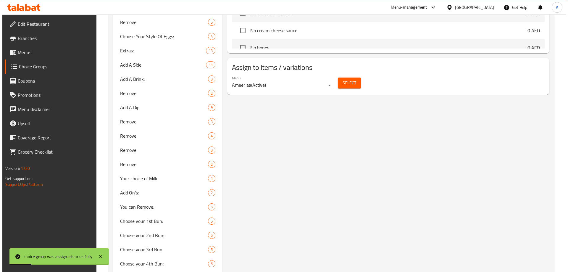
scroll to position [368, 0]
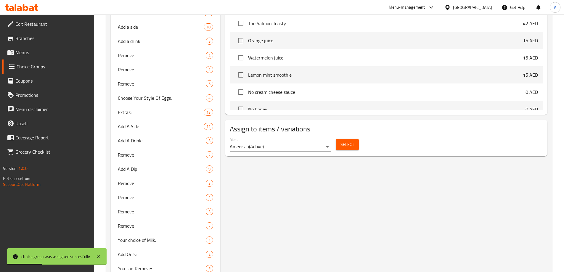
click at [349, 141] on span "Select" at bounding box center [347, 144] width 14 height 7
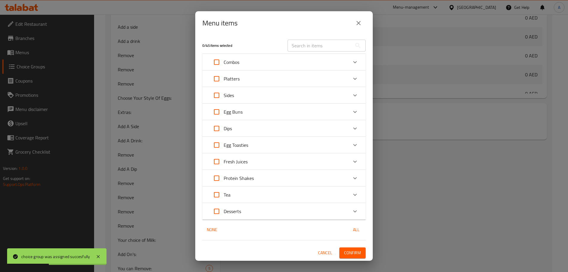
scroll to position [4072, 0]
click at [266, 63] on div "Combos" at bounding box center [278, 62] width 138 height 14
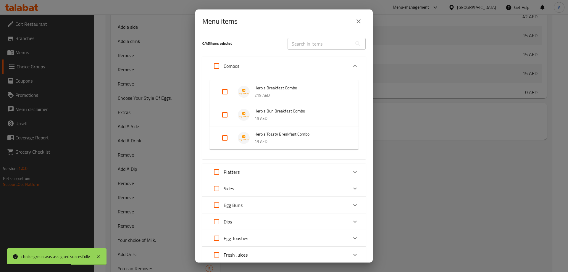
click at [228, 91] on input "Expand" at bounding box center [225, 92] width 14 height 14
checkbox input "true"
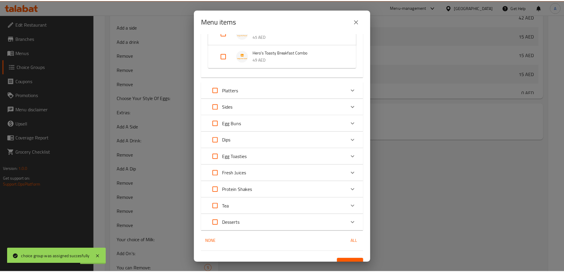
scroll to position [96, 0]
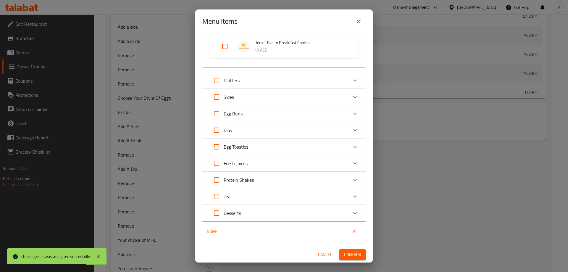
click at [349, 253] on span "Confirm" at bounding box center [352, 254] width 17 height 7
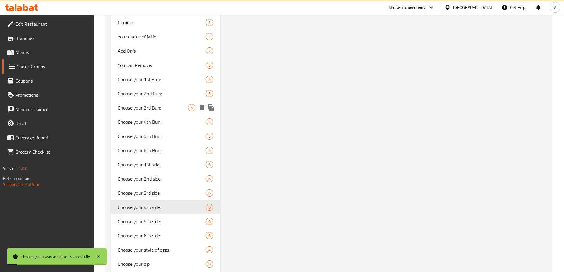
scroll to position [575, 0]
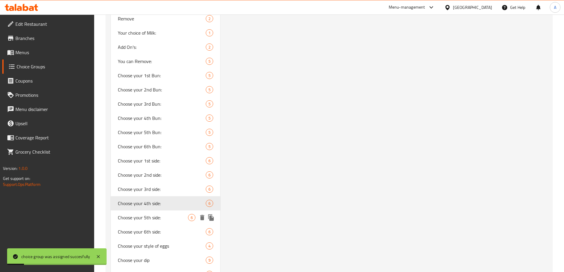
click at [146, 216] on span "Choose your 5th side:" at bounding box center [153, 217] width 70 height 7
type input "Choose your 5th side:"
type input "إختيارك من الجانبي الخامس:"
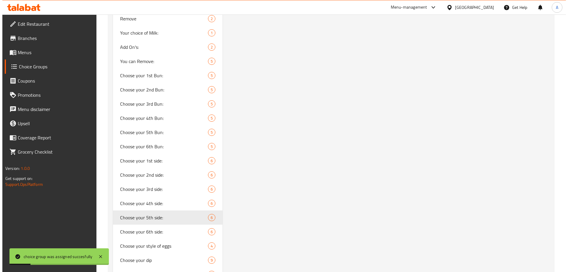
scroll to position [398, 0]
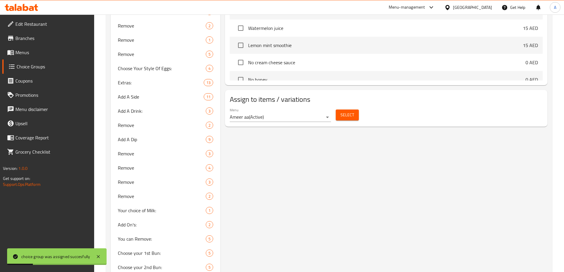
click at [344, 111] on span "Select" at bounding box center [347, 114] width 14 height 7
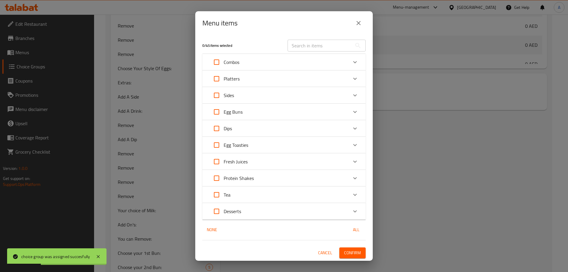
scroll to position [4072, 0]
click at [240, 59] on div "Combos" at bounding box center [278, 62] width 138 height 14
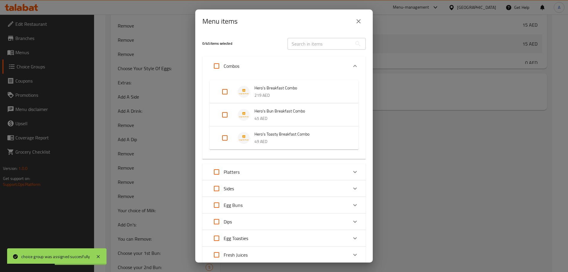
click at [262, 92] on p "219 AED" at bounding box center [300, 95] width 92 height 7
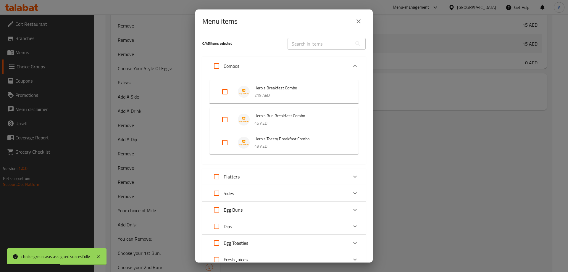
click at [220, 90] on input "Expand" at bounding box center [225, 92] width 14 height 14
checkbox input "true"
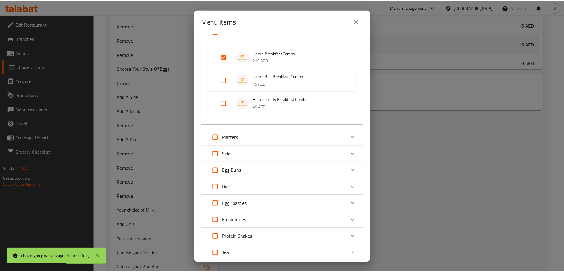
scroll to position [91, 0]
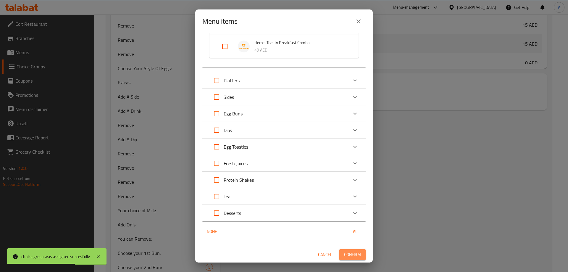
click at [345, 259] on button "Confirm" at bounding box center [352, 254] width 26 height 11
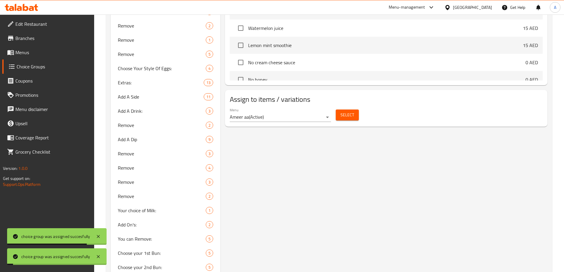
scroll to position [575, 0]
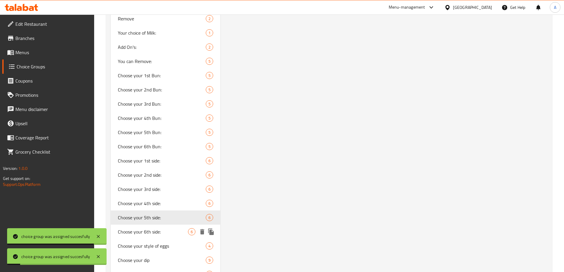
click at [150, 232] on span "Choose your 6th side:" at bounding box center [153, 231] width 70 height 7
type input "Choose your 6th side:"
type input "إختيارك من ال جانبي السادس:"
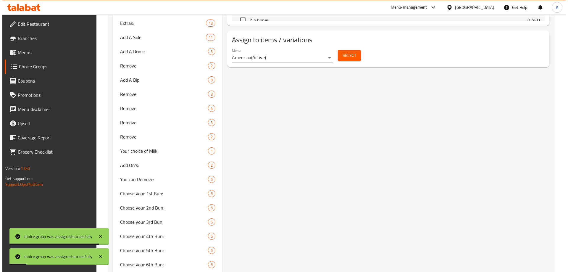
scroll to position [427, 0]
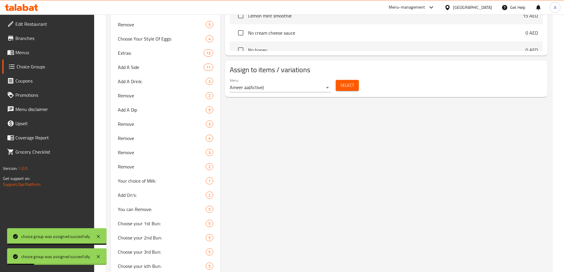
click at [346, 82] on span "Select" at bounding box center [347, 85] width 14 height 7
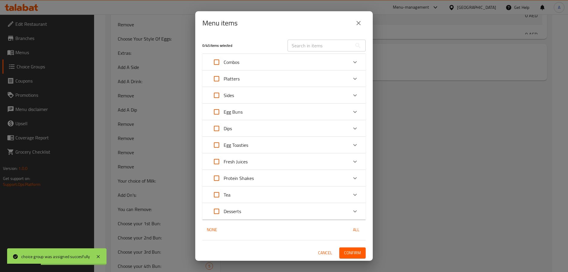
scroll to position [4072, 0]
click at [242, 58] on div "Combos" at bounding box center [278, 62] width 138 height 14
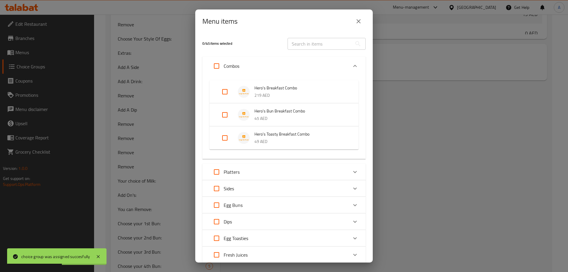
click at [225, 91] on input "Expand" at bounding box center [225, 92] width 14 height 14
checkbox input "true"
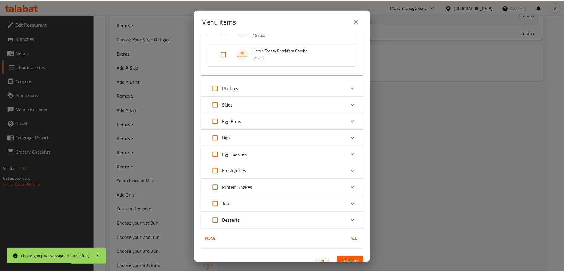
scroll to position [96, 0]
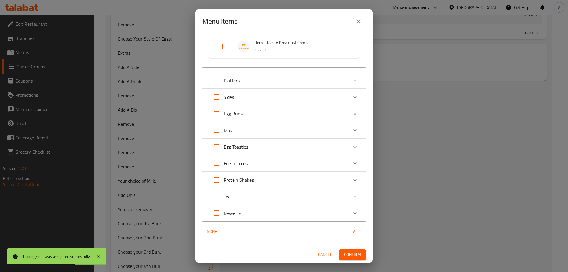
click at [346, 255] on span "Confirm" at bounding box center [352, 254] width 17 height 7
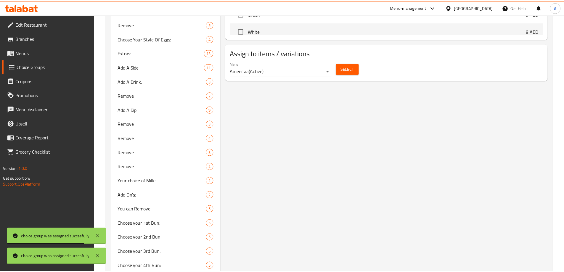
scroll to position [3692, 0]
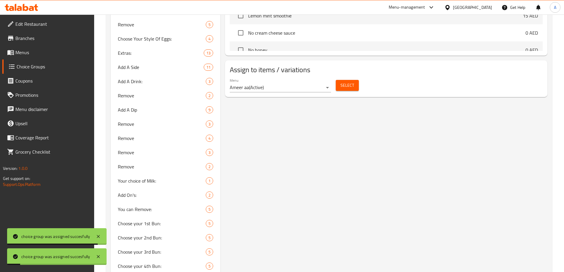
click at [42, 53] on span "Menus" at bounding box center [52, 52] width 74 height 7
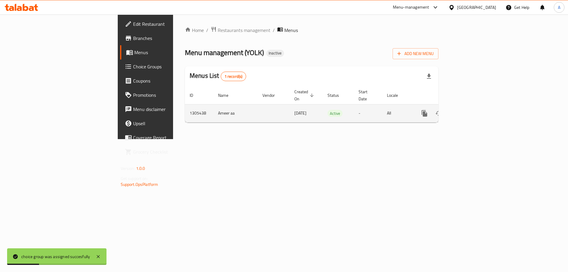
click at [470, 111] on icon "enhanced table" at bounding box center [466, 113] width 5 height 5
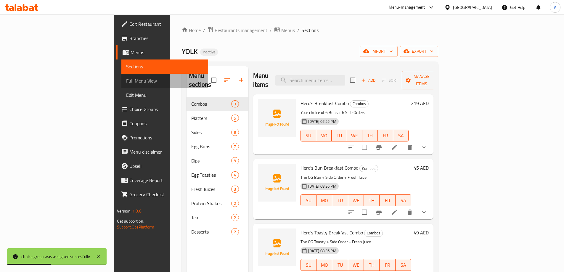
click at [126, 80] on span "Full Menu View" at bounding box center [164, 80] width 77 height 7
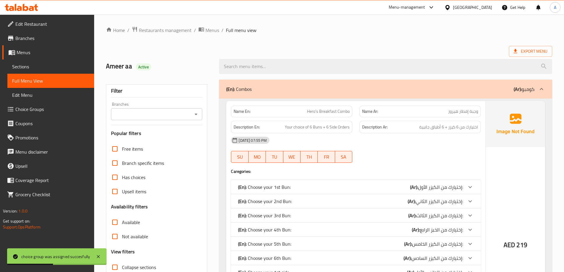
scroll to position [118, 0]
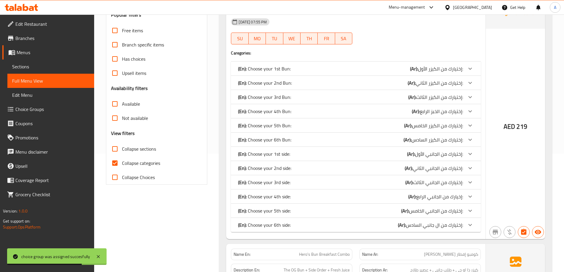
click at [115, 163] on input "Collapse categories" at bounding box center [115, 163] width 14 height 14
checkbox input "false"
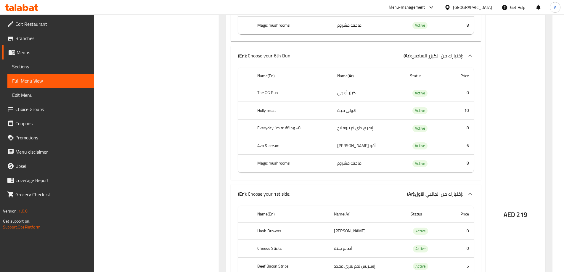
scroll to position [917, 0]
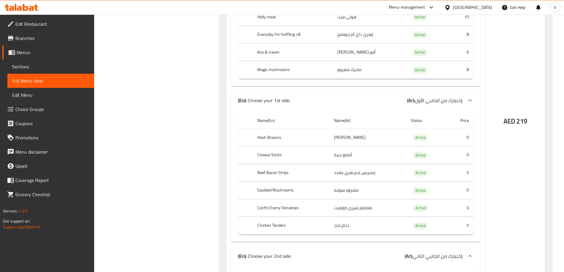
click at [42, 107] on span "Choice Groups" at bounding box center [52, 109] width 74 height 7
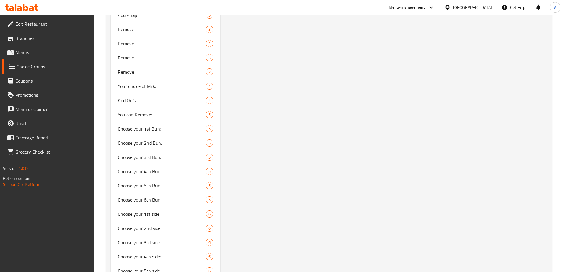
scroll to position [527, 0]
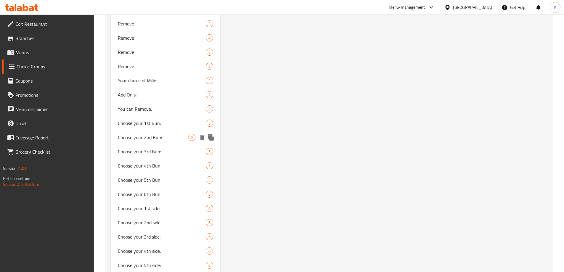
click at [145, 125] on span "Choose your 1st Bun:" at bounding box center [162, 123] width 88 height 7
type input "Choose your 1st Bun:"
type input "إختيارك من الكيزر الأول:"
type input "0"
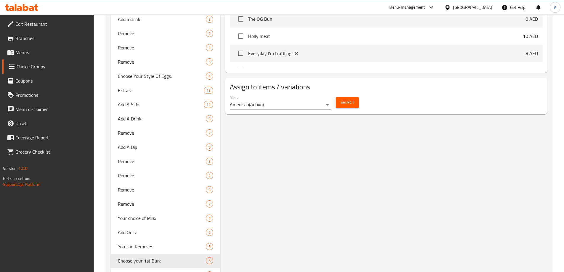
scroll to position [291, 0]
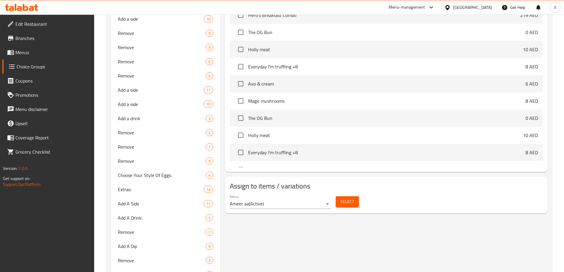
click at [296, 63] on span "Everyday I'm truffling +8" at bounding box center [386, 66] width 277 height 7
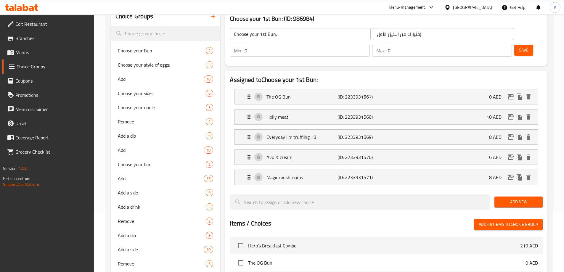
scroll to position [25, 0]
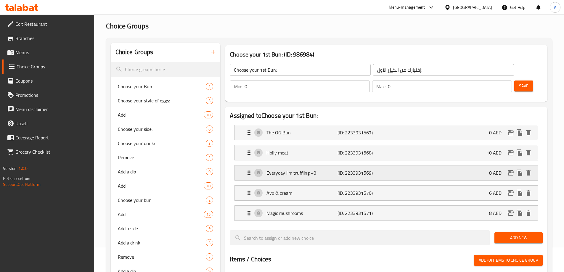
click at [320, 169] on p "Everyday I'm truffling +8" at bounding box center [301, 172] width 71 height 7
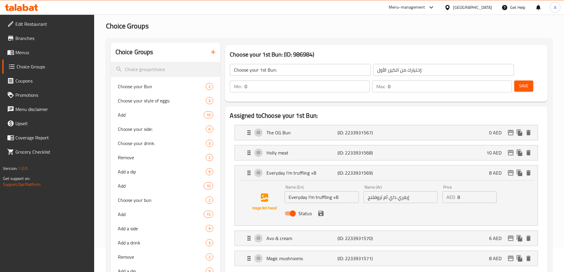
click at [344, 191] on input "Everyday I'm truffling +8" at bounding box center [321, 197] width 74 height 12
click at [322, 211] on icon "save" at bounding box center [320, 213] width 5 height 5
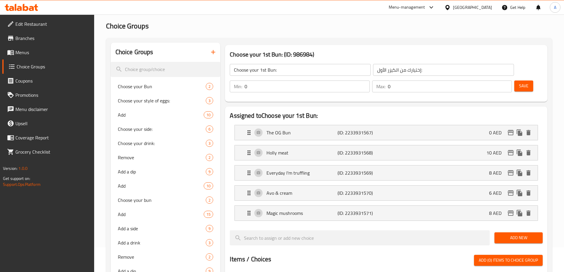
type input "Everyday I'm truffling"
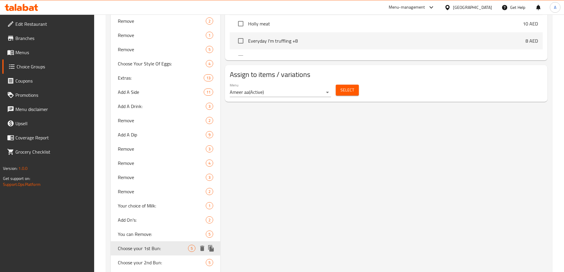
scroll to position [468, 0]
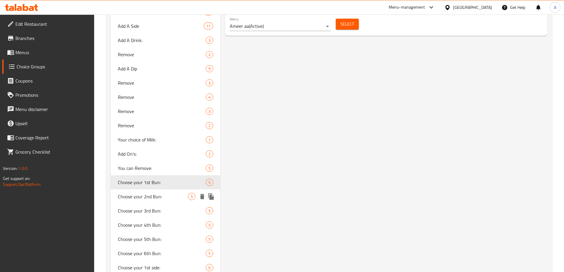
click at [162, 197] on span "Choose your 2nd Bun:" at bounding box center [153, 196] width 70 height 7
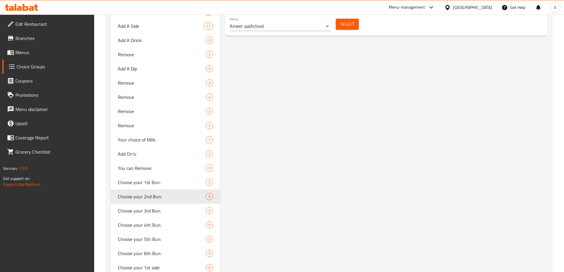
type input "Choose your 2nd Bun:"
type input "إختيارك من الكيزر الثاني:"
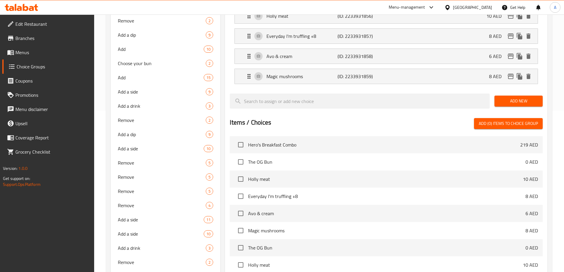
scroll to position [84, 0]
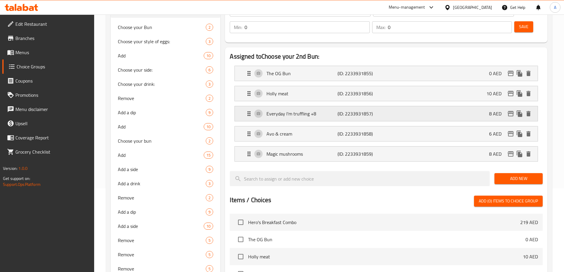
click at [324, 106] on div "Everyday I'm truffling +8 (ID: 2233931857) 8 AED" at bounding box center [387, 113] width 285 height 15
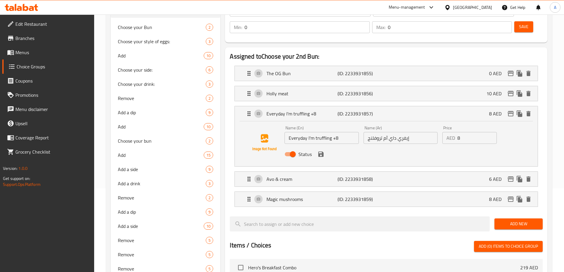
click at [339, 132] on input "Everyday I'm truffling +8" at bounding box center [321, 138] width 74 height 12
click at [322, 151] on icon "save" at bounding box center [320, 153] width 5 height 5
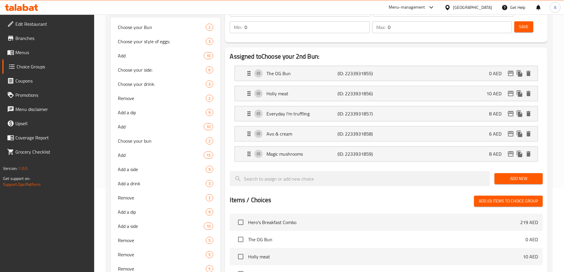
type input "Everyday I'm truffling"
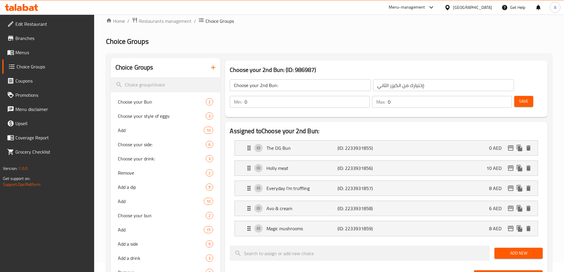
scroll to position [0, 0]
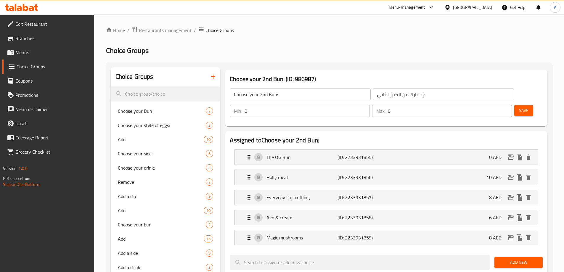
click at [519, 107] on span "Save" at bounding box center [523, 110] width 9 height 7
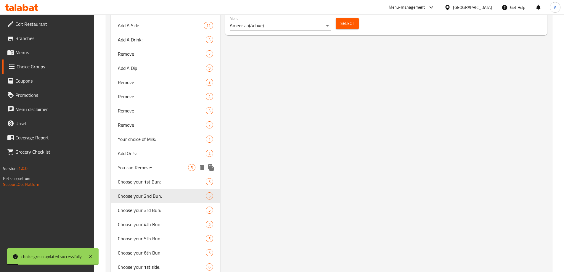
scroll to position [473, 0]
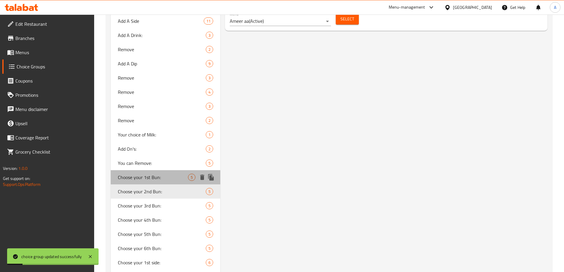
click at [162, 178] on span "Choose your 1st Bun:" at bounding box center [153, 177] width 70 height 7
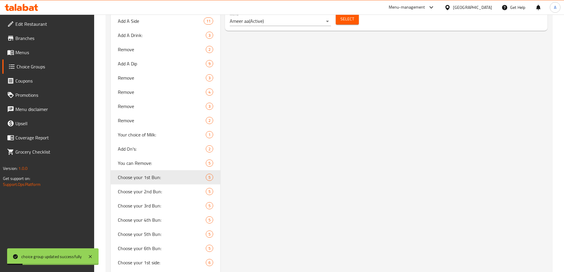
type input "Choose your 1st Bun:"
type input "إختيارك من الكيزر الأول:"
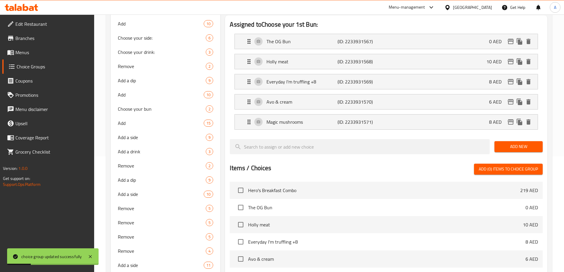
scroll to position [59, 0]
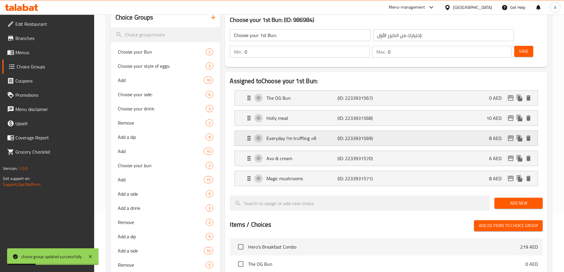
click at [329, 135] on p "Everyday I'm truffling +8" at bounding box center [301, 138] width 71 height 7
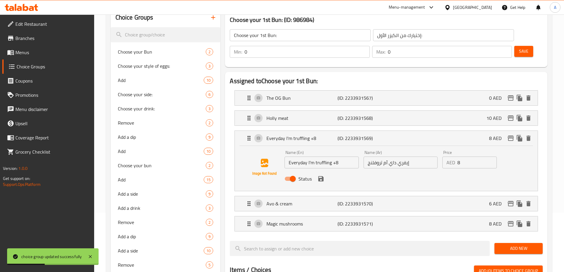
click at [347, 157] on input "Everyday I'm truffling +8" at bounding box center [321, 163] width 74 height 12
click at [320, 175] on icon "save" at bounding box center [320, 178] width 7 height 7
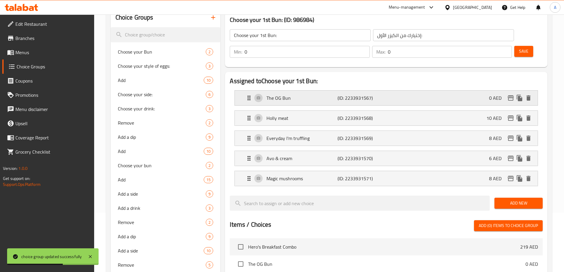
type input "Everyday I'm truffling"
click at [519, 48] on span "Save" at bounding box center [523, 51] width 9 height 7
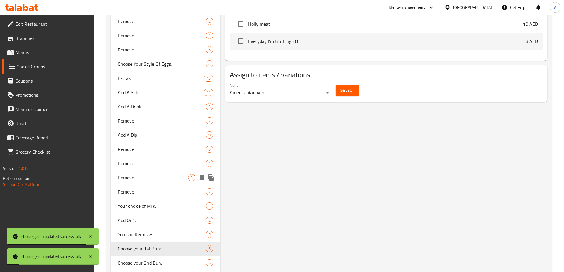
scroll to position [473, 0]
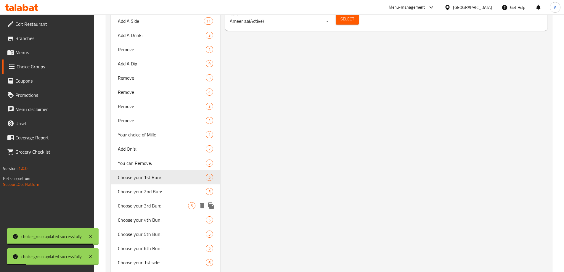
click at [153, 203] on span "Choose your 3rd Bun:" at bounding box center [153, 205] width 70 height 7
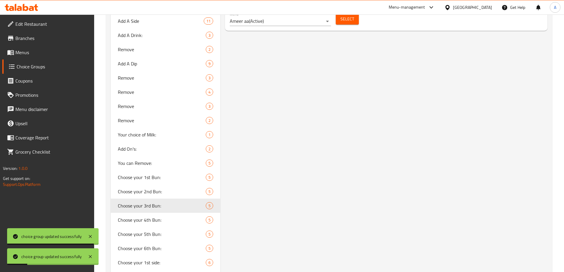
type input "Choose your 3rd Bun:"
type input "إختيارك من الكيزر الثالث:"
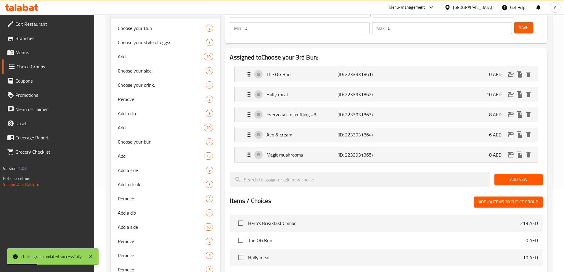
scroll to position [30, 0]
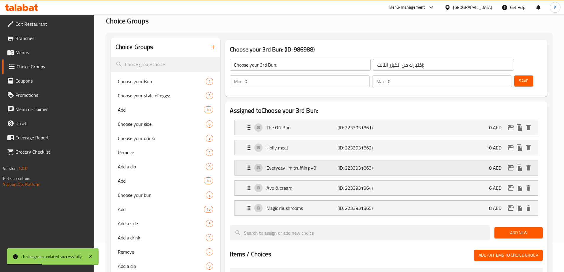
click at [314, 164] on p "Everyday I'm truffling +8" at bounding box center [301, 167] width 71 height 7
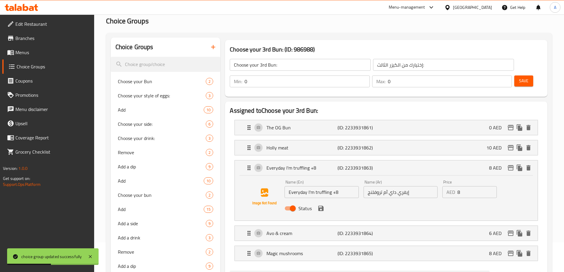
click at [342, 186] on input "Everyday I'm truffling +8" at bounding box center [321, 192] width 74 height 12
click at [322, 206] on icon "save" at bounding box center [320, 208] width 5 height 5
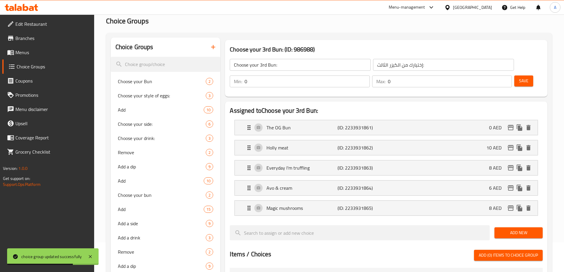
type input "Everyday I'm truffling"
click at [519, 77] on span "Save" at bounding box center [523, 80] width 9 height 7
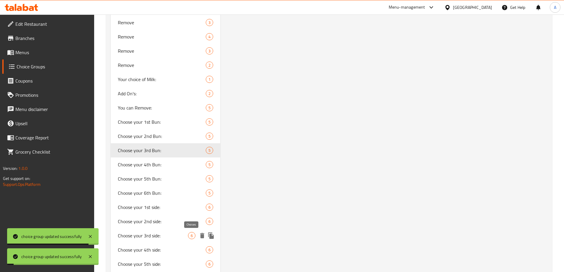
scroll to position [592, 0]
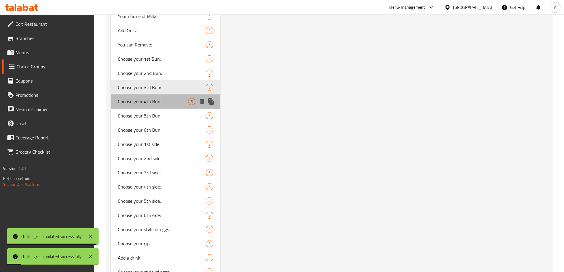
click at [157, 104] on span "Choose your 4th Bun:" at bounding box center [153, 101] width 70 height 7
type input "Choose your 4th Bun:"
type input "إختيارك من الخبز الرابع:"
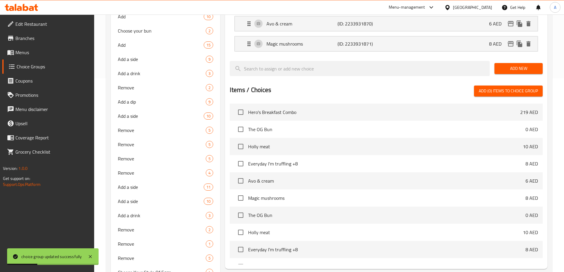
scroll to position [89, 0]
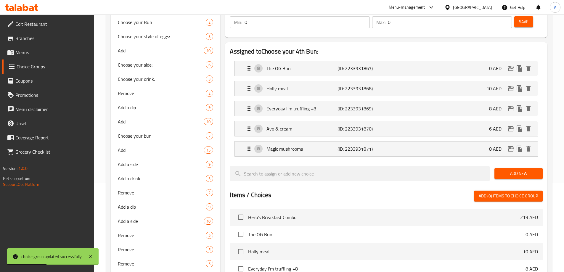
click at [330, 82] on li "Holly meat (ID: 2233931868) 10 AED Name (En) Holly meat Name (En) Name (Ar) هول…" at bounding box center [386, 88] width 313 height 20
click at [328, 105] on p "Everyday I'm truffling +8" at bounding box center [301, 108] width 71 height 7
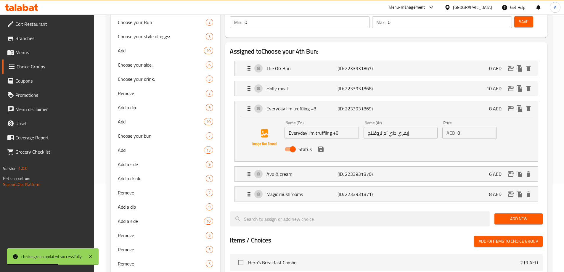
click at [339, 127] on input "Everyday I'm truffling +8" at bounding box center [321, 133] width 74 height 12
click at [323, 146] on icon "save" at bounding box center [320, 148] width 5 height 5
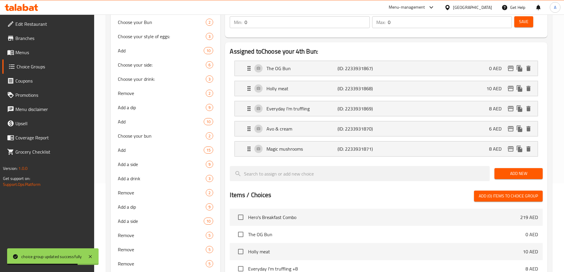
type input "Everyday I'm truffling"
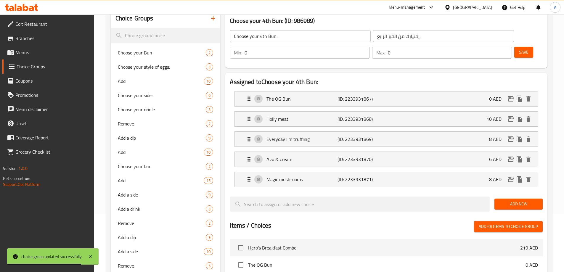
scroll to position [0, 0]
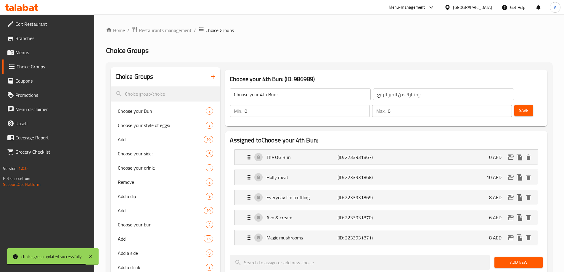
click at [519, 107] on span "Save" at bounding box center [523, 110] width 9 height 7
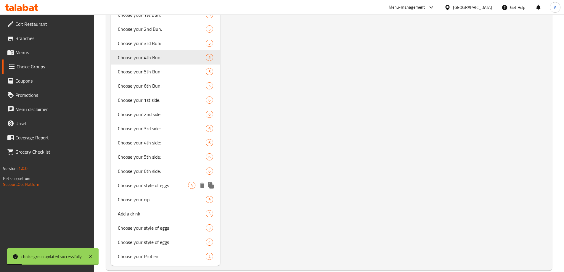
scroll to position [646, 0]
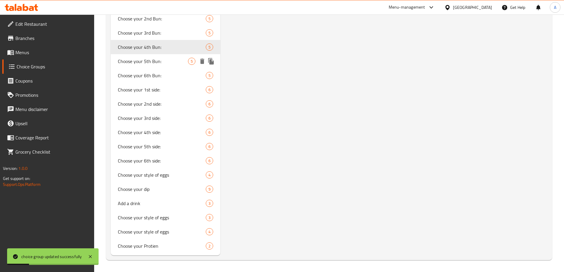
click at [164, 58] on span "Choose your 5th Bun:" at bounding box center [153, 61] width 70 height 7
type input "Choose your 5th Bun:"
type input "إختيارك من الكيزر الخامس:"
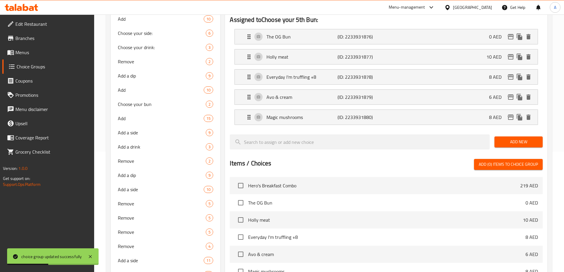
scroll to position [54, 0]
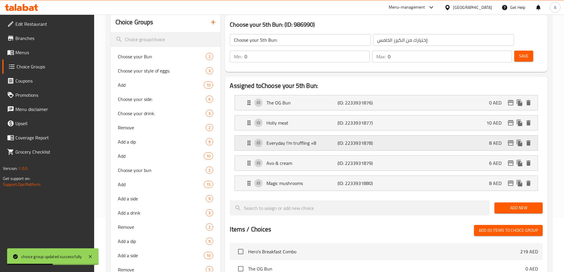
click at [308, 139] on p "Everyday I'm truffling +8" at bounding box center [301, 142] width 71 height 7
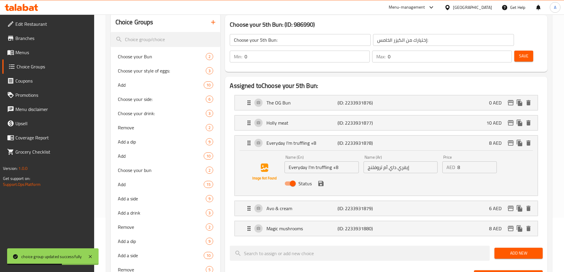
click at [346, 161] on input "Everyday I'm truffling +8" at bounding box center [321, 167] width 74 height 12
click at [322, 181] on icon "save" at bounding box center [320, 183] width 5 height 5
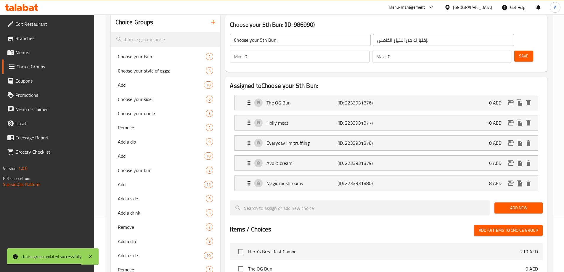
type input "Everyday I'm truffling"
click at [519, 52] on span "Save" at bounding box center [523, 55] width 9 height 7
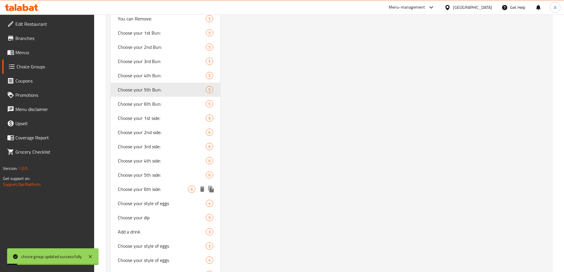
scroll to position [646, 0]
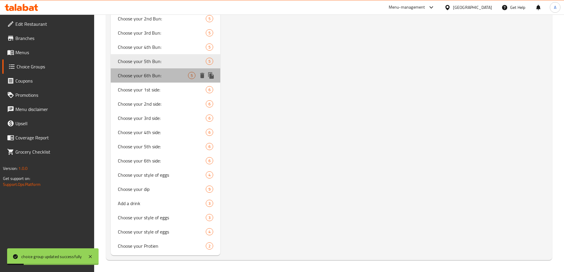
click at [146, 77] on span "Choose your 6th Bun:" at bounding box center [153, 75] width 70 height 7
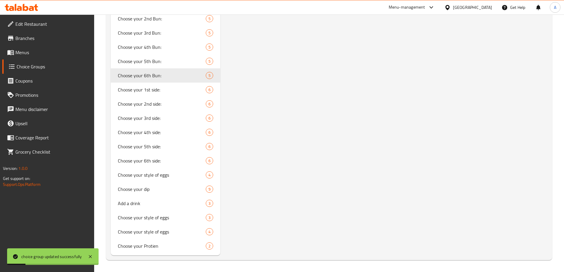
type input "Choose your 6th Bun:"
type input "إختيارك من الكيزر السادس:"
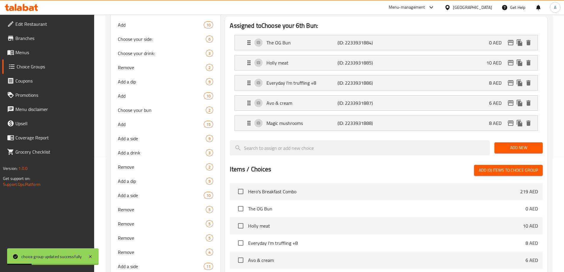
scroll to position [84, 0]
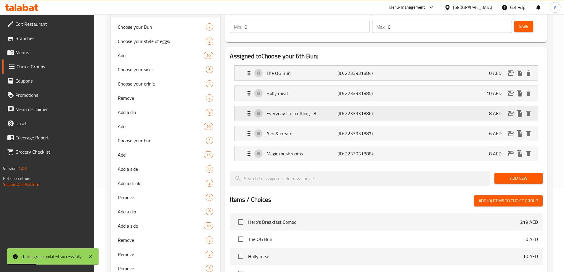
click at [311, 106] on div "Everyday I'm truffling +8 (ID: 2233931886) 8 AED" at bounding box center [387, 113] width 285 height 15
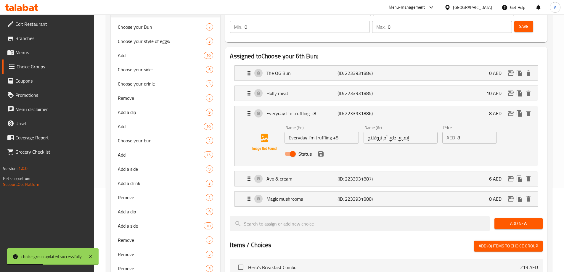
click at [346, 132] on input "Everyday I'm truffling +8" at bounding box center [321, 138] width 74 height 12
click at [321, 151] on icon "save" at bounding box center [320, 153] width 5 height 5
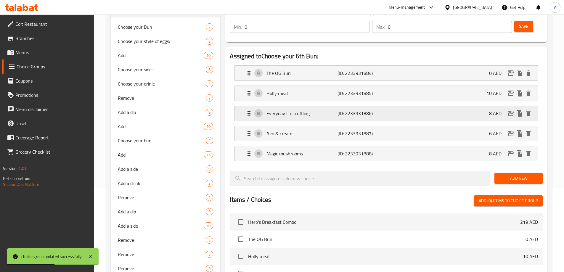
scroll to position [56, 0]
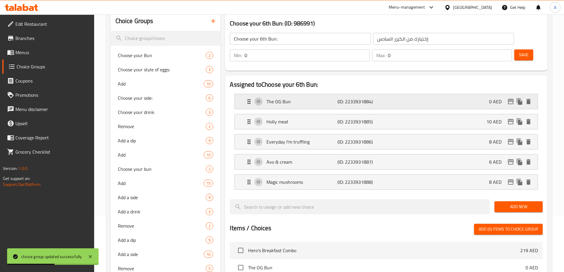
type input "Everyday I'm truffling"
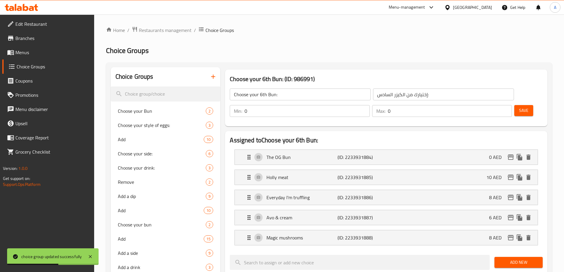
click at [519, 107] on span "Save" at bounding box center [523, 110] width 9 height 7
click at [27, 55] on span "Menus" at bounding box center [52, 52] width 74 height 7
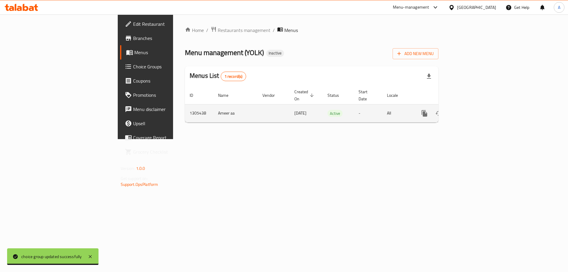
click at [471, 110] on icon "enhanced table" at bounding box center [467, 113] width 7 height 7
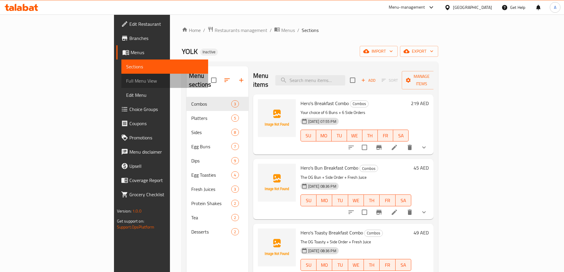
click at [126, 79] on span "Full Menu View" at bounding box center [164, 80] width 77 height 7
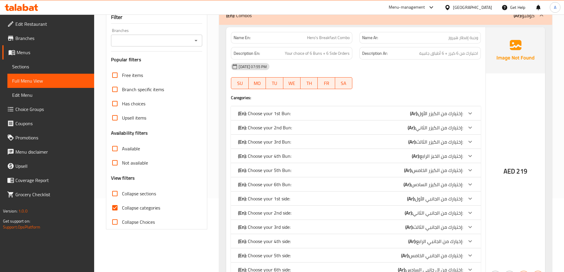
click at [114, 201] on input "Collapse categories" at bounding box center [115, 208] width 14 height 14
checkbox input "false"
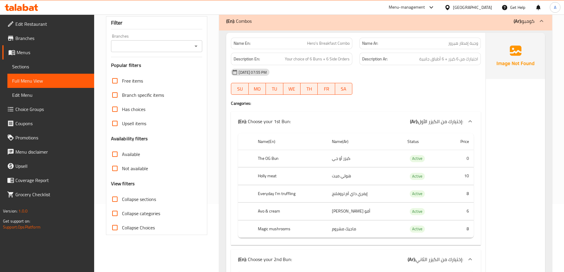
scroll to position [178, 0]
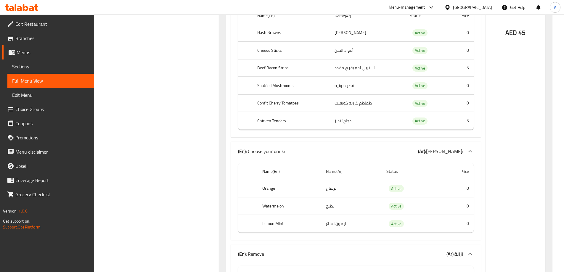
scroll to position [2396, 0]
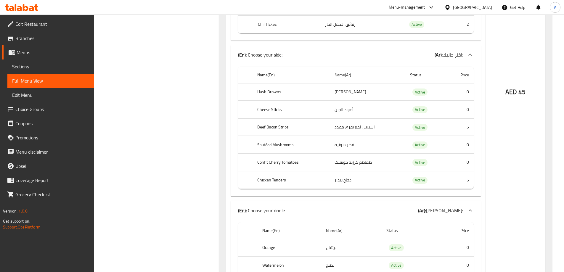
click at [34, 109] on span "Choice Groups" at bounding box center [52, 109] width 74 height 7
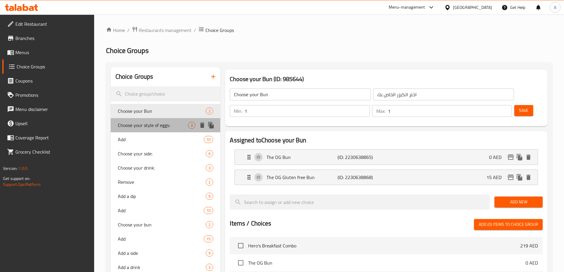
click at [146, 124] on span "Choose your style of eggs:" at bounding box center [153, 125] width 70 height 7
type input "Choose your style of eggs:"
type input "اختر طريقتك من البيض"
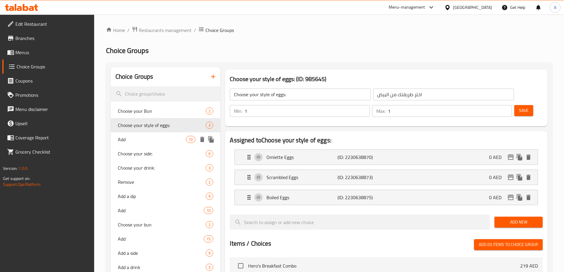
click at [147, 135] on div "Add 10" at bounding box center [166, 139] width 110 height 14
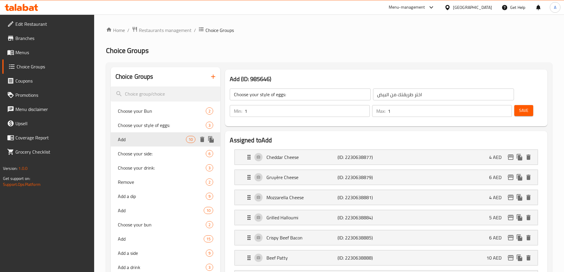
type input "Add"
type input "اضافة"
type input "0"
click at [145, 152] on span "Choose your side:" at bounding box center [153, 153] width 70 height 7
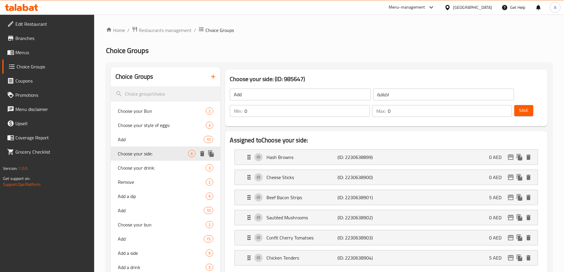
type input "Choose your side:"
type input "اختر جانبك:"
type input "1"
click at [373, 95] on input "اختر جانبك:" at bounding box center [443, 94] width 141 height 12
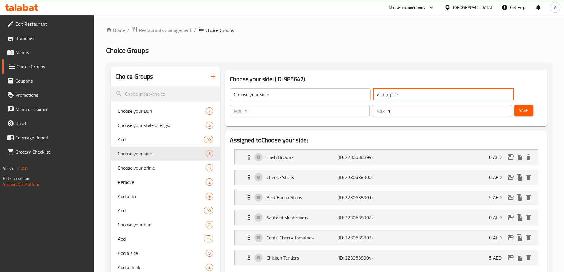
click at [373, 95] on input "اختر جانبك:" at bounding box center [443, 94] width 141 height 12
type input "إختيارك الجانبي:"
click at [519, 107] on span "Save" at bounding box center [523, 110] width 9 height 7
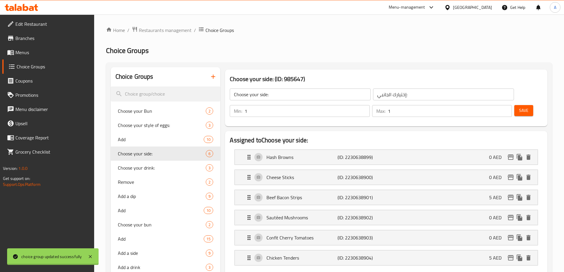
click at [154, 166] on div at bounding box center [282, 136] width 564 height 272
click at [154, 166] on span "Choose your drink:" at bounding box center [153, 167] width 70 height 7
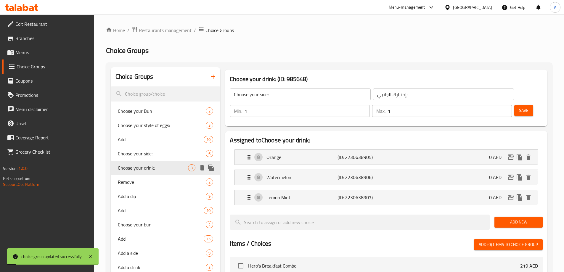
type input "Choose your drink:"
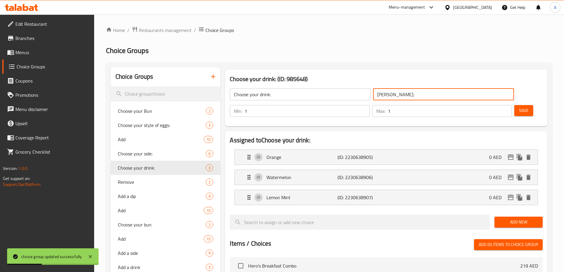
click at [373, 95] on input "[PERSON_NAME]:" at bounding box center [443, 94] width 141 height 12
type input "إختيارك من المشروب:"
click at [514, 105] on button "Save" at bounding box center [523, 110] width 19 height 11
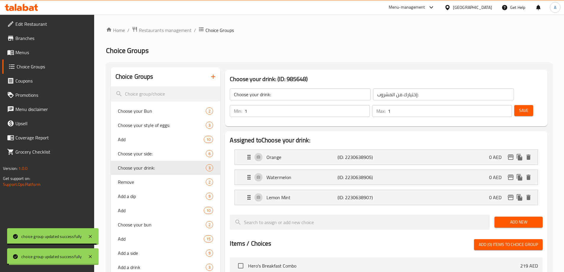
scroll to position [30, 0]
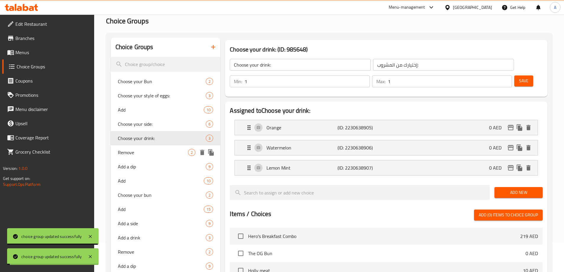
click at [130, 149] on span "Remove" at bounding box center [153, 152] width 70 height 7
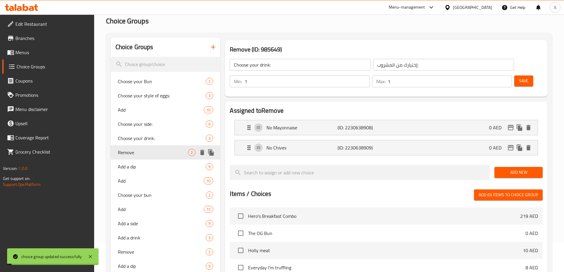
type input "Remove"
type input "ازالة"
type input "0"
click at [143, 162] on div "Add a dip 9" at bounding box center [166, 166] width 110 height 14
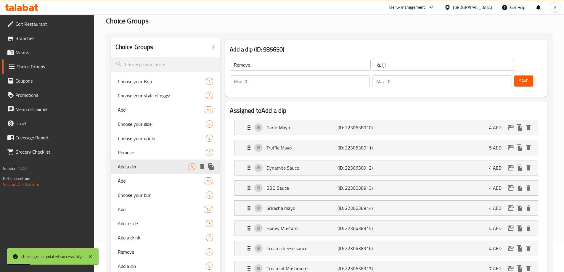
type input "Add a dip"
type input "أضف صلصة"
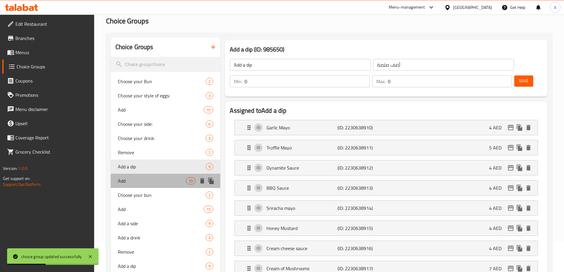
click at [142, 180] on span "Add" at bounding box center [152, 180] width 68 height 7
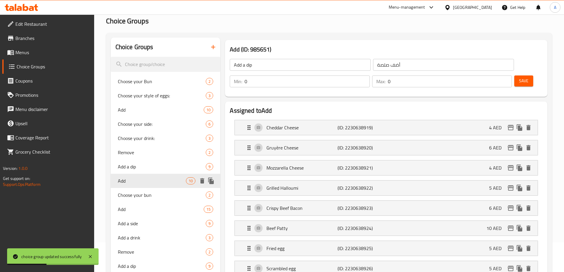
type input "Add"
type input "أضف"
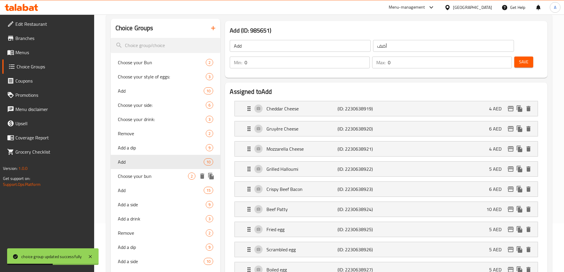
scroll to position [59, 0]
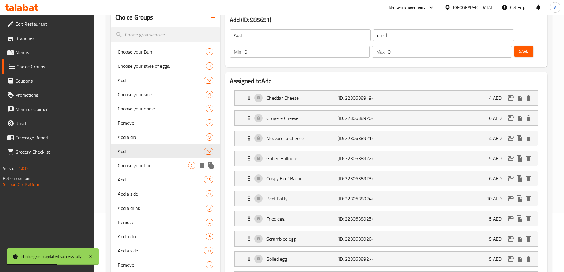
click at [148, 167] on span "Choose your bun" at bounding box center [153, 165] width 70 height 7
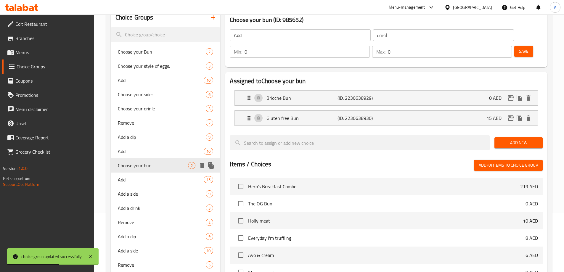
type input "Choose your bun"
type input "اختر الكيزر الخاص بك"
type input "1"
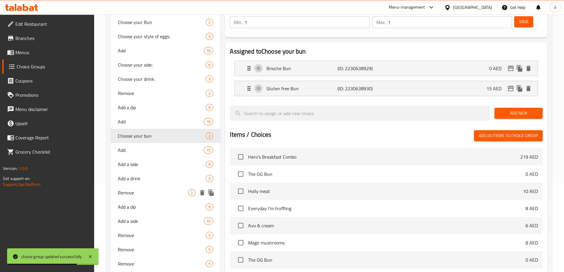
scroll to position [118, 0]
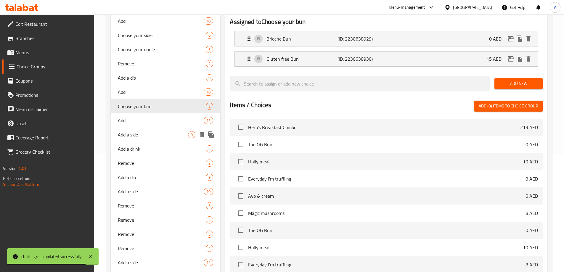
click at [140, 134] on span "Add a side" at bounding box center [153, 134] width 70 height 7
type input "Add a side"
type input "أضف طبقًا جانبيًا"
type input "0"
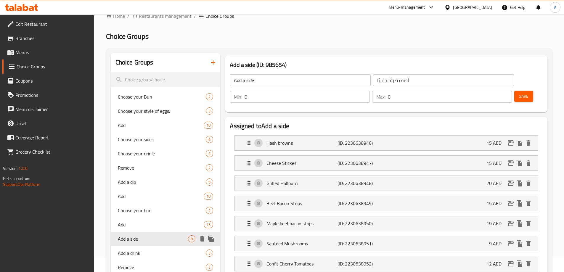
scroll to position [0, 0]
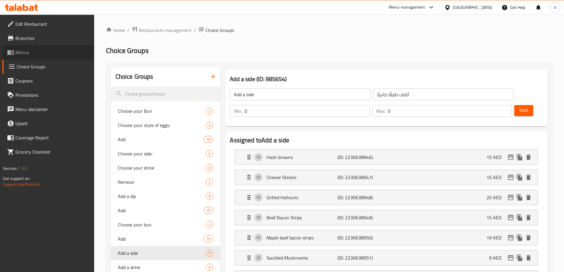
click at [38, 51] on span "Menus" at bounding box center [52, 52] width 74 height 7
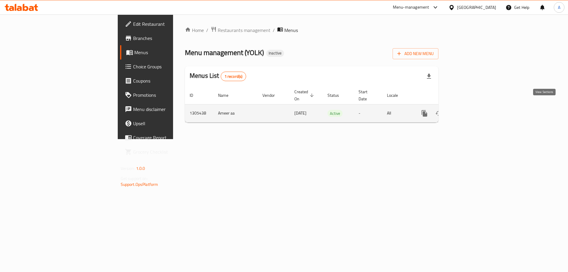
click at [471, 110] on icon "enhanced table" at bounding box center [467, 113] width 7 height 7
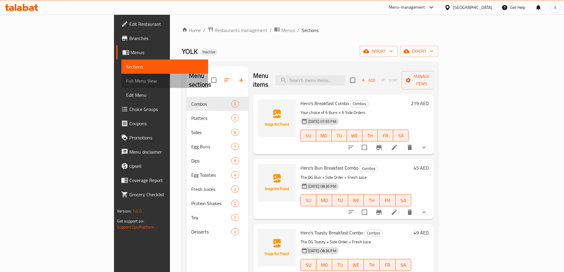
click at [126, 80] on span "Full Menu View" at bounding box center [164, 80] width 77 height 7
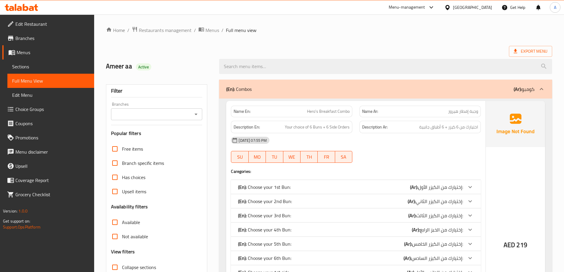
scroll to position [89, 0]
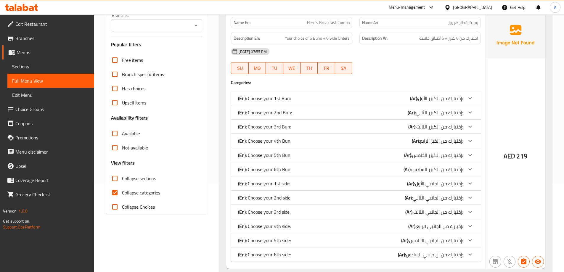
click at [114, 194] on input "Collapse categories" at bounding box center [115, 192] width 14 height 14
checkbox input "false"
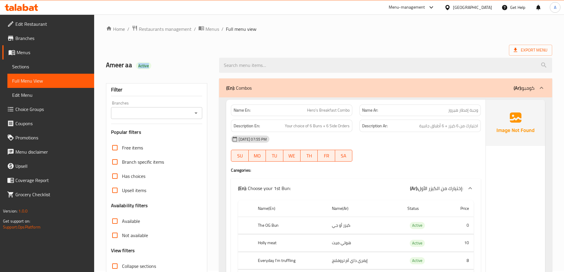
scroll to position [0, 0]
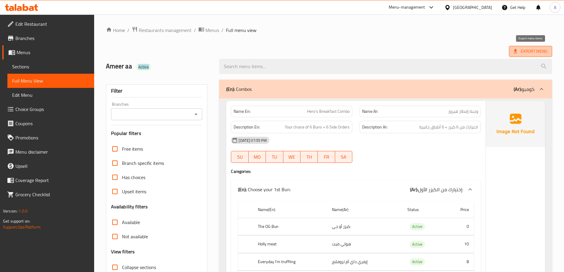
click at [533, 52] on span "Export Menu" at bounding box center [530, 51] width 34 height 7
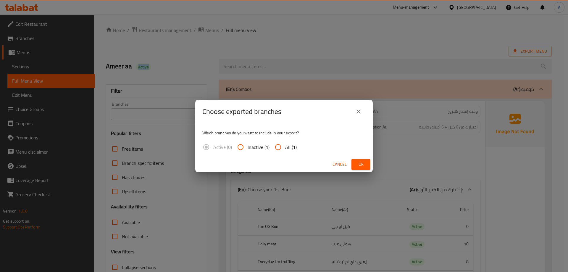
click at [284, 146] on input "All (1)" at bounding box center [278, 147] width 14 height 14
radio input "true"
click at [363, 162] on span "Ok" at bounding box center [360, 164] width 9 height 7
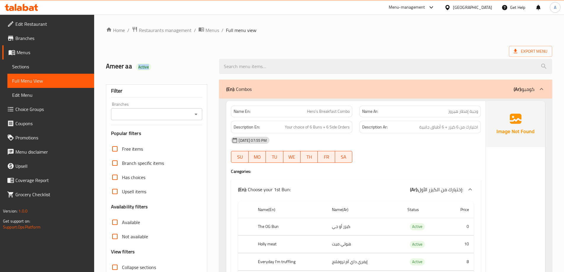
click at [179, 71] on h2 "Ameer aa Active" at bounding box center [159, 66] width 106 height 9
click at [36, 66] on span "Sections" at bounding box center [50, 66] width 77 height 7
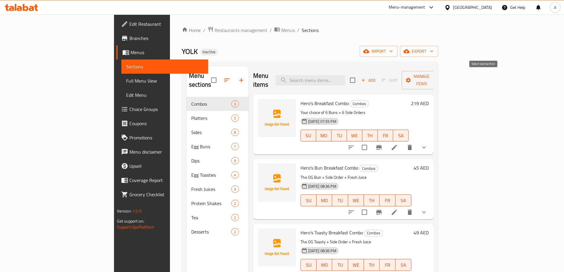
click at [401, 76] on span "Sort" at bounding box center [389, 80] width 24 height 9
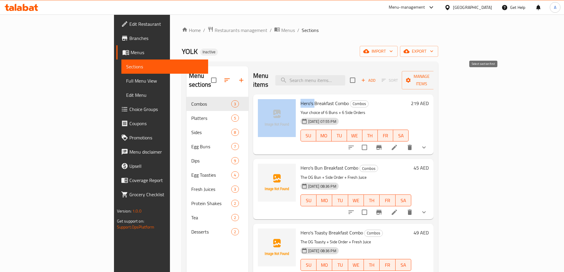
click at [401, 76] on span "Sort" at bounding box center [389, 80] width 24 height 9
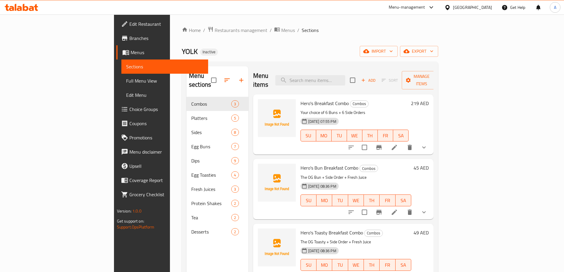
click at [411, 117] on div "[DATE] 07:55 PM SU MO TU WE TH FR SA" at bounding box center [354, 131] width 113 height 32
click at [411, 77] on icon "button" at bounding box center [408, 80] width 6 height 6
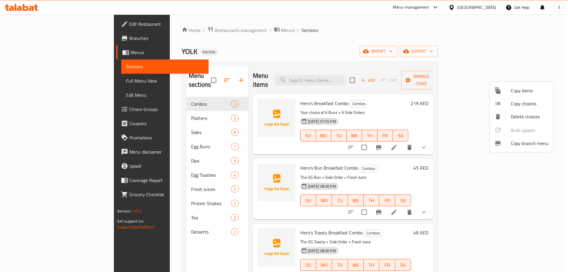
click at [427, 104] on div at bounding box center [284, 136] width 568 height 272
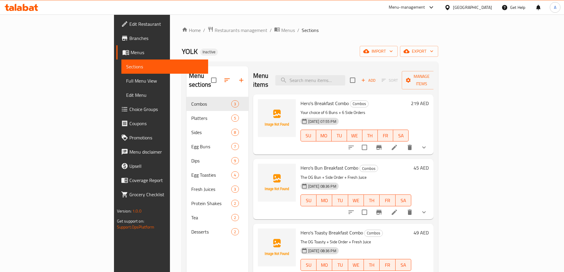
click at [126, 82] on span "Full Menu View" at bounding box center [164, 80] width 77 height 7
